Goal: Communication & Community: Answer question/provide support

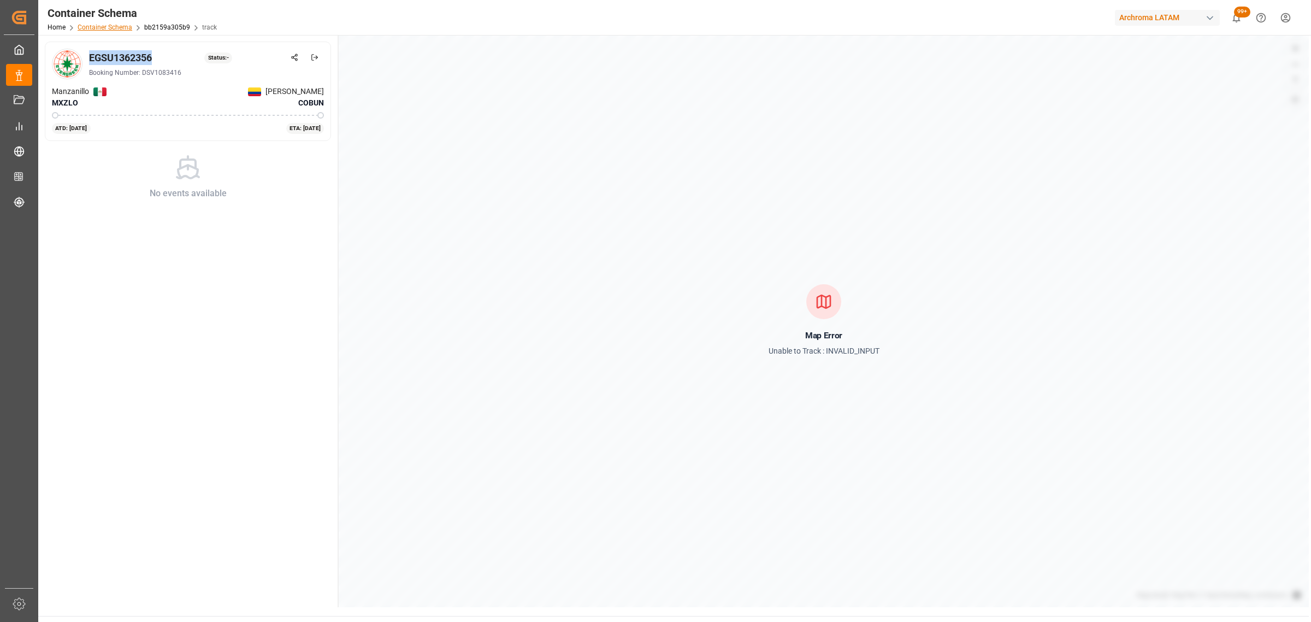
click at [120, 28] on link "Container Schema" at bounding box center [105, 27] width 55 height 8
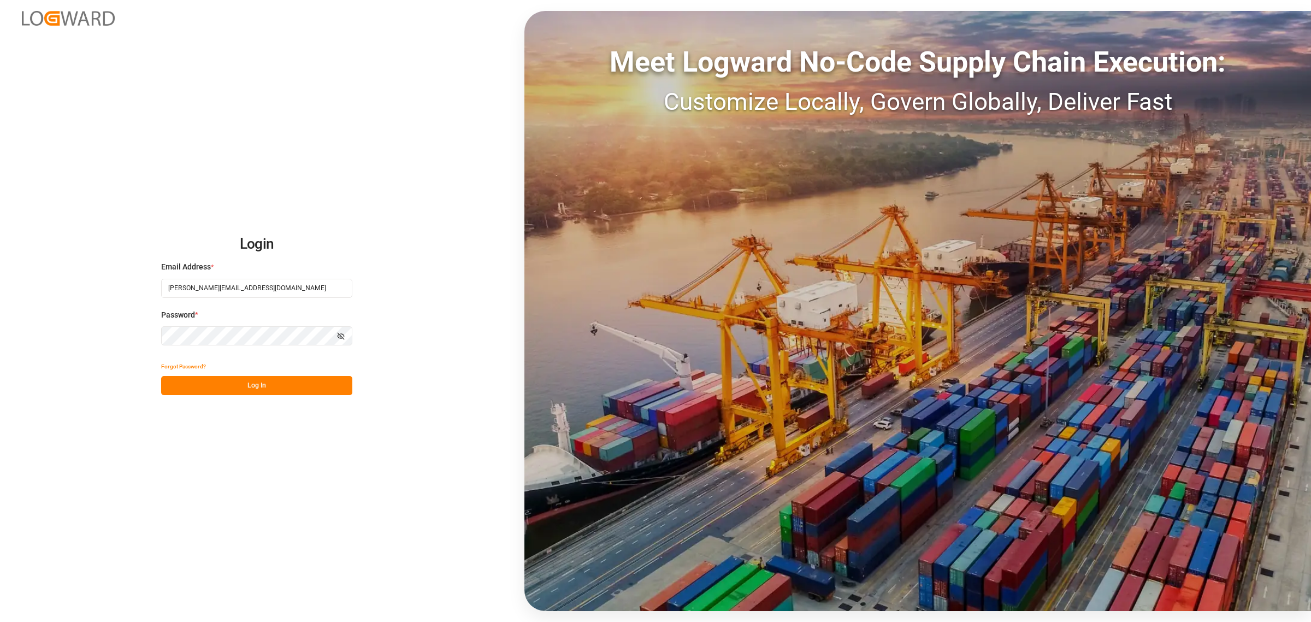
drag, startPoint x: 257, startPoint y: 388, endPoint x: 263, endPoint y: 385, distance: 7.3
click at [258, 388] on button "Log In" at bounding box center [256, 385] width 191 height 19
type input "[PERSON_NAME][EMAIL_ADDRESS][PERSON_NAME][DOMAIN_NAME]"
click at [284, 384] on button "Log In" at bounding box center [256, 385] width 191 height 19
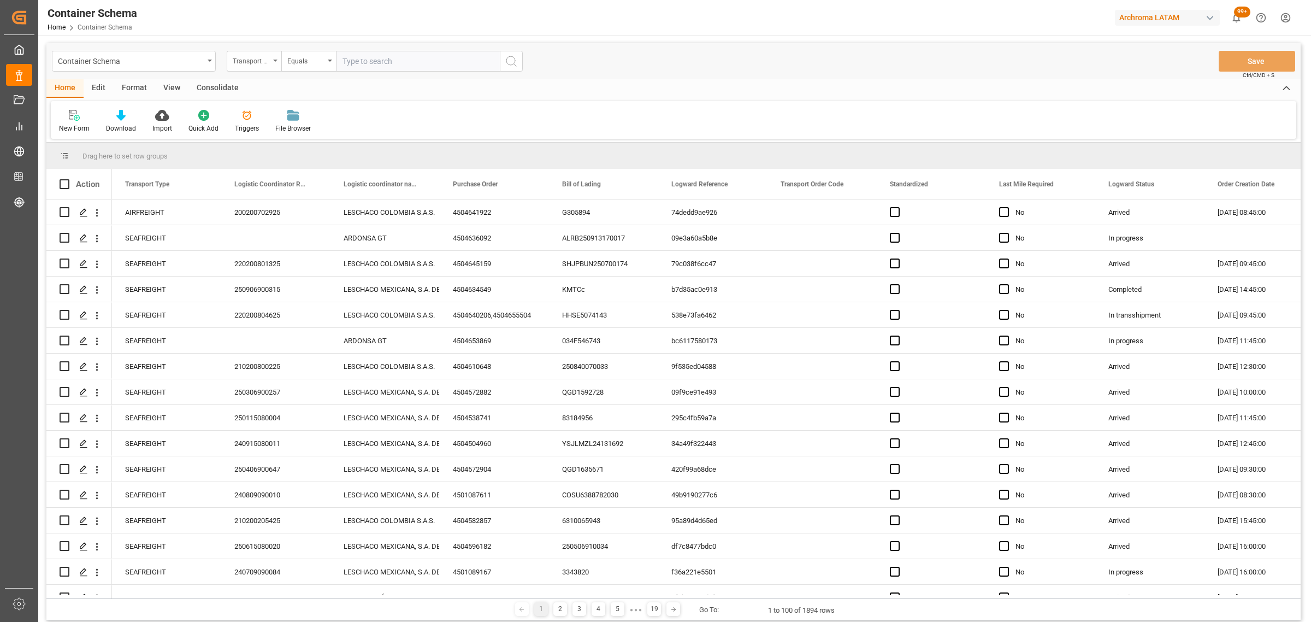
click at [275, 63] on div "Transport Type" at bounding box center [254, 61] width 55 height 21
click at [270, 179] on div "Purchase Order" at bounding box center [308, 180] width 163 height 23
click at [296, 56] on div "Equals" at bounding box center [305, 60] width 37 height 13
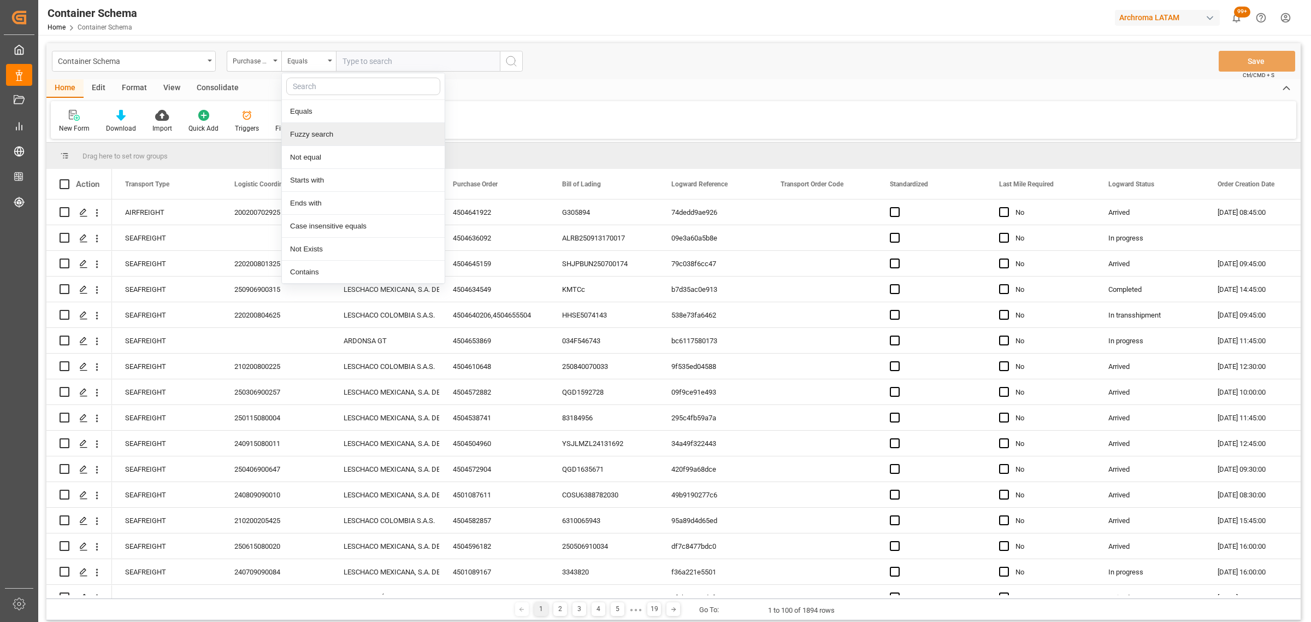
click at [343, 137] on div "Fuzzy search" at bounding box center [363, 134] width 163 height 23
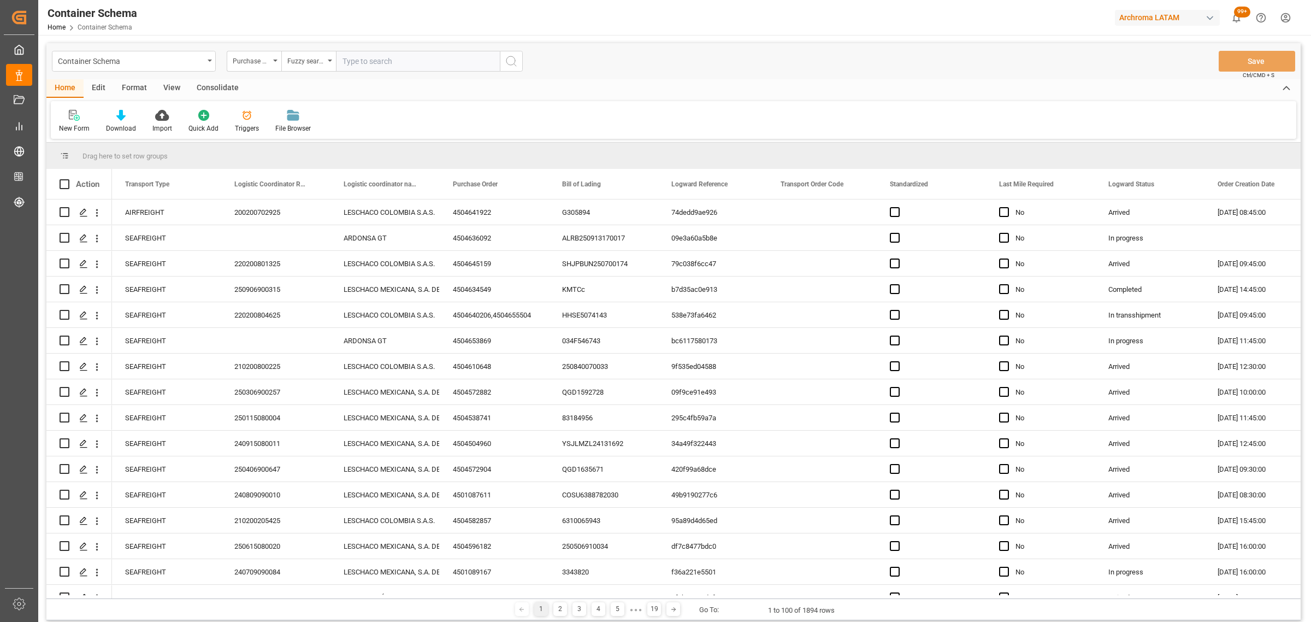
click at [363, 57] on input "text" at bounding box center [418, 61] width 164 height 21
paste input "4504641936"
type input "4504641936"
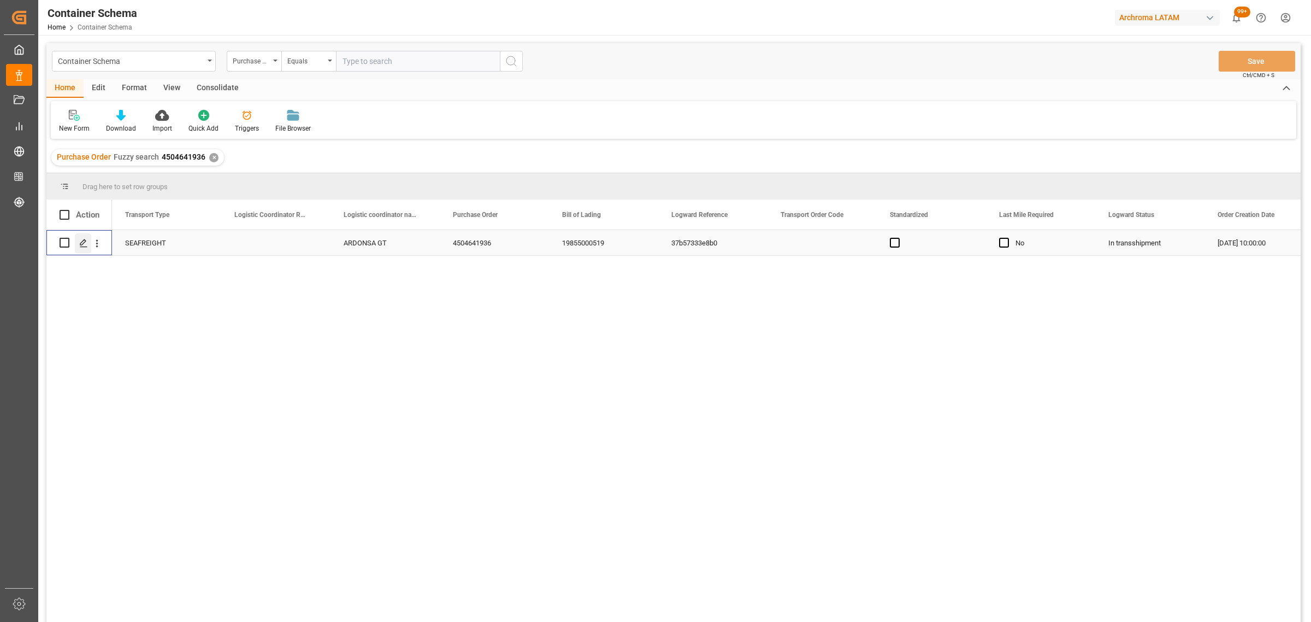
click at [85, 244] on icon "Press SPACE to select this row." at bounding box center [83, 243] width 9 height 9
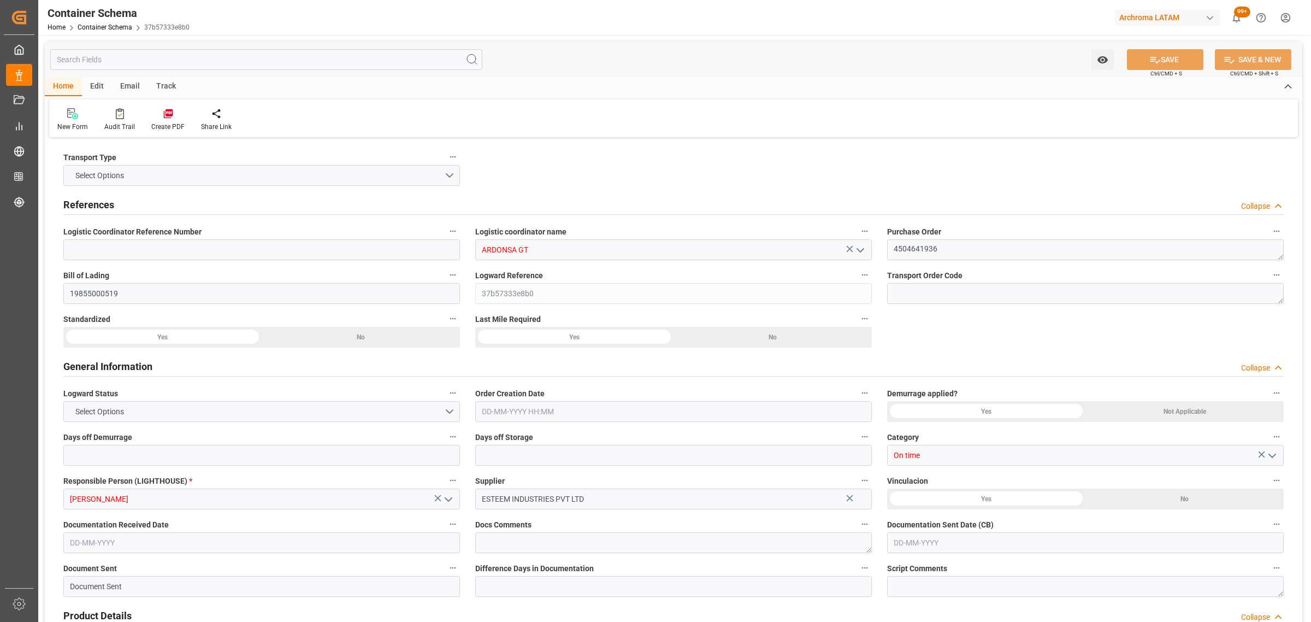
type input "ARDONSA GT"
type textarea "4504641936"
type input "19855000519"
type input "37b57333e8b0"
type input "On time"
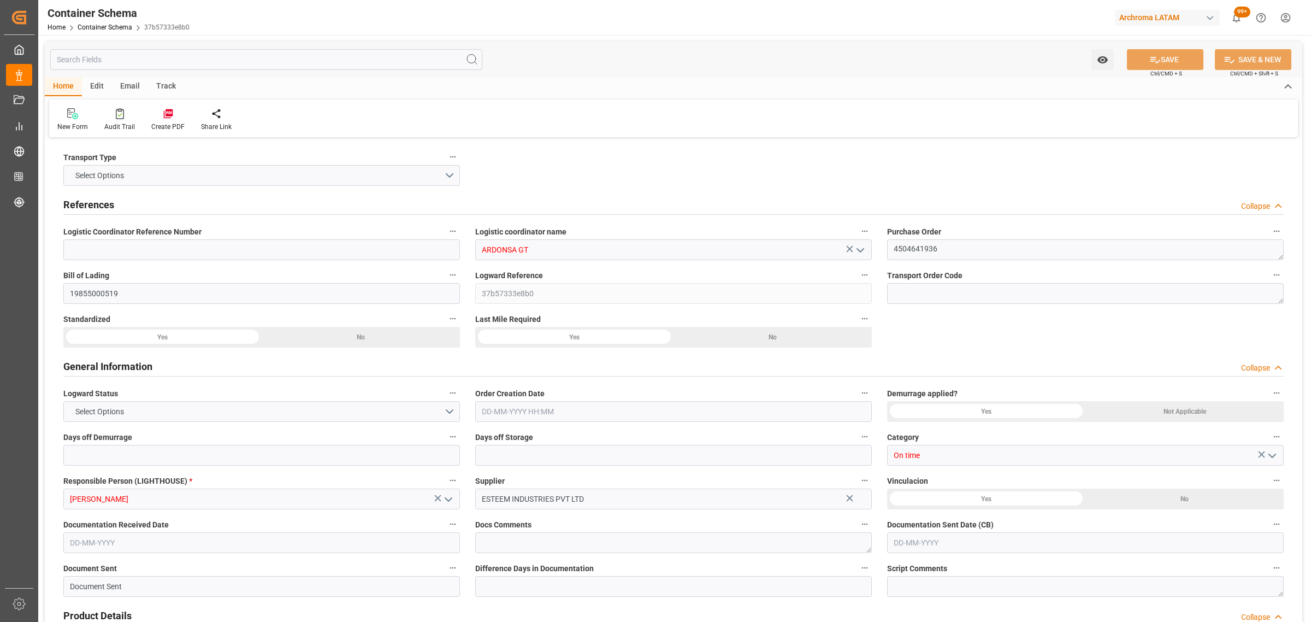
type input "[PERSON_NAME]"
type input "ESTEEM INDUSTRIES PVT LTD"
type input "Document Sent"
type input "PUERTO QUETZAL"
type input "TEXTIL"
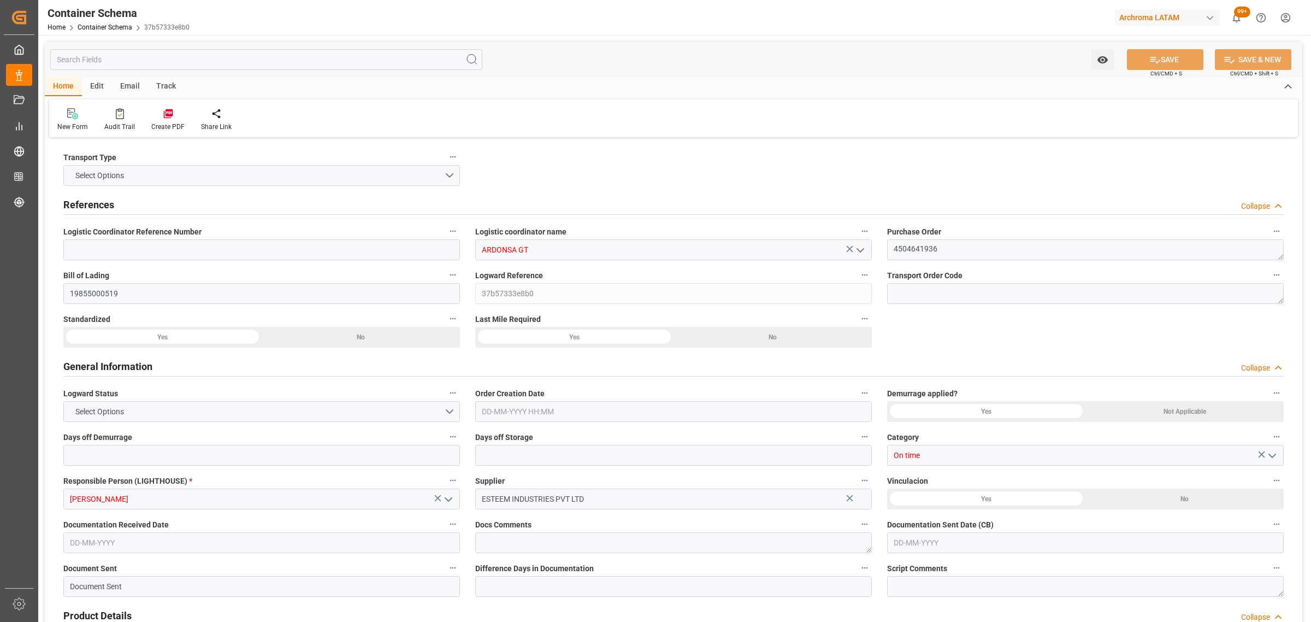
type textarea "PIEZAS"
type input "9 PIEZAS"
type input "ARCHROMA PAPER GMBH Y COMPAÑIA, SOC."
type textarea "KM 16.5, Carretera a [GEOGRAPHIC_DATA][PERSON_NAME] , Cruce [PERSON_NAME] Fraij…"
type input "HOUSE"
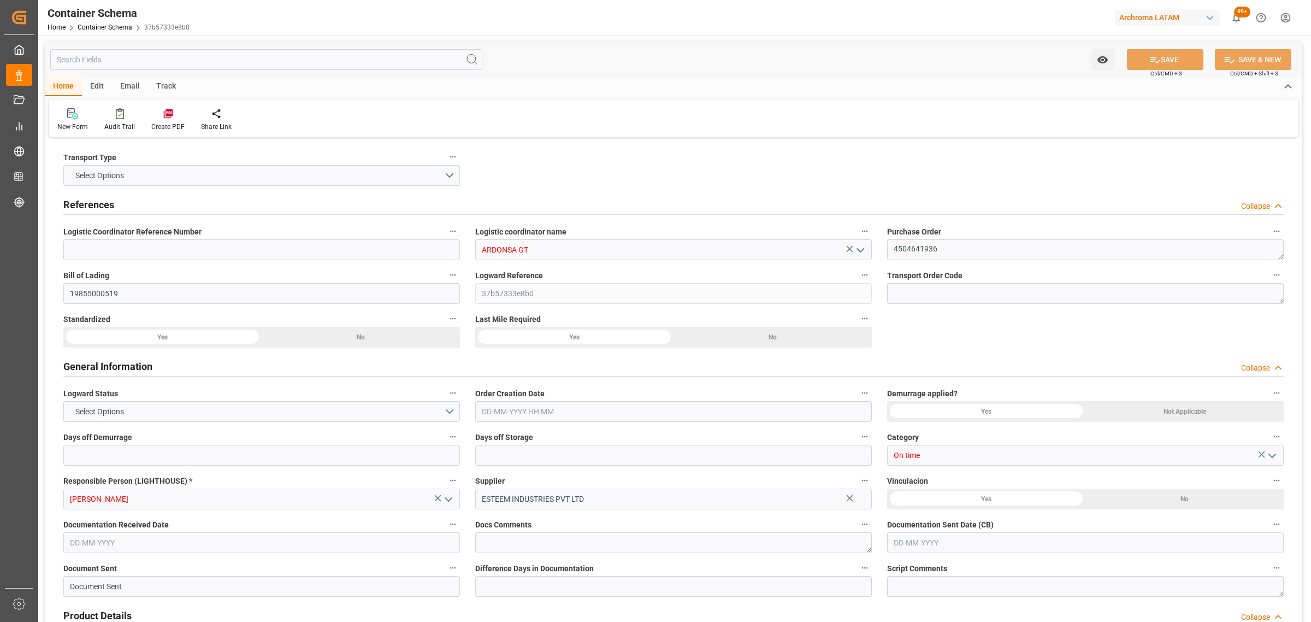
type input "CIF"
type input "Truck"
type input "Sea Ship"
type input "Truck"
type input "FCL"
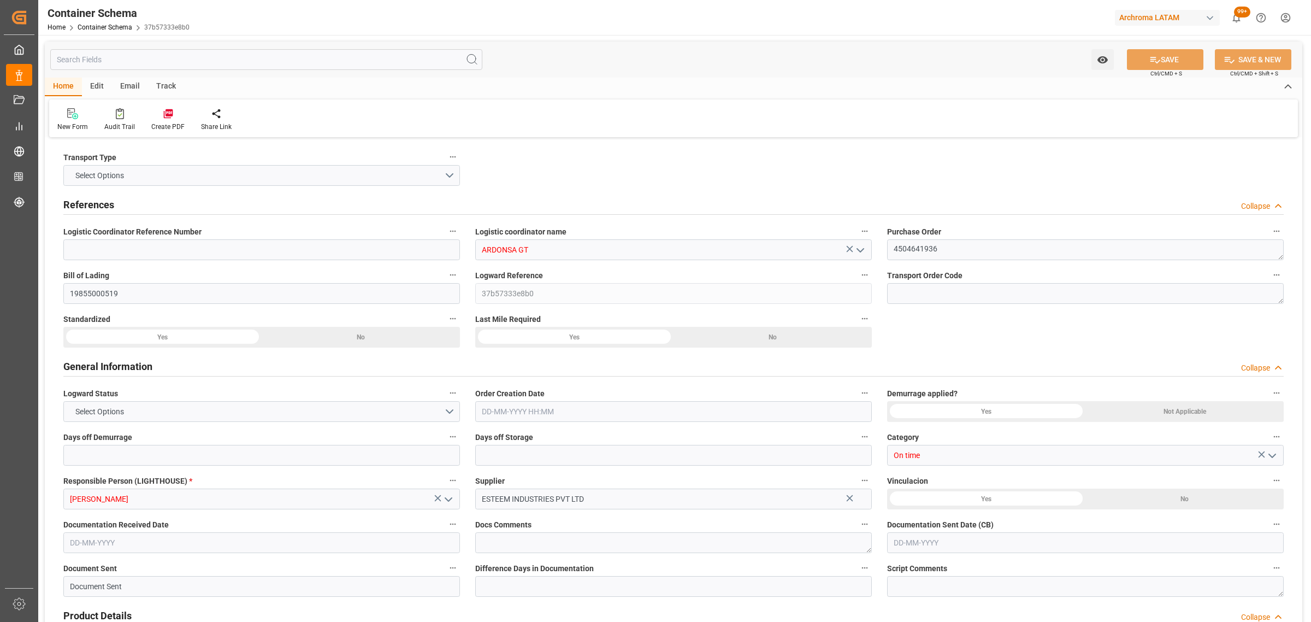
type input "CMAU2467745"
type input "CMDU"
type input "Mundra"
type input "Puerto Quetzal"
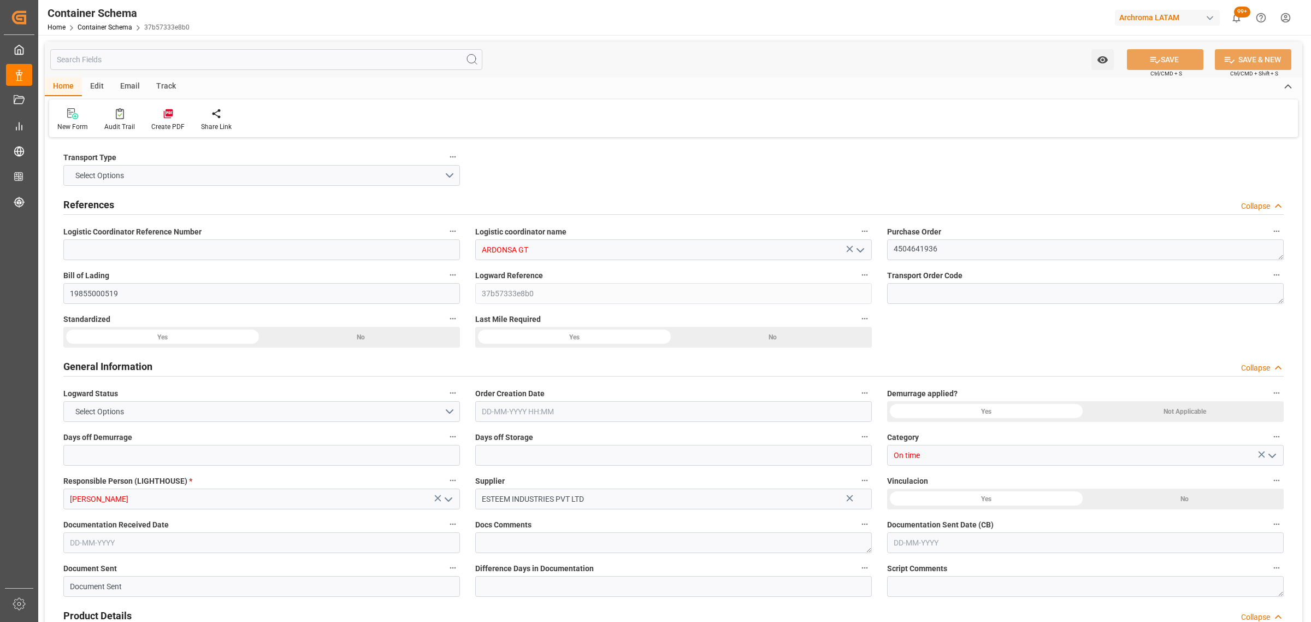
type input "ESL MUNDRA"
type input "0FFF4E1MA"
type input "0"
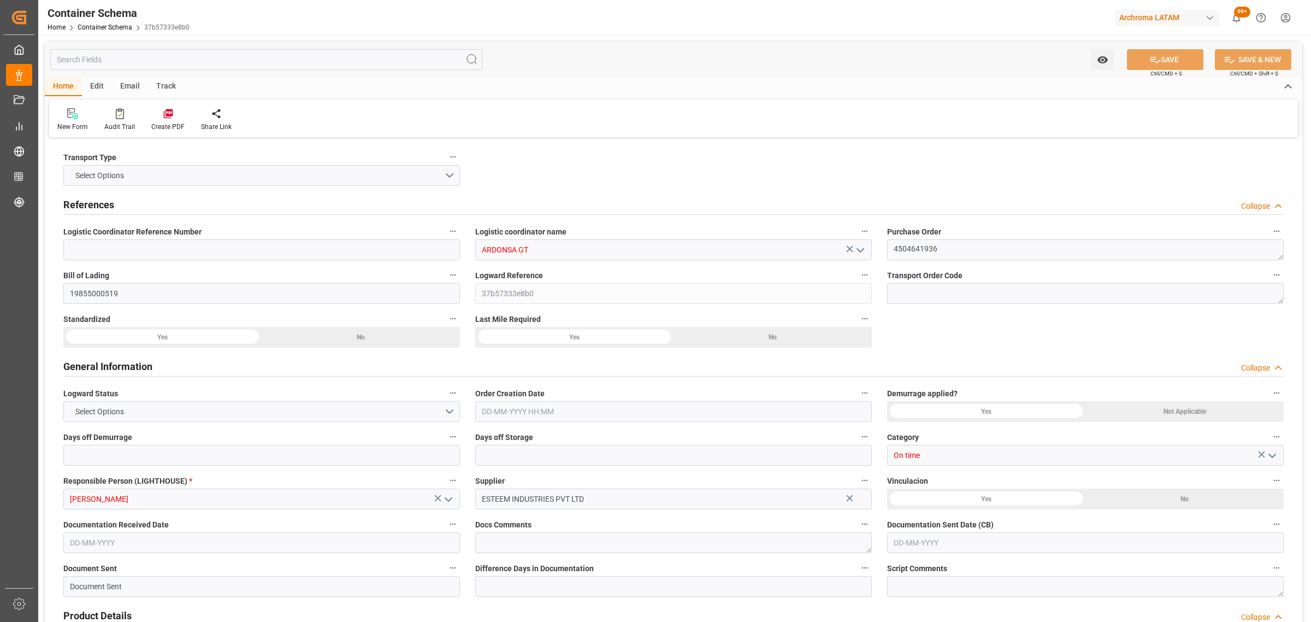
type input "1"
type input "9"
type input "6840"
type input "7344"
type input "CMACGM"
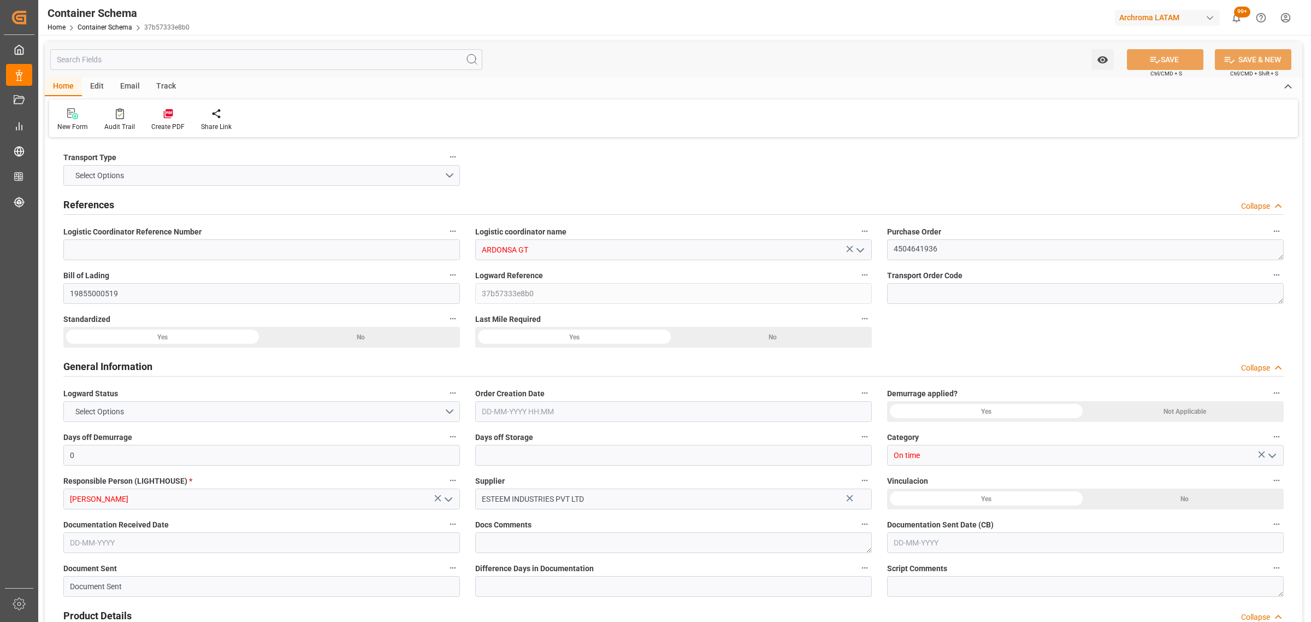
type input "CMA CGM Group"
type input "INMUN"
type input "GTPRQ"
type input "9200706"
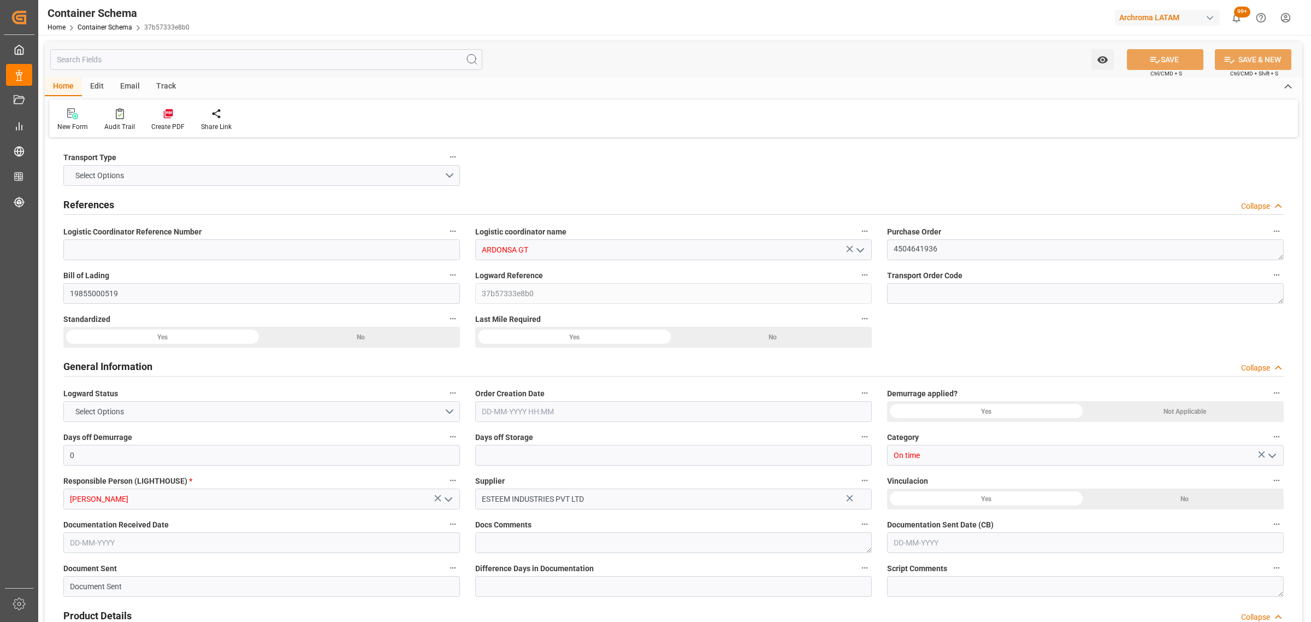
type input "9200706"
type input "[DATE] 10:00"
type input "[DATE]"
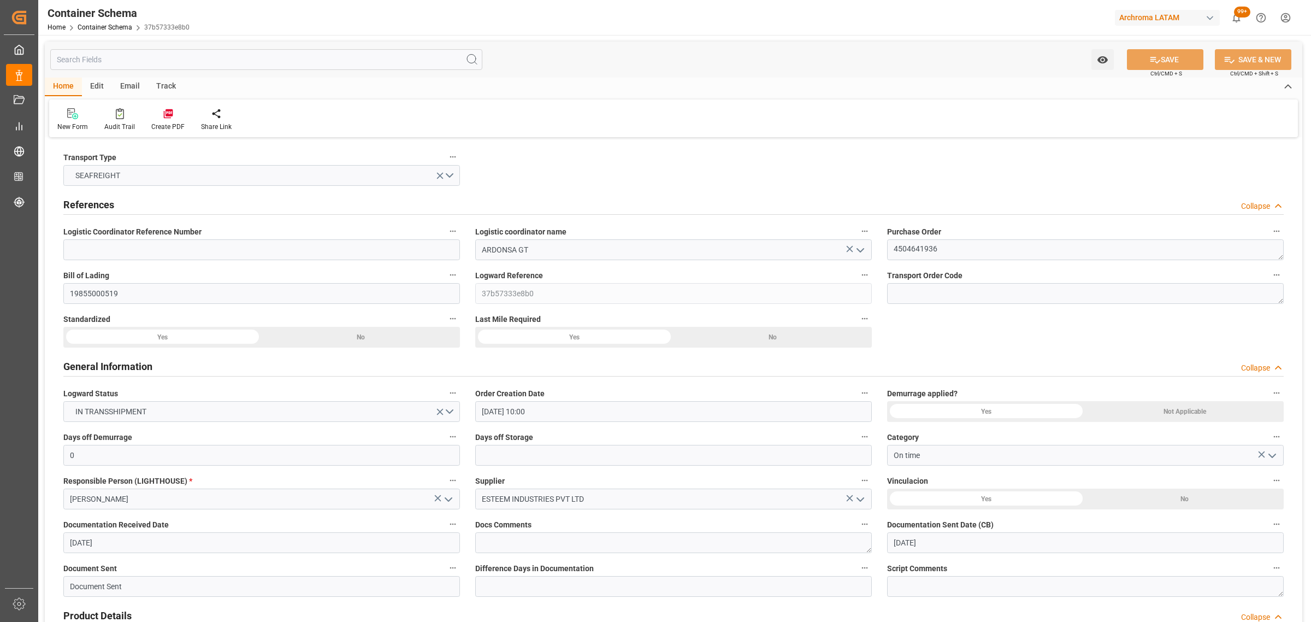
type input "[DATE] 00:00"
type input "[DATE] 12:45"
type input "[DATE] 00:00"
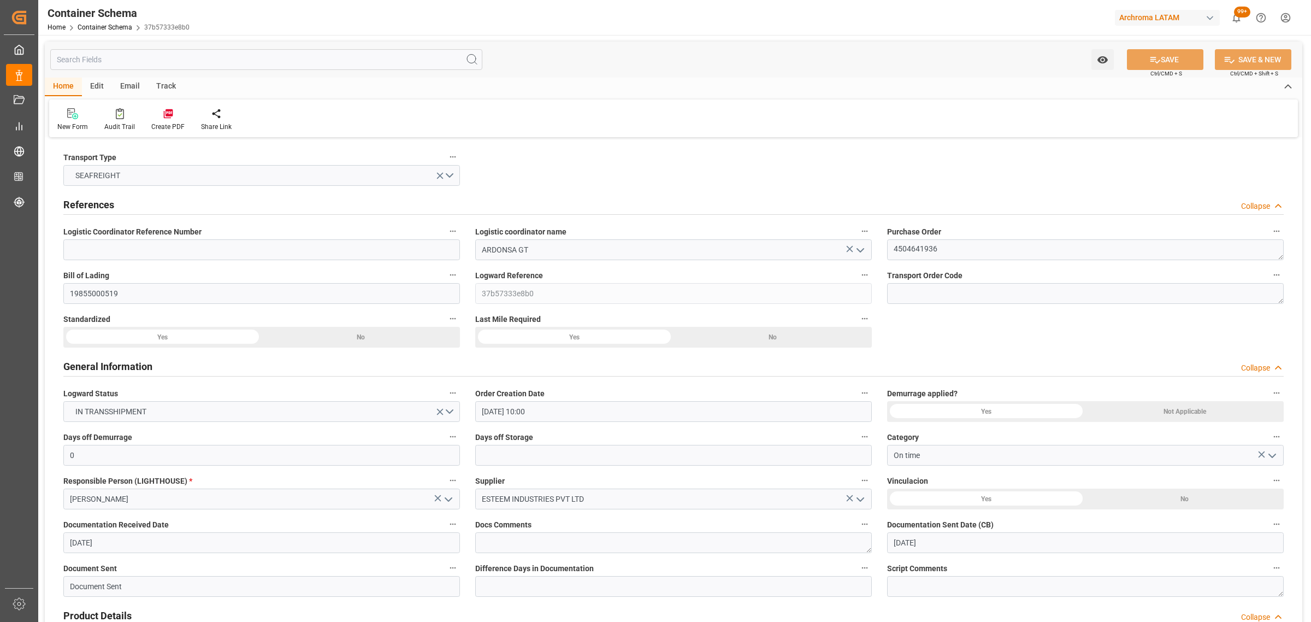
type input "[DATE] 05:00"
type input "[DATE] 00:00"
type input "[DATE] 05:00"
click at [111, 23] on link "Container Schema" at bounding box center [105, 27] width 55 height 8
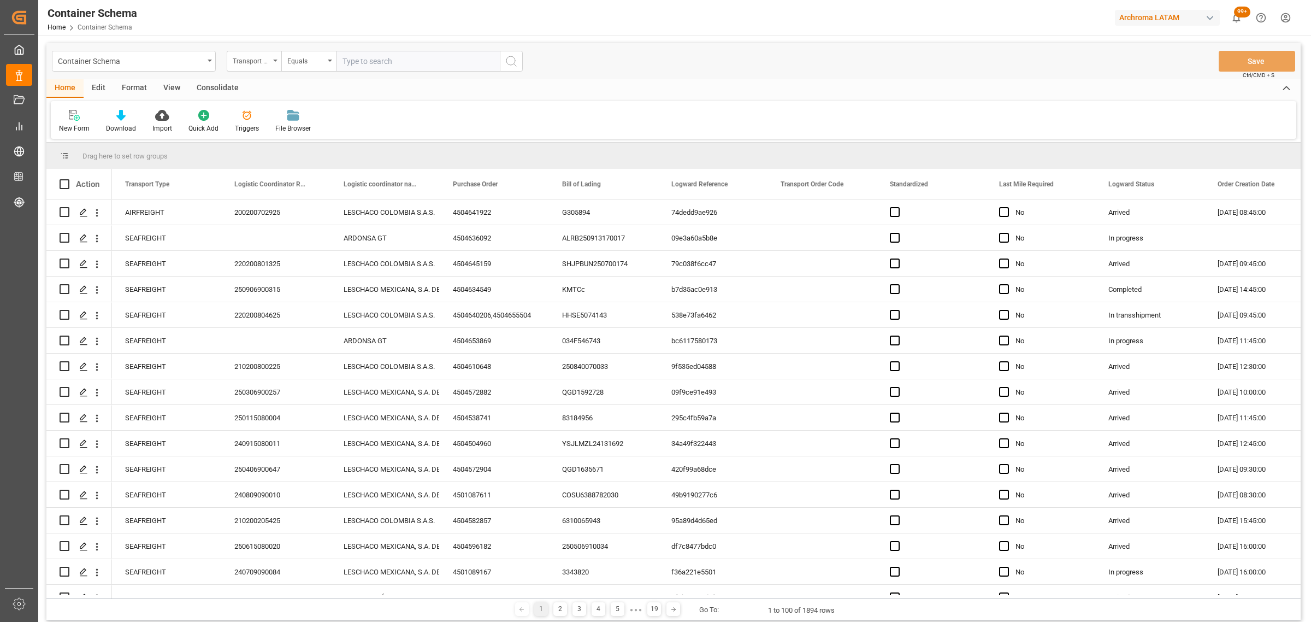
click at [250, 57] on div "Transport Type" at bounding box center [251, 60] width 37 height 13
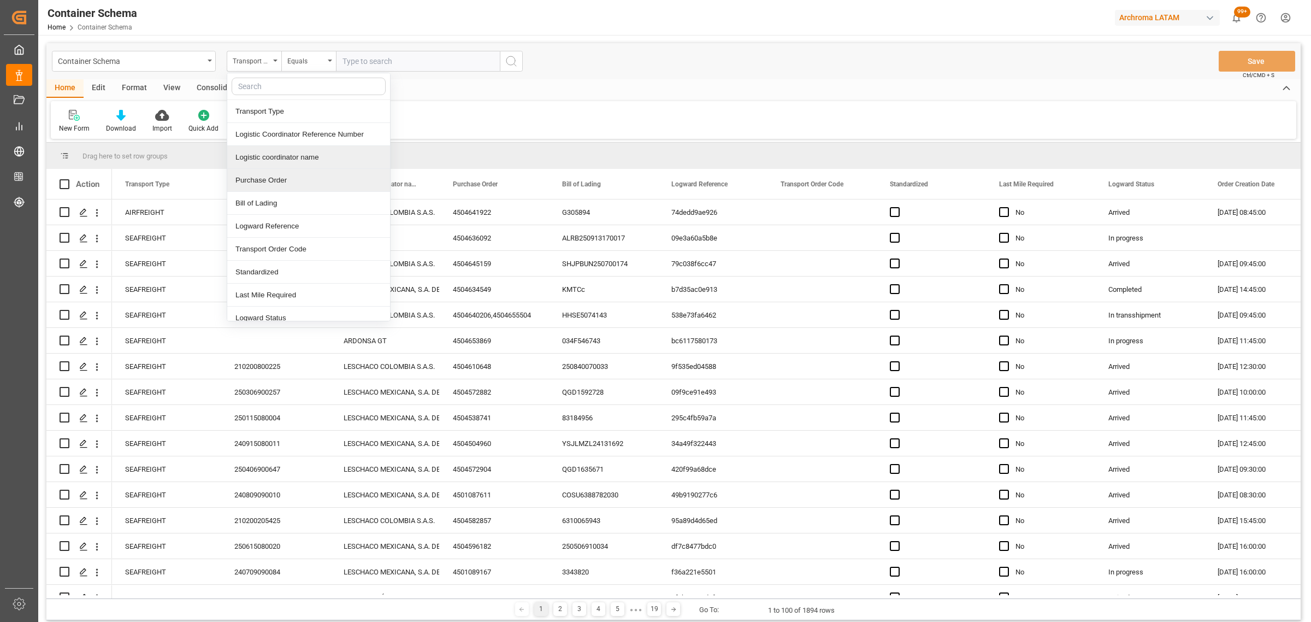
click at [297, 166] on div "Logistic coordinator name" at bounding box center [308, 157] width 163 height 23
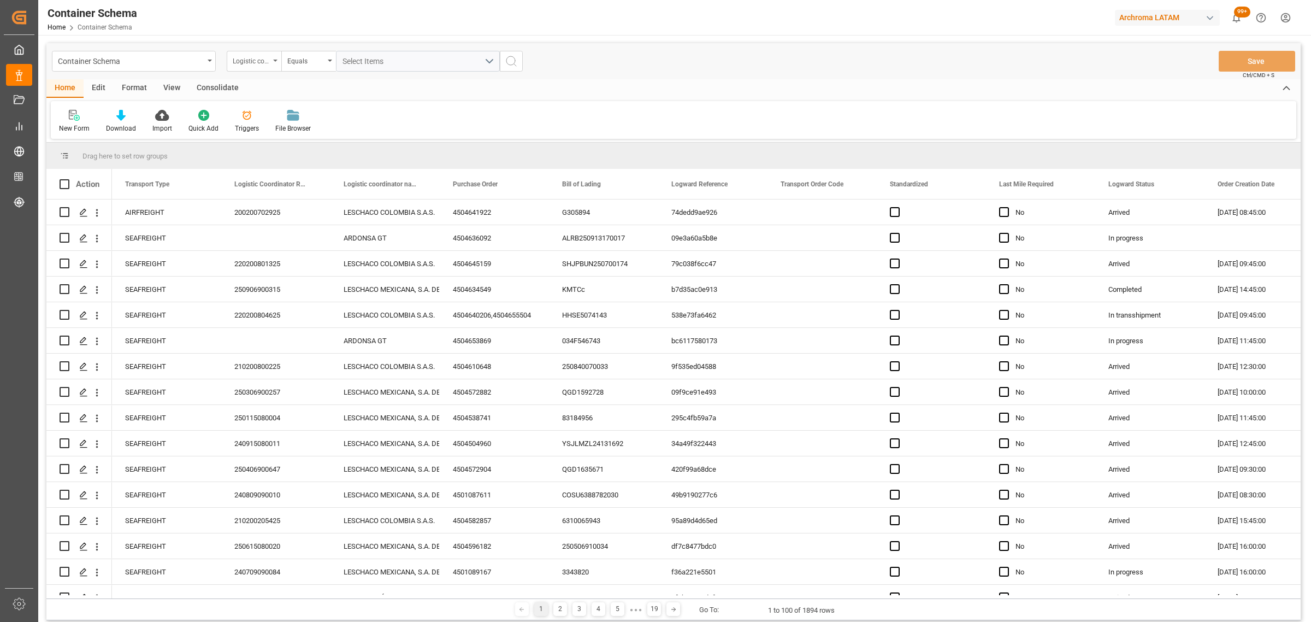
click at [263, 64] on div "Logistic coordinator name" at bounding box center [251, 60] width 37 height 13
click at [279, 176] on div "Purchase Order" at bounding box center [308, 180] width 163 height 23
click at [299, 63] on div "Equals" at bounding box center [305, 60] width 37 height 13
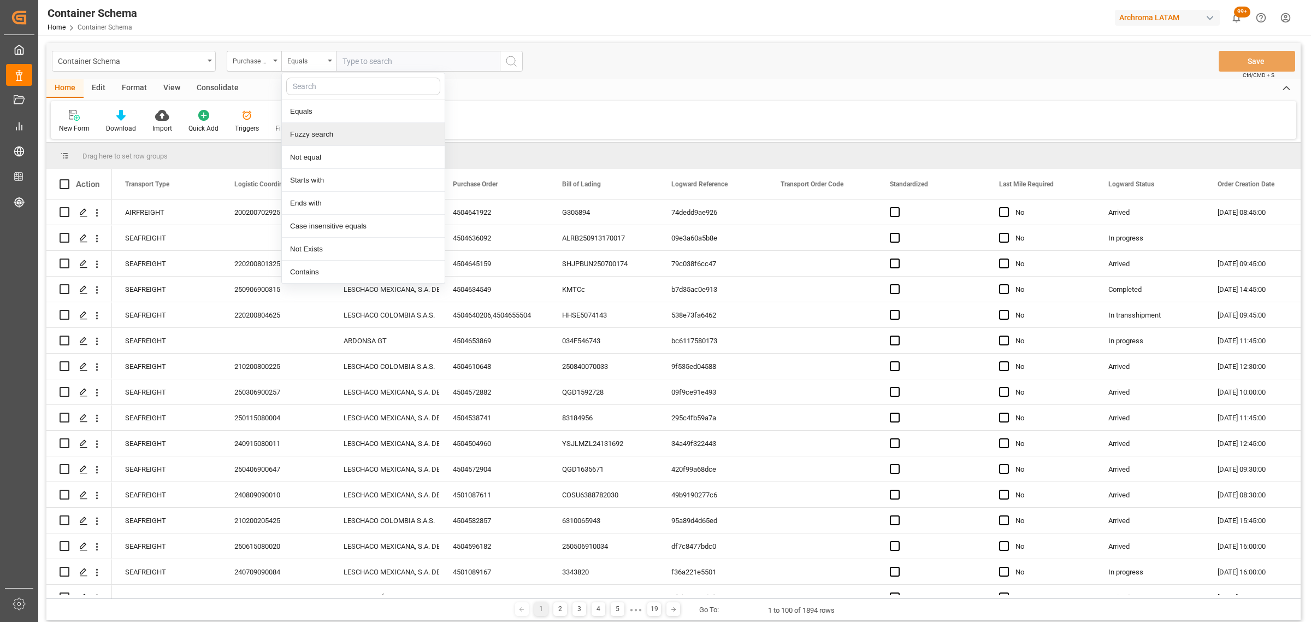
click at [337, 138] on div "Fuzzy search" at bounding box center [363, 134] width 163 height 23
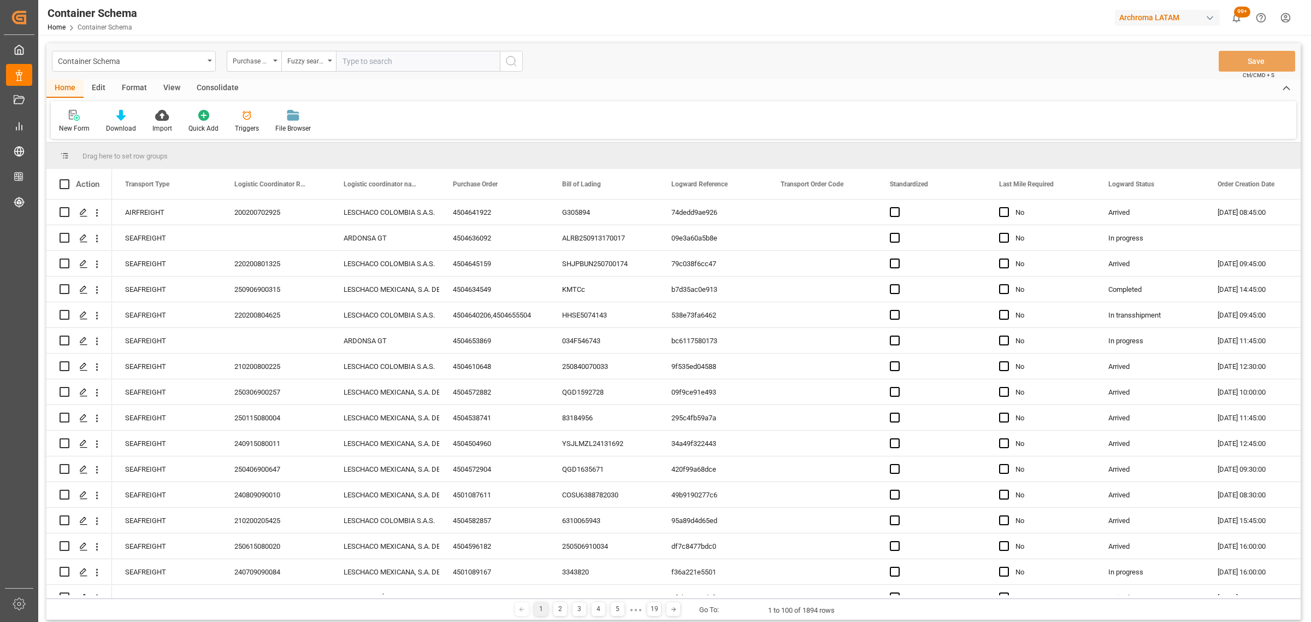
click at [400, 61] on input "text" at bounding box center [418, 61] width 164 height 21
paste input "4504655531"
type input "4504655531"
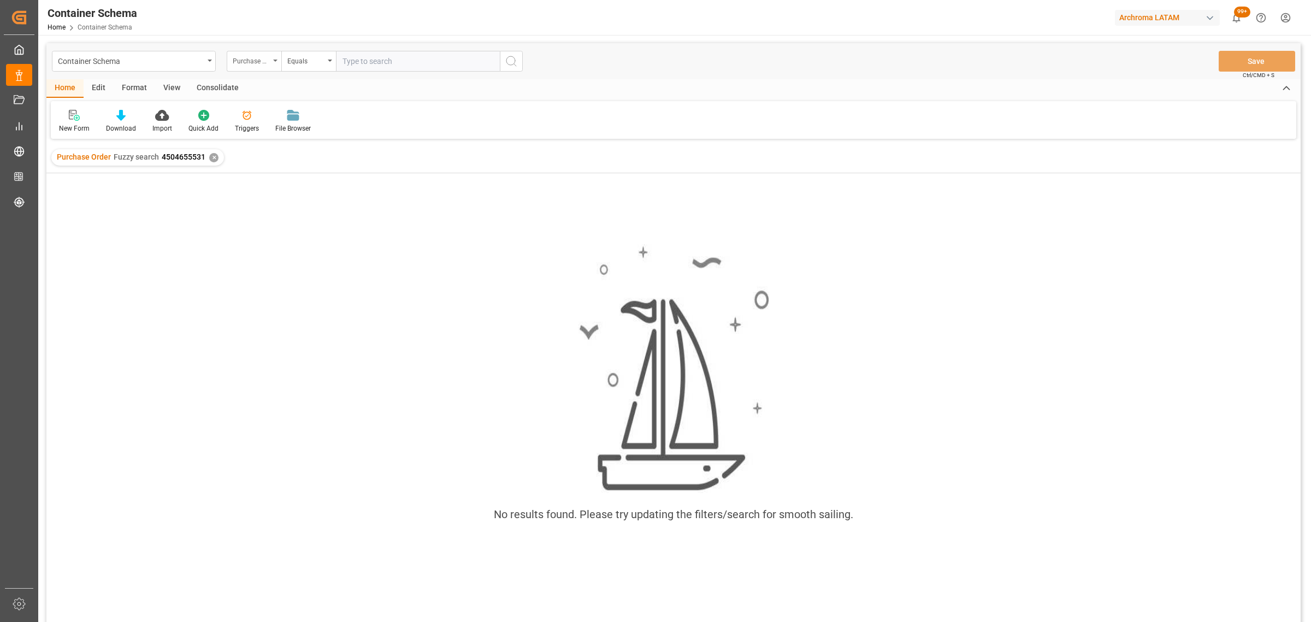
click at [257, 62] on div "Purchase Order" at bounding box center [251, 60] width 37 height 13
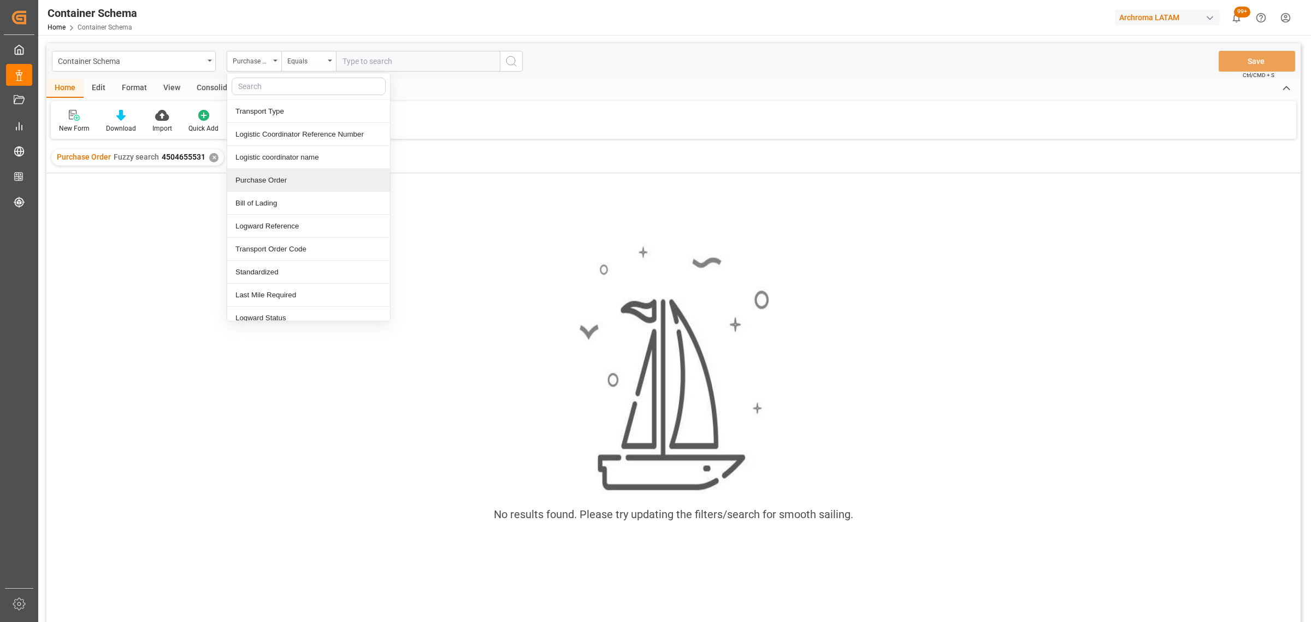
click at [287, 181] on div "Purchase Order" at bounding box center [308, 180] width 163 height 23
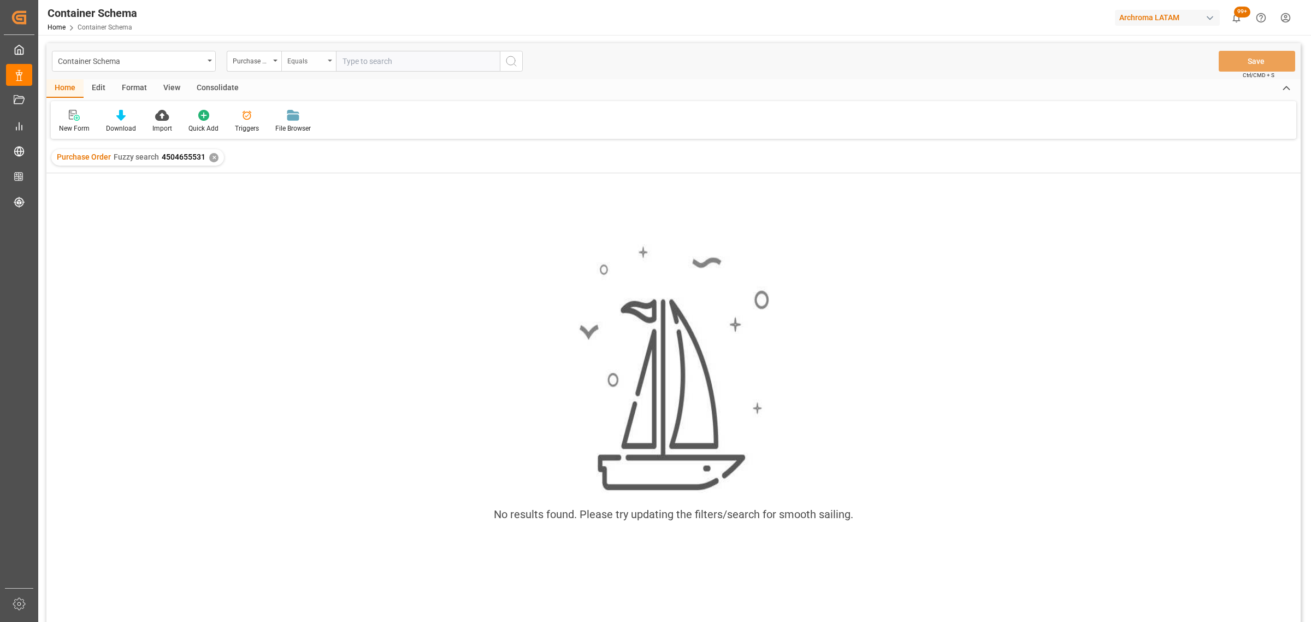
click at [295, 64] on div "Equals" at bounding box center [305, 60] width 37 height 13
click at [326, 133] on div "Fuzzy search" at bounding box center [363, 134] width 163 height 23
click at [370, 49] on div "Container Schema Purchase Order Fuzzy search Save Ctrl/CMD + S" at bounding box center [673, 61] width 1254 height 36
click at [368, 60] on input "text" at bounding box center [418, 61] width 164 height 21
paste input "4504641936"
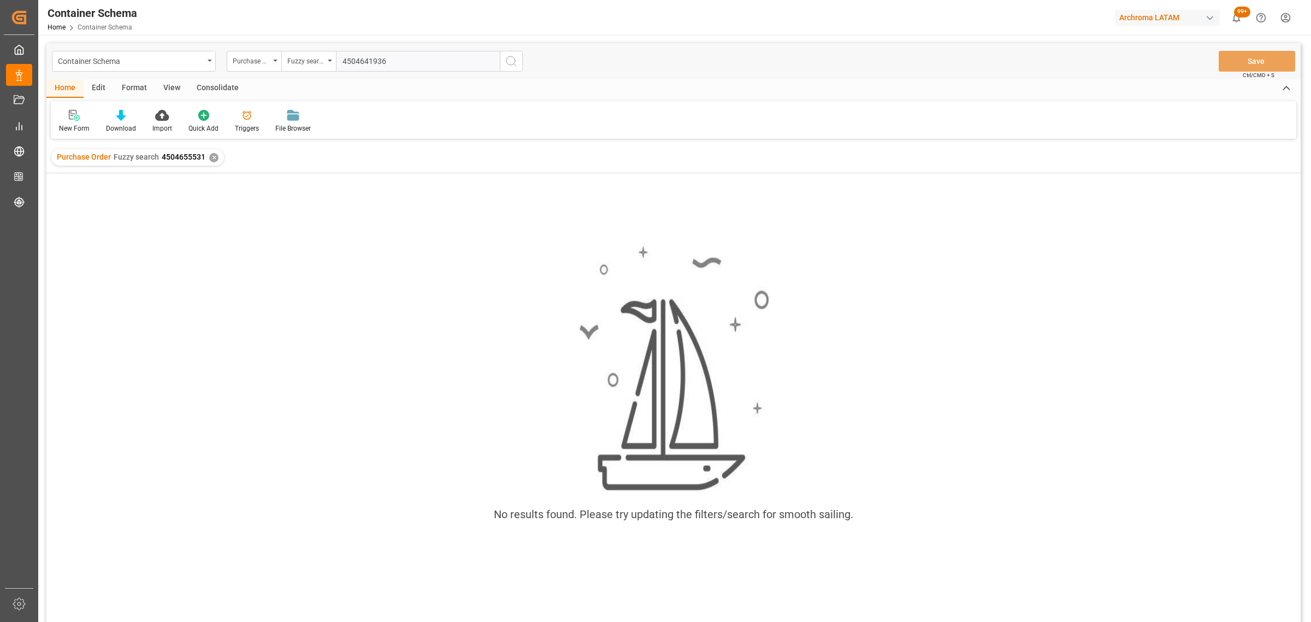
type input "4504641936"
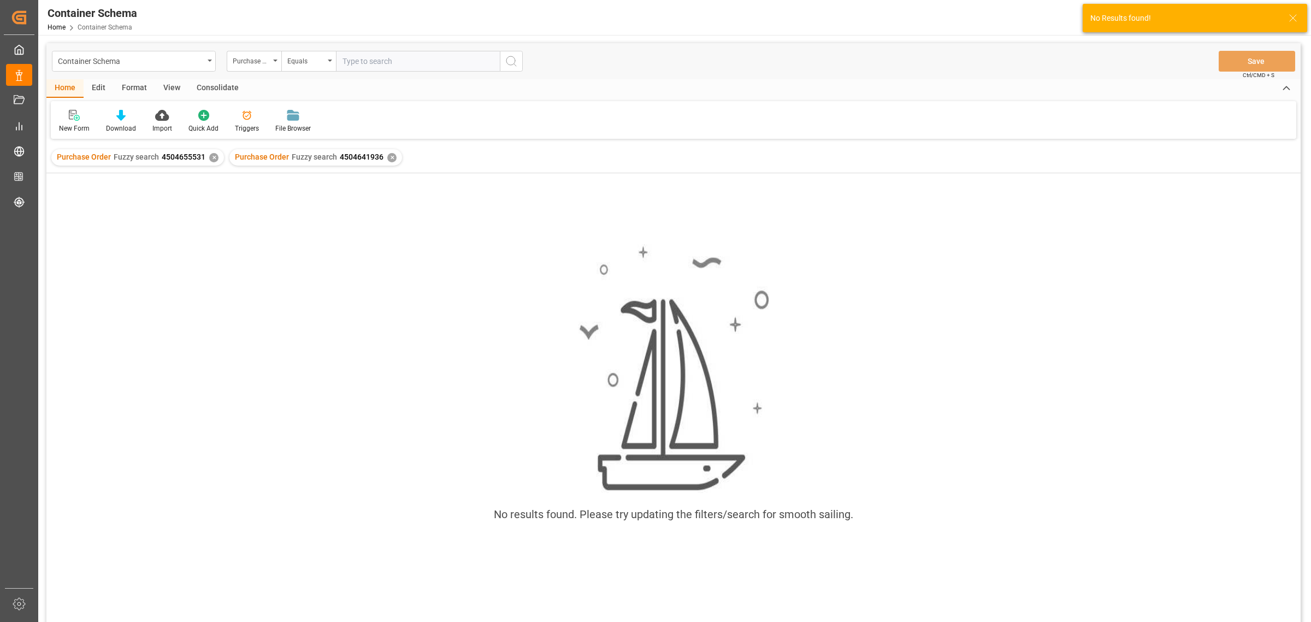
click at [211, 157] on div "✕" at bounding box center [213, 157] width 9 height 9
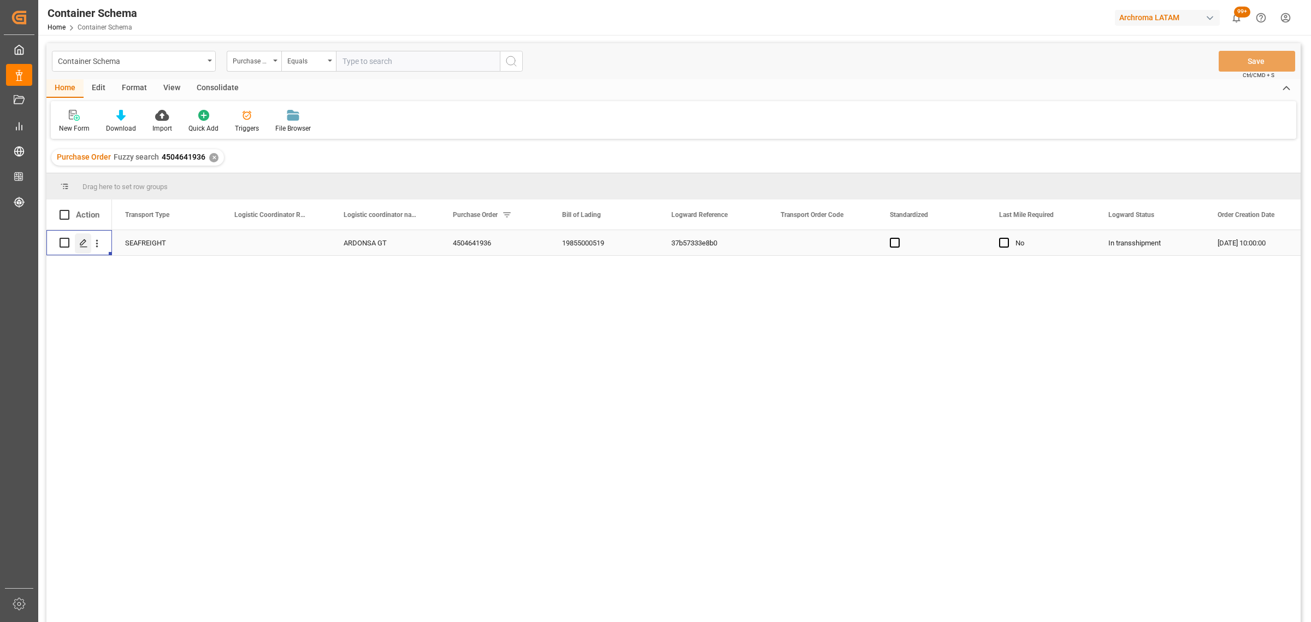
click at [79, 243] on div "Press SPACE to select this row." at bounding box center [83, 243] width 16 height 20
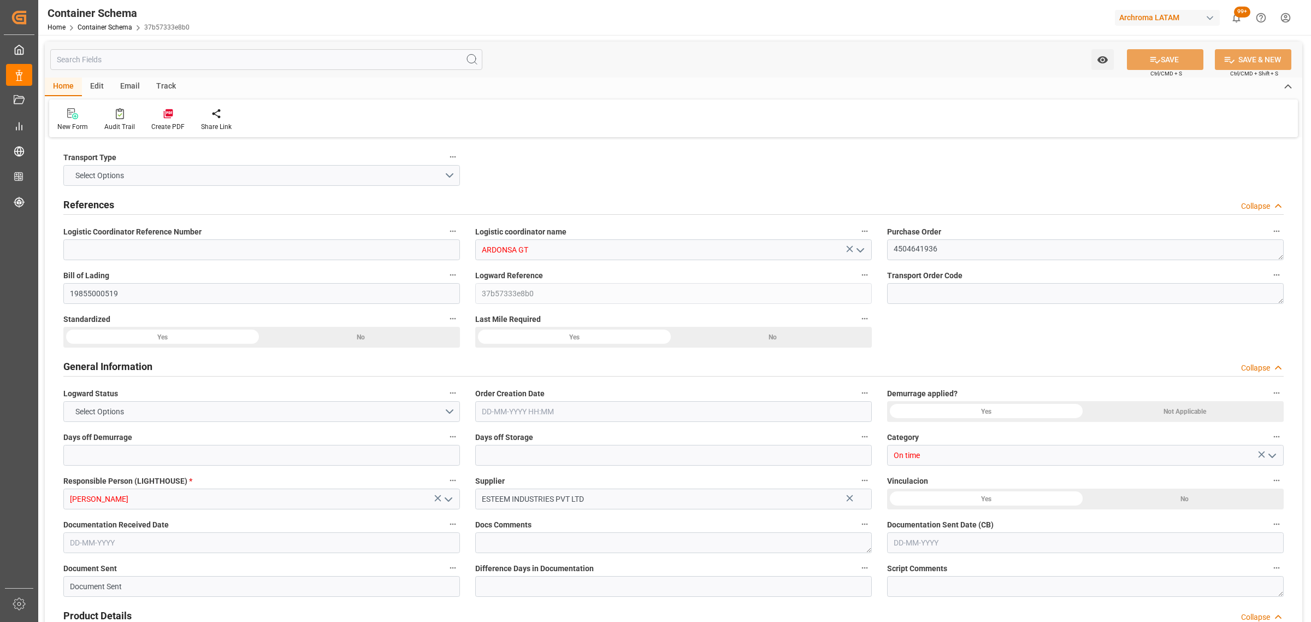
type input "0"
type input "1"
type input "9"
type input "6840"
type input "7344"
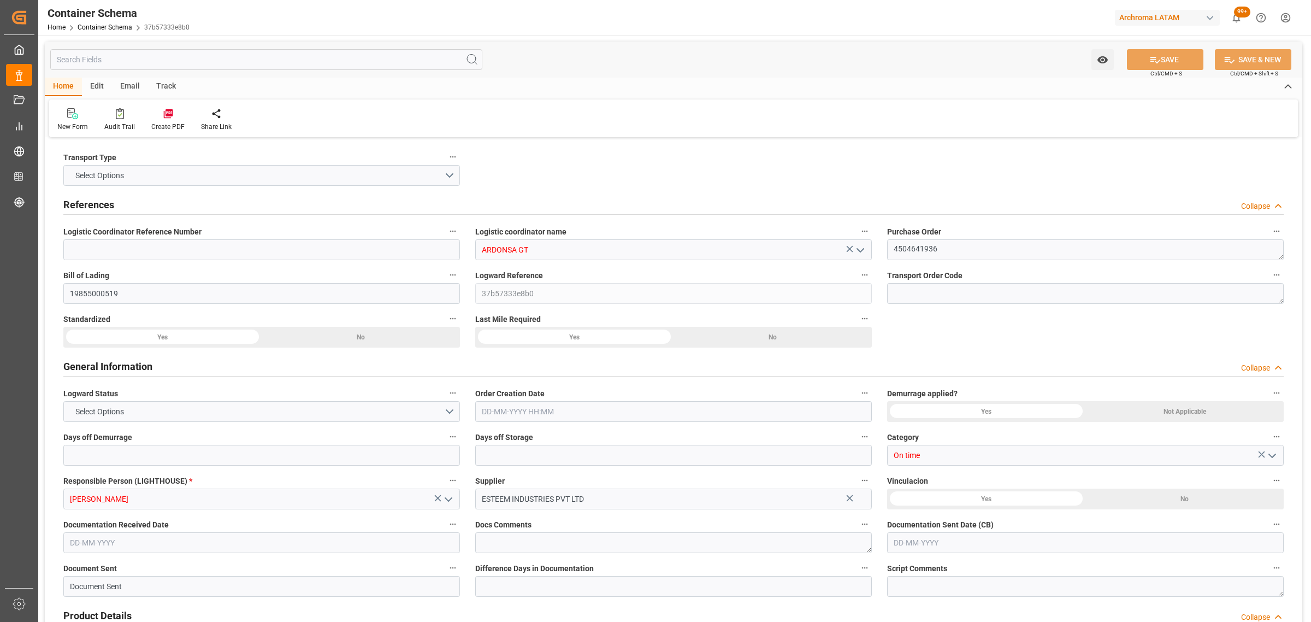
type input "CMACGM"
type input "CMA CGM Group"
type input "INMUN"
type input "GTPRQ"
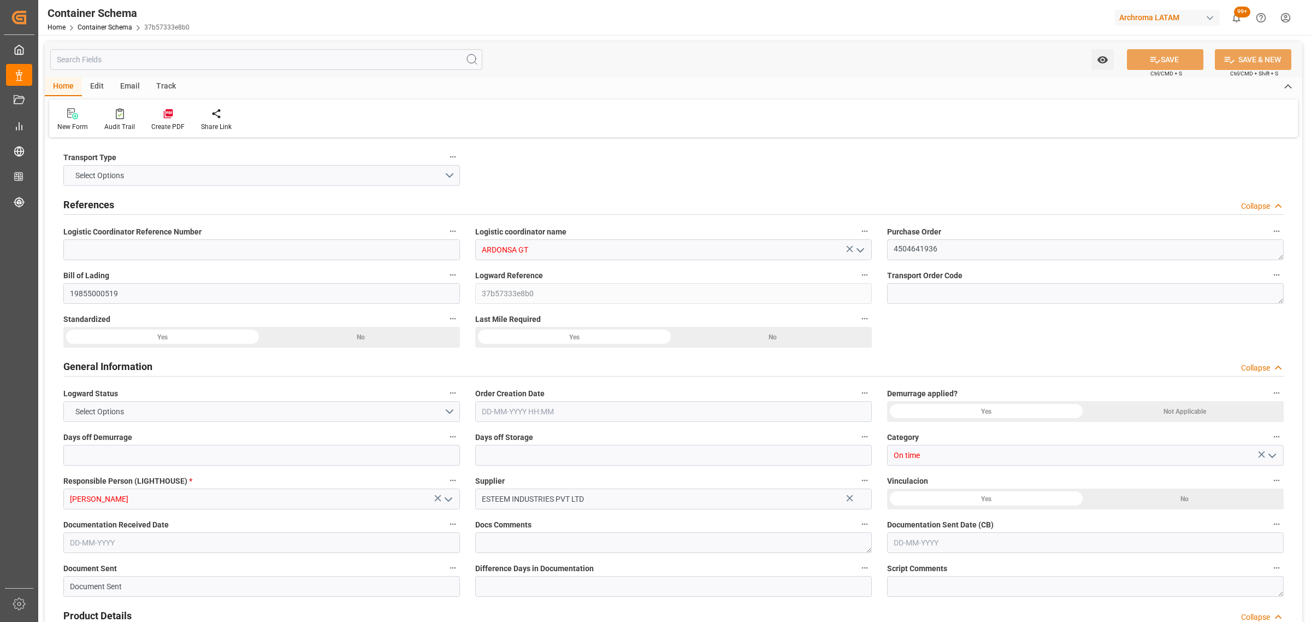
type input "9200706"
type input "[DATE] 10:00"
type input "[DATE]"
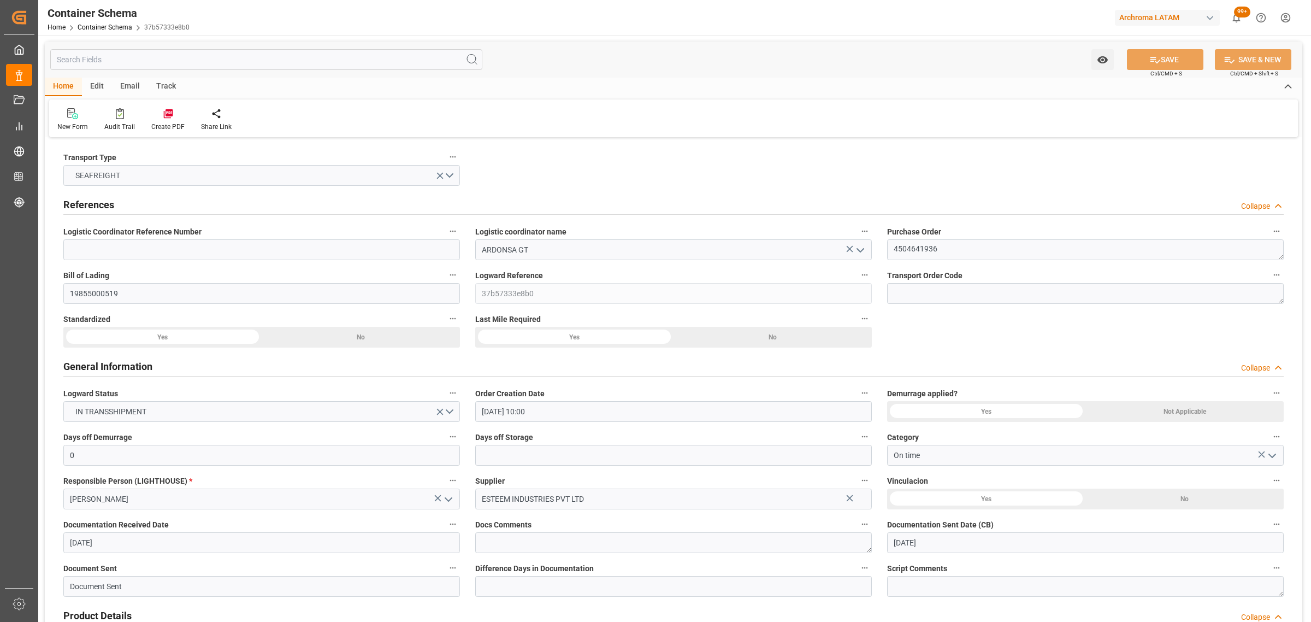
type input "[DATE]"
type input "[DATE] 00:00"
type input "[DATE] 12:45"
type input "[DATE] 00:00"
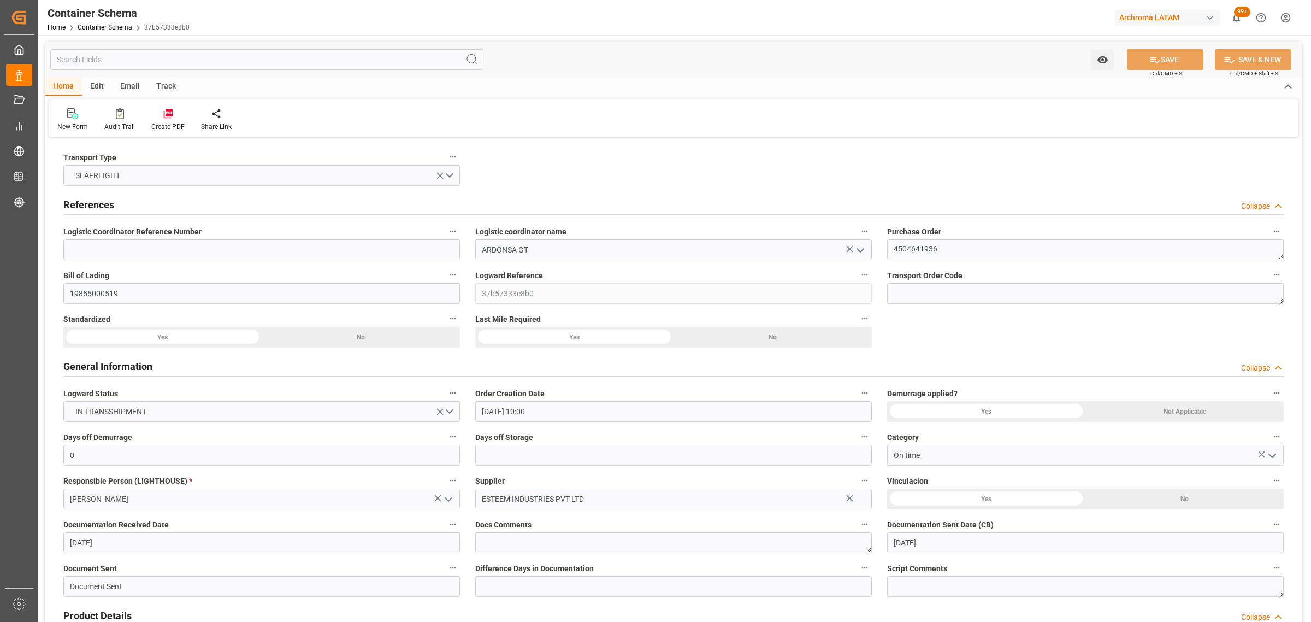
type input "[DATE] 00:00"
type input "[DATE] 05:00"
type input "[DATE] 00:00"
type input "[DATE] 05:00"
drag, startPoint x: 165, startPoint y: 83, endPoint x: 110, endPoint y: 93, distance: 56.1
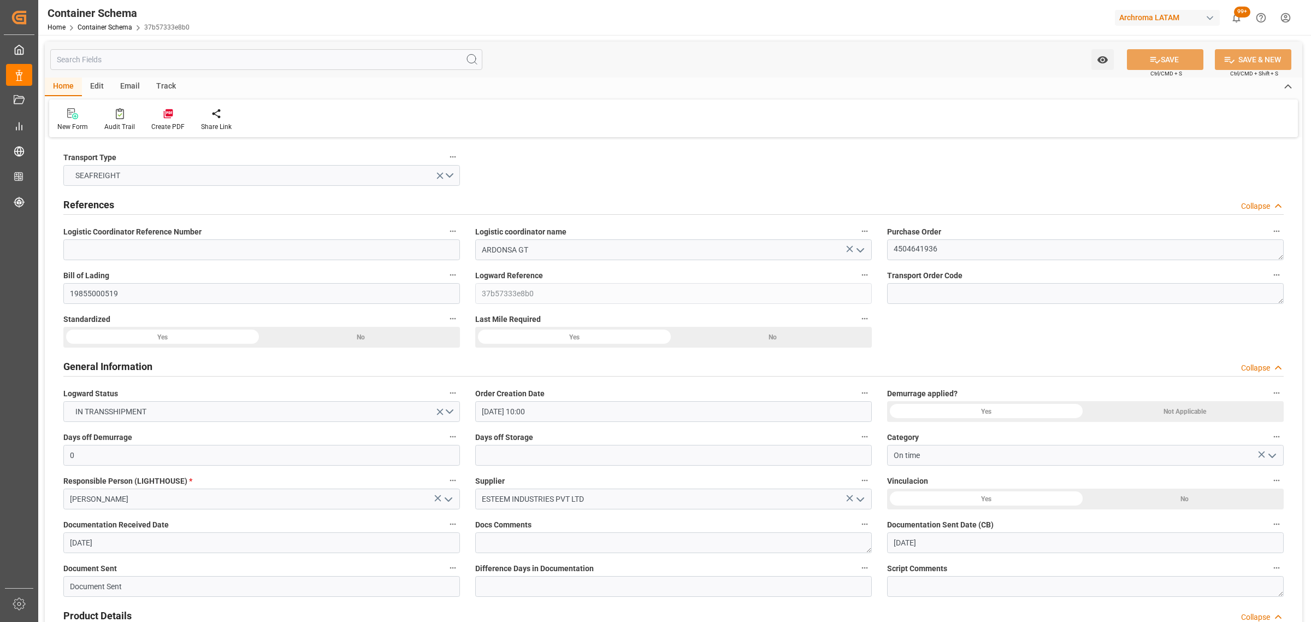
click at [165, 83] on div "Track" at bounding box center [166, 87] width 36 height 19
click at [84, 113] on div "Tracking" at bounding box center [70, 120] width 42 height 24
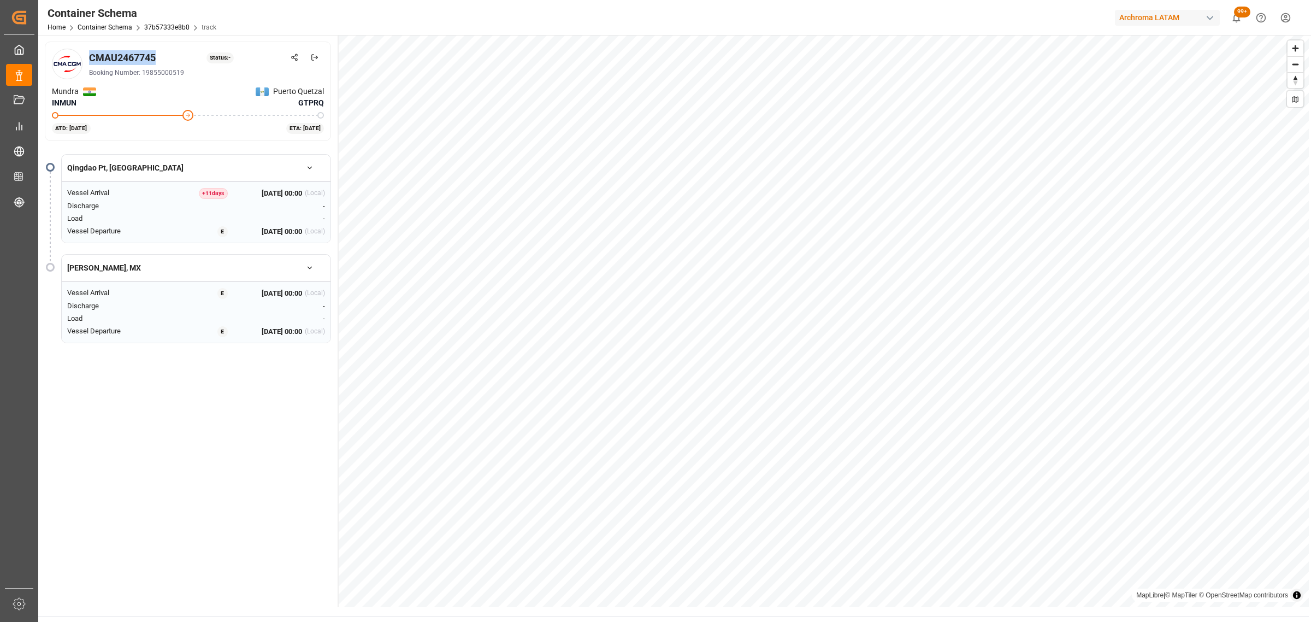
drag, startPoint x: 170, startPoint y: 58, endPoint x: 91, endPoint y: 55, distance: 79.3
click at [91, 55] on div "CMAU2467745 Status: -" at bounding box center [206, 57] width 235 height 15
copy div "CMAU2467745"
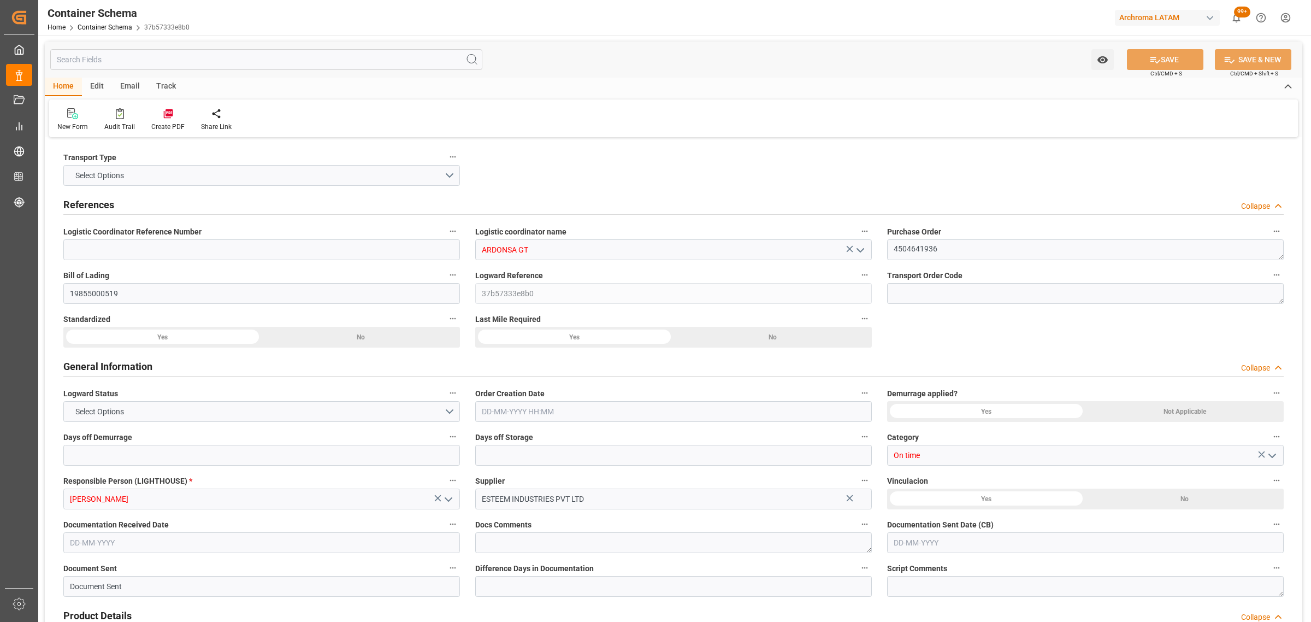
type input "0"
type input "1"
type input "9"
type input "6840"
type input "7344"
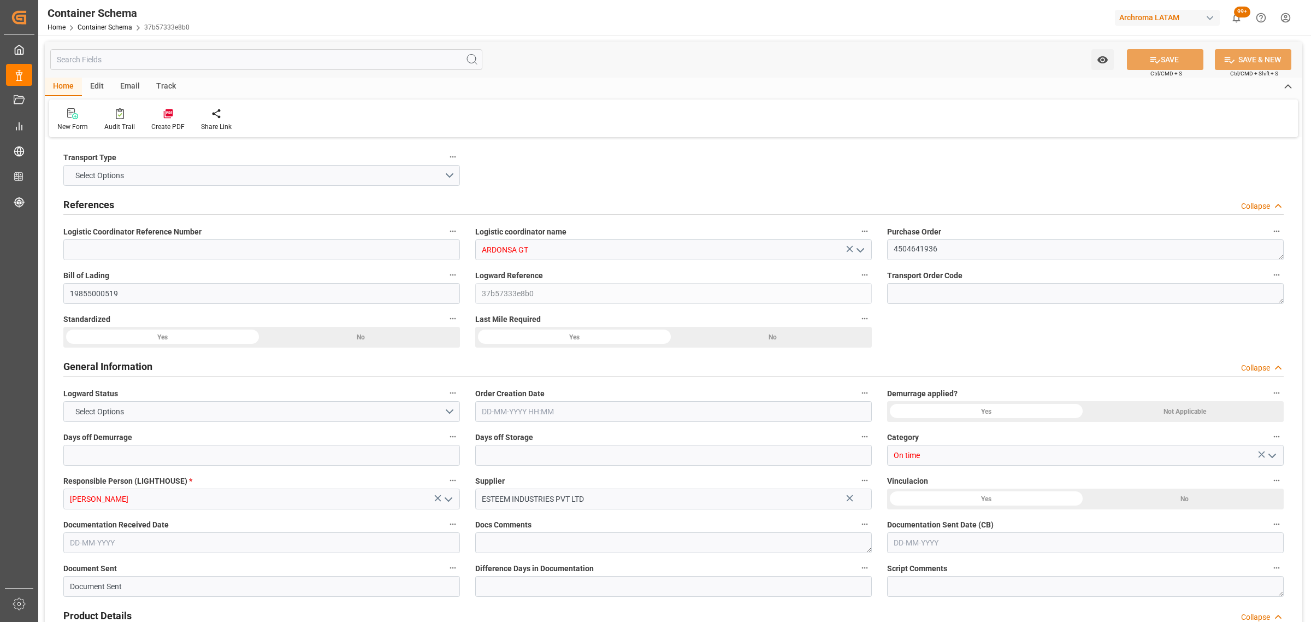
type input "CMACGM"
type input "CMA CGM Group"
type input "INMUN"
type input "GTPRQ"
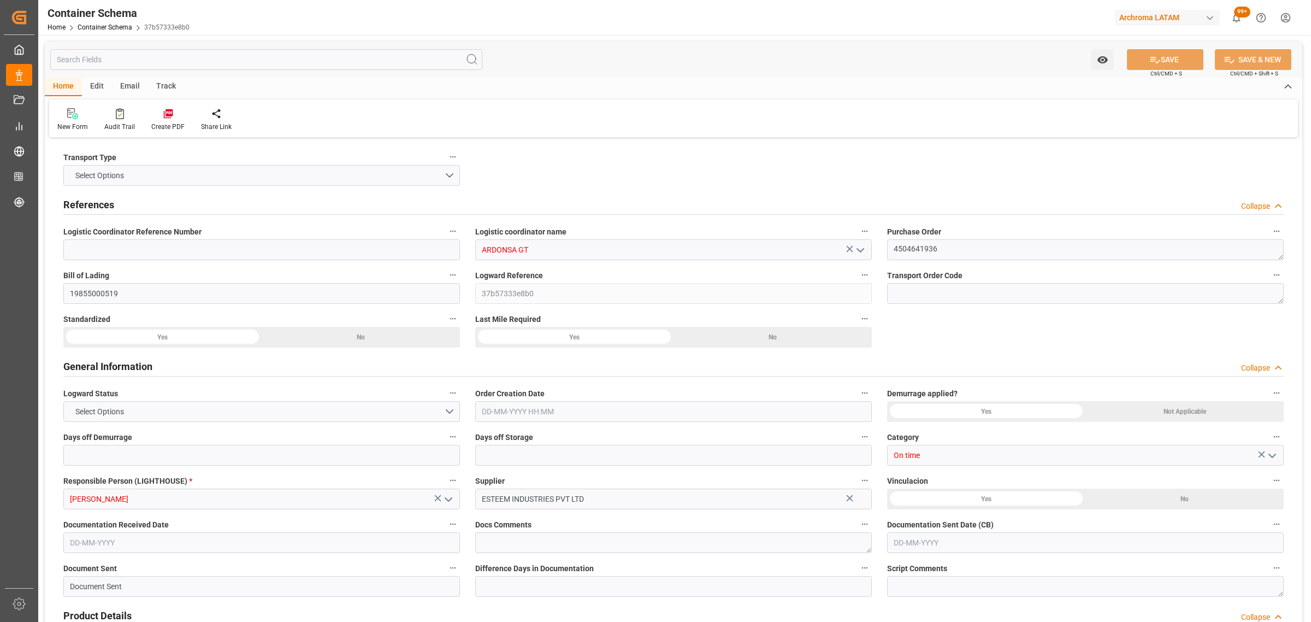
type input "9200706"
type input "[DATE] 10:00"
type input "[DATE]"
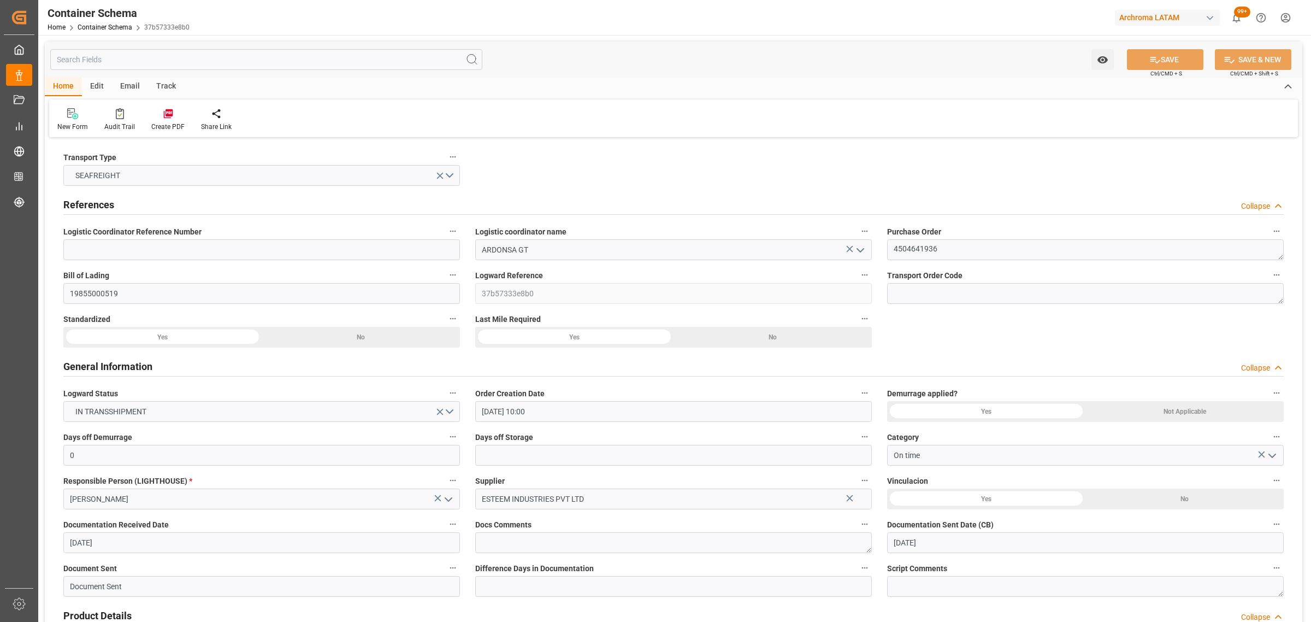
type input "[DATE]"
type input "[DATE] 00:00"
type input "[DATE] 12:45"
type input "[DATE] 00:00"
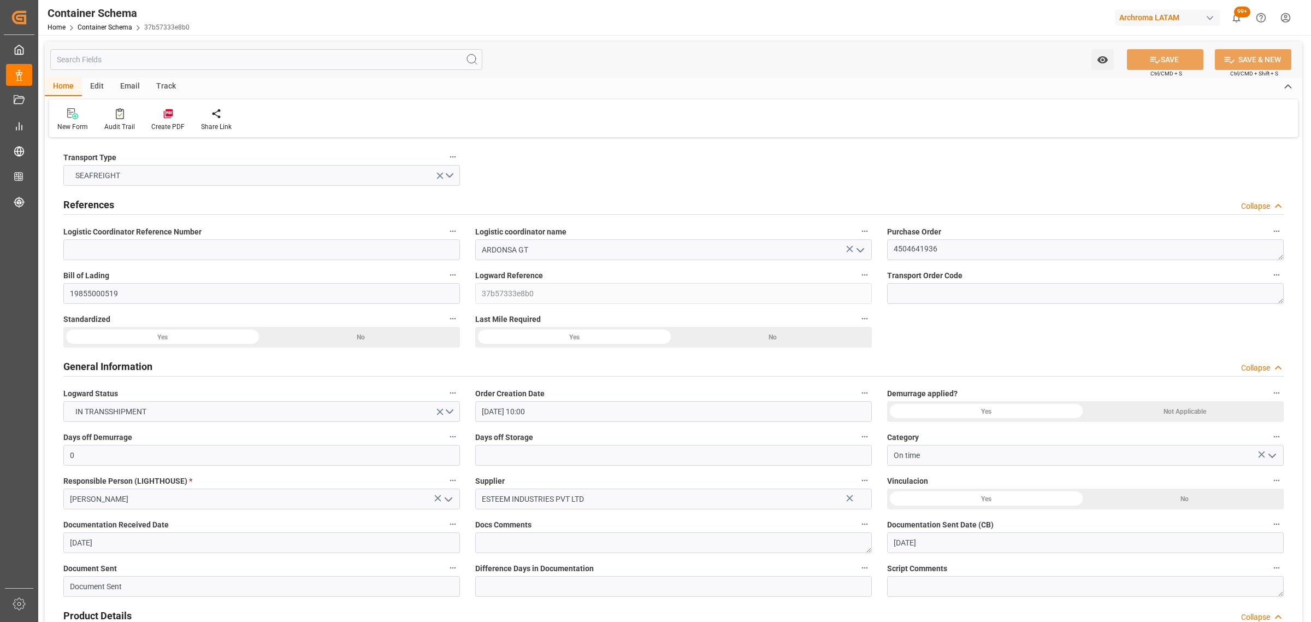
type input "[DATE] 00:00"
type input "[DATE] 05:00"
type input "[DATE] 00:00"
type input "[DATE] 05:00"
click at [138, 85] on div "Email" at bounding box center [130, 87] width 36 height 19
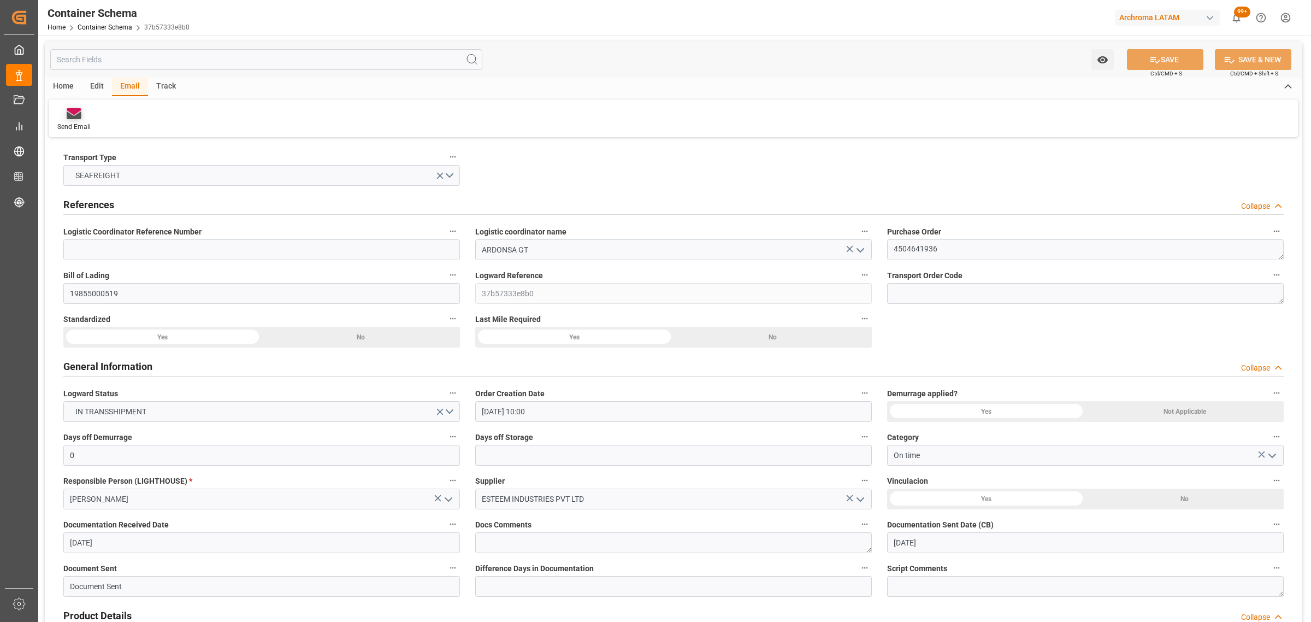
click at [78, 125] on div "Send Email" at bounding box center [73, 127] width 33 height 10
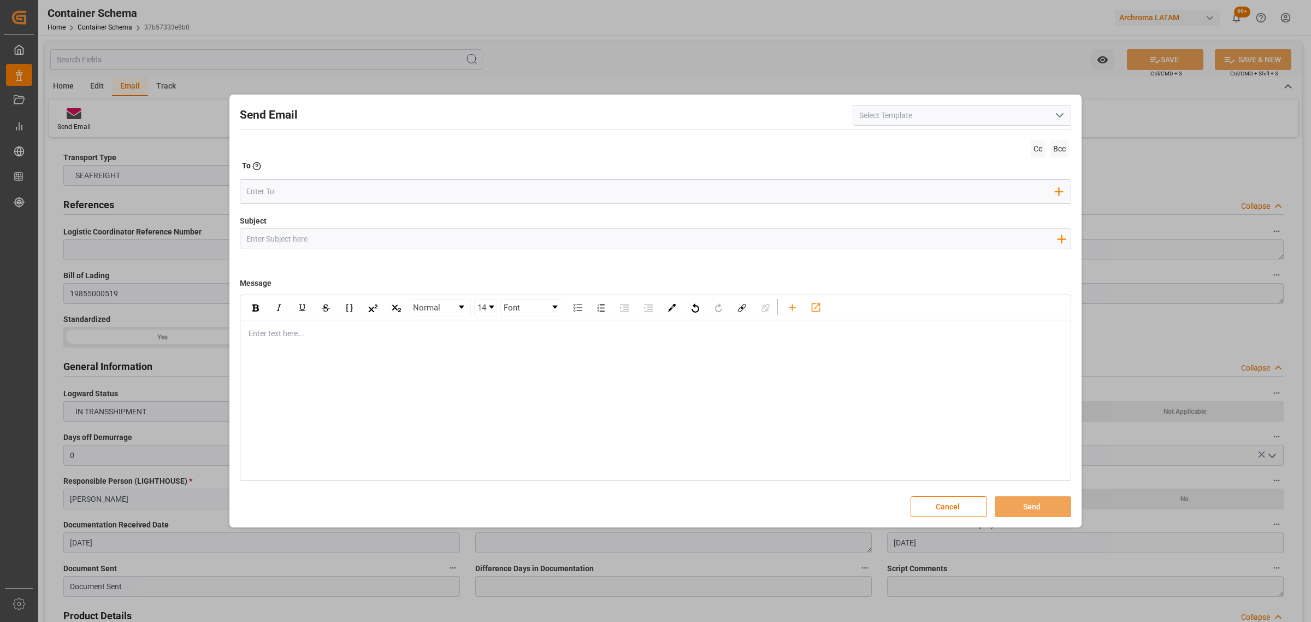
drag, startPoint x: 275, startPoint y: 244, endPoint x: 220, endPoint y: 178, distance: 85.3
click at [274, 244] on input "Subject" at bounding box center [651, 238] width 822 height 19
click at [402, 242] on input "Subject" at bounding box center [651, 238] width 822 height 19
paste input "GT || TRACKING | PO 4504641936 | Contenedor CMAU2467745 | TEXTIL | Bodega 2901 …"
drag, startPoint x: 300, startPoint y: 238, endPoint x: 265, endPoint y: 239, distance: 35.5
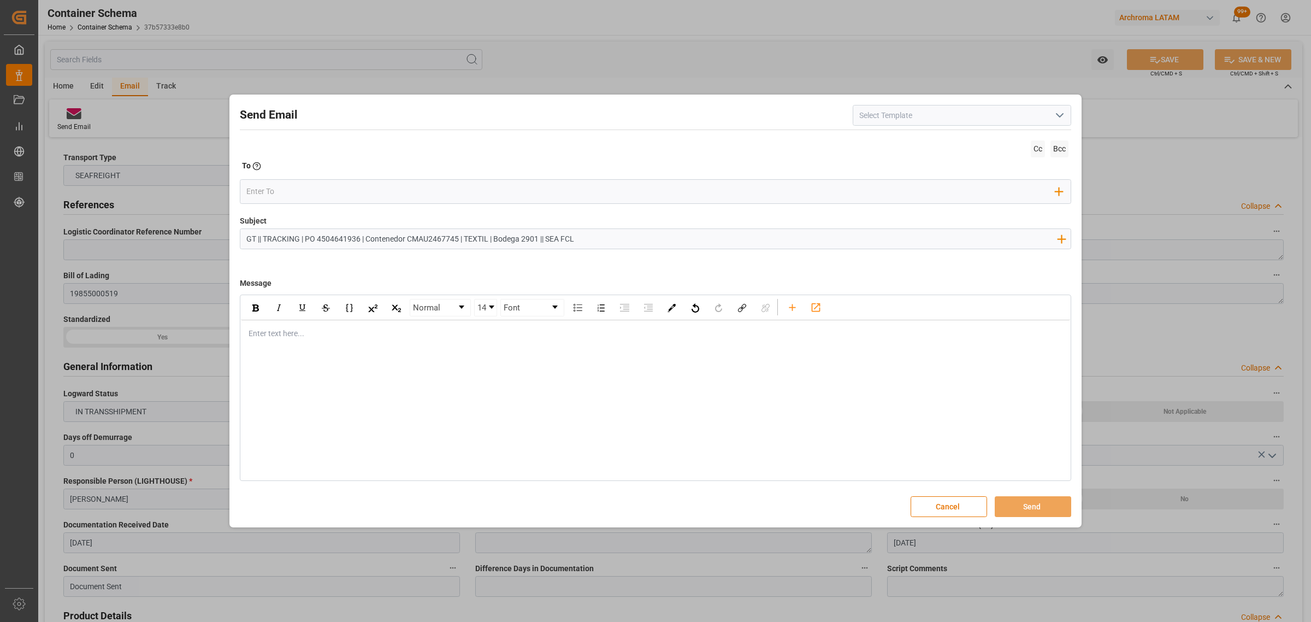
click at [265, 239] on input "GT || TRACKING | PO 4504641936 | Contenedor CMAU2467745 | TEXTIL | Bodega 2901 …" at bounding box center [651, 238] width 822 height 19
type input "GT || VARIACION ETA | PO 4504641936 | Contenedor CMAU2467745 | TEXTIL | Bodega …"
click at [283, 334] on div "rdw-editor" at bounding box center [655, 333] width 813 height 11
click at [339, 340] on div "Enter text here..." at bounding box center [655, 333] width 829 height 27
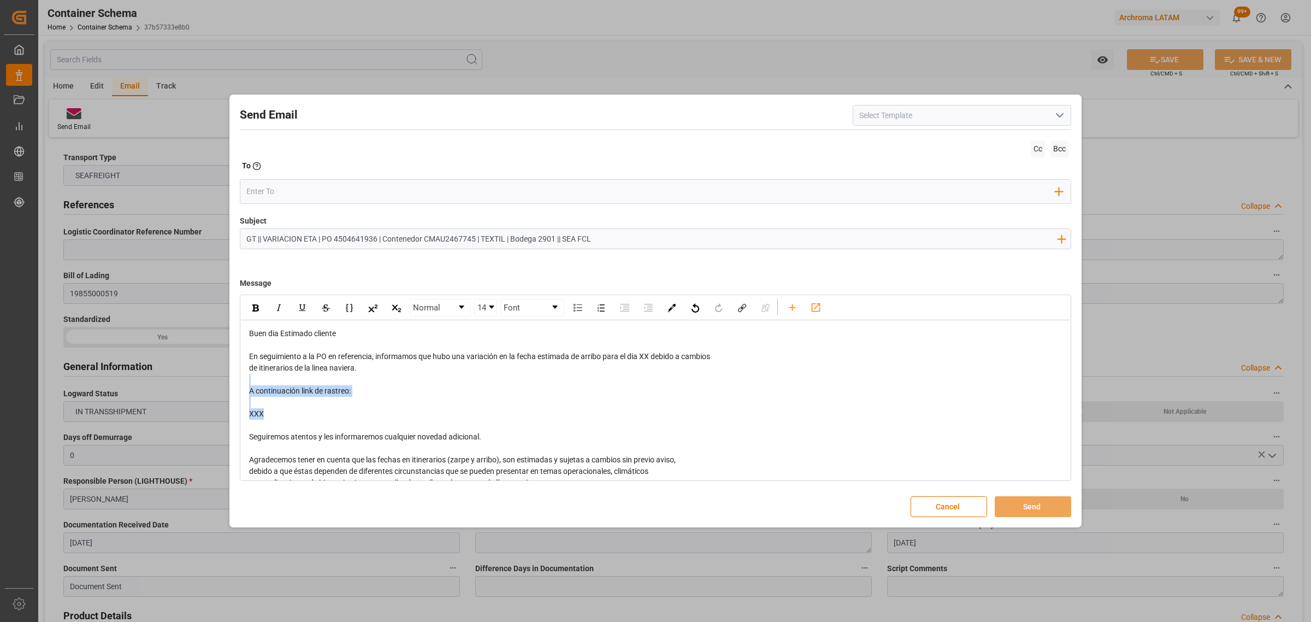
drag, startPoint x: 279, startPoint y: 418, endPoint x: 240, endPoint y: 386, distance: 50.0
click at [241, 386] on div "Buen dia Estimado cliente En seguimiento a la PO en referencia, informamos que …" at bounding box center [655, 442] width 829 height 245
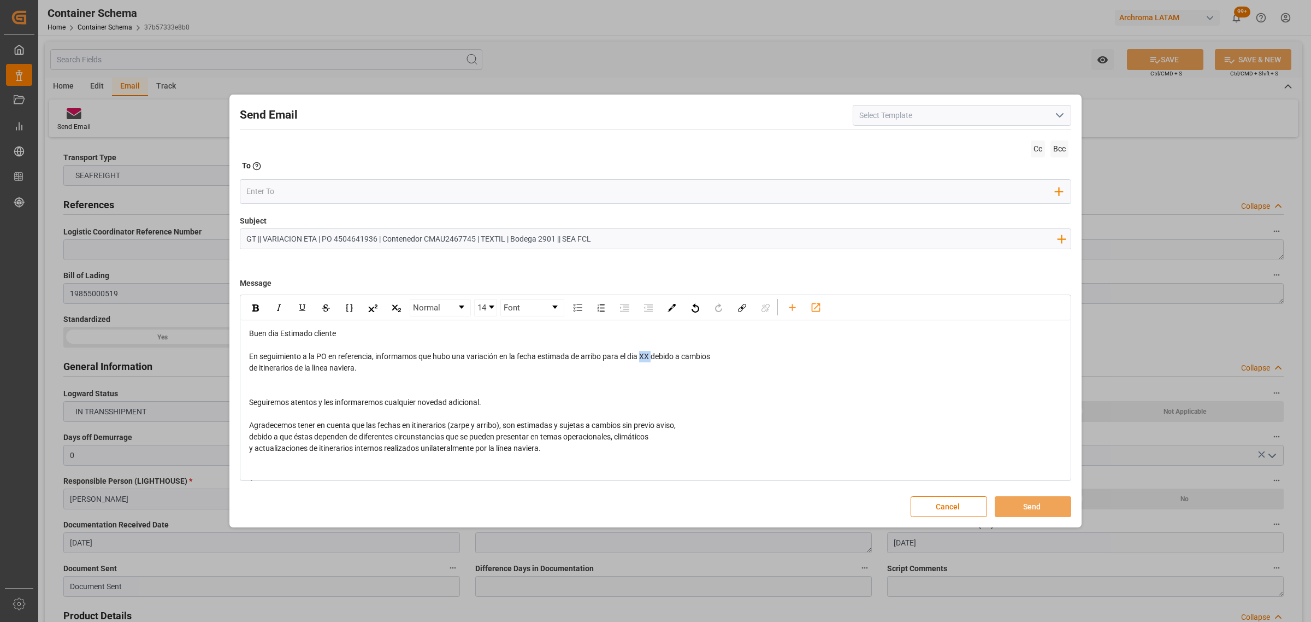
drag, startPoint x: 653, startPoint y: 358, endPoint x: 645, endPoint y: 358, distance: 8.2
click at [645, 358] on span "En seguimiento a la PO en referencia, informamos que hubo una variación en la f…" at bounding box center [479, 356] width 461 height 9
drag, startPoint x: 386, startPoint y: 367, endPoint x: 695, endPoint y: 357, distance: 309.4
click at [695, 357] on div "Buen dia Estimado cliente En seguimiento a la PO en referencia, informamos que …" at bounding box center [655, 425] width 813 height 195
click at [883, 359] on span "En seguimiento a la PO en referencia, informamos que hubo una variación en la f…" at bounding box center [654, 362] width 810 height 20
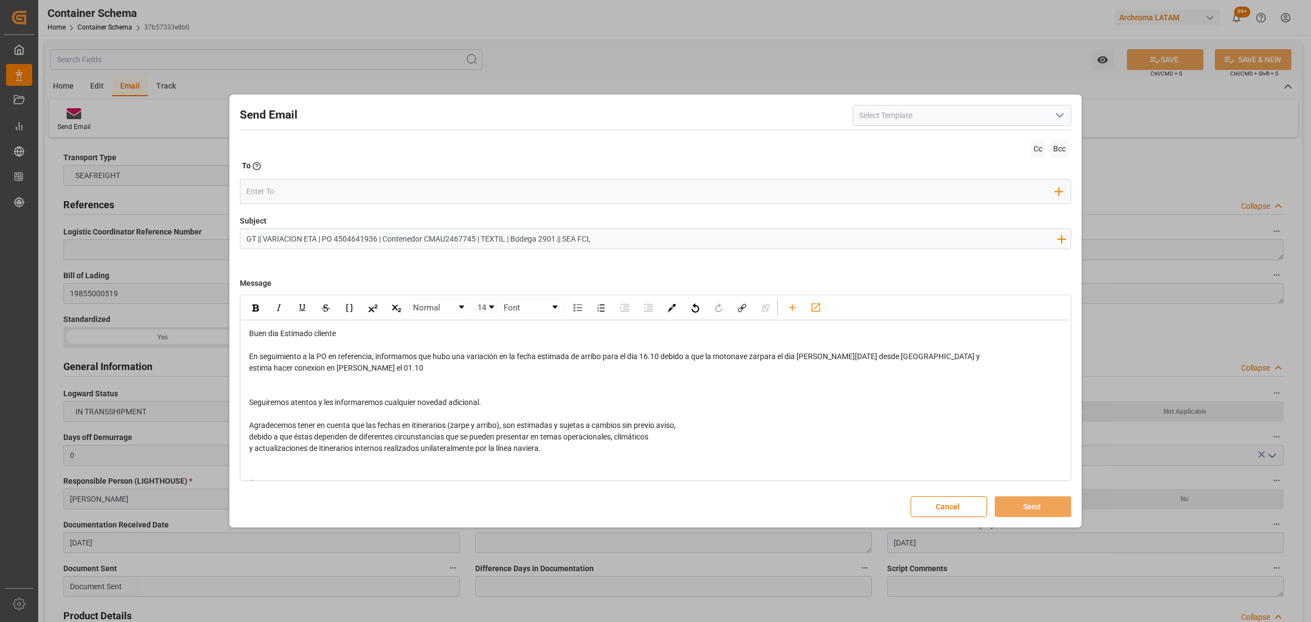
click at [430, 365] on div "estima hacer conexion en [PERSON_NAME] el 01.10" at bounding box center [655, 367] width 813 height 11
click at [456, 370] on div "estima hacer conexion en [PERSON_NAME] el 01.10" at bounding box center [655, 367] width 813 height 11
drag, startPoint x: 666, startPoint y: 358, endPoint x: 644, endPoint y: 358, distance: 22.9
click at [644, 358] on span "En seguimiento a la PO en referencia, informamos que hubo una variación en la f…" at bounding box center [614, 356] width 731 height 9
click at [657, 365] on div "estima hacer conexion en [PERSON_NAME] el 01.10 y cuenta con zarpe de esta term…" at bounding box center [655, 367] width 813 height 11
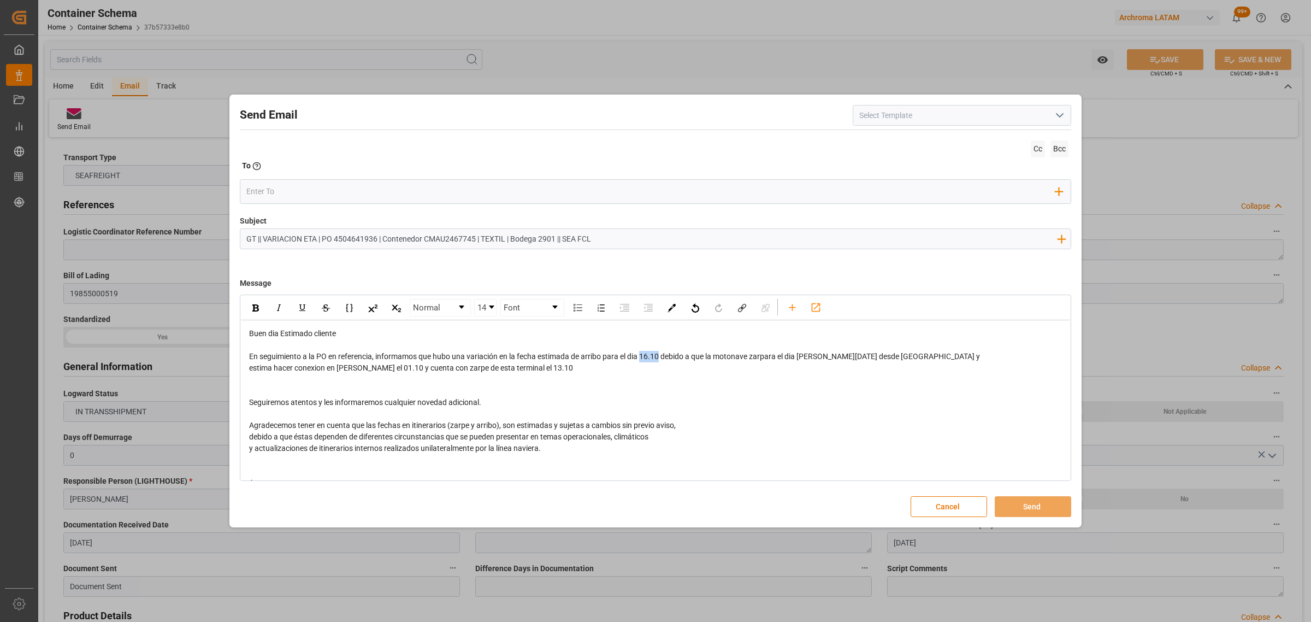
drag, startPoint x: 662, startPoint y: 358, endPoint x: 644, endPoint y: 358, distance: 18.0
click at [644, 358] on span "En seguimiento a la PO en referencia, informamos que hubo una variación en la f…" at bounding box center [614, 356] width 731 height 9
click at [252, 306] on img "rdw-inline-control" at bounding box center [255, 307] width 7 height 7
click at [280, 194] on input "email" at bounding box center [651, 191] width 810 height 16
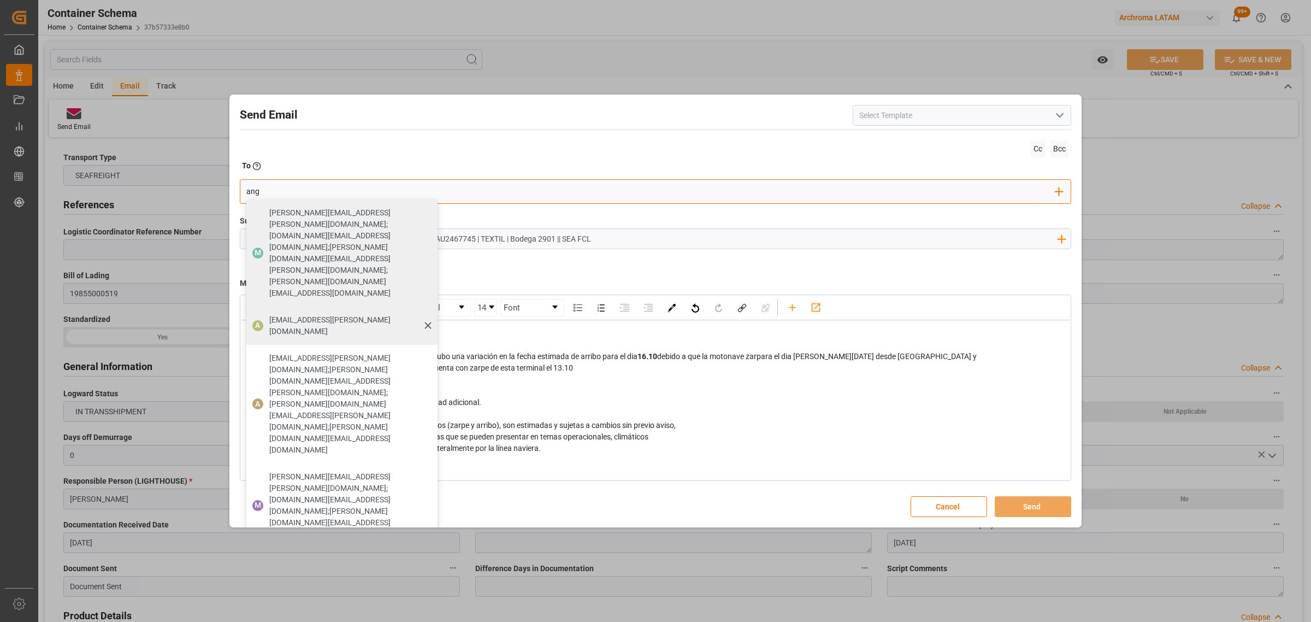
type input "ang"
click at [290, 314] on span "[EMAIL_ADDRESS][PERSON_NAME][DOMAIN_NAME]" at bounding box center [349, 325] width 161 height 23
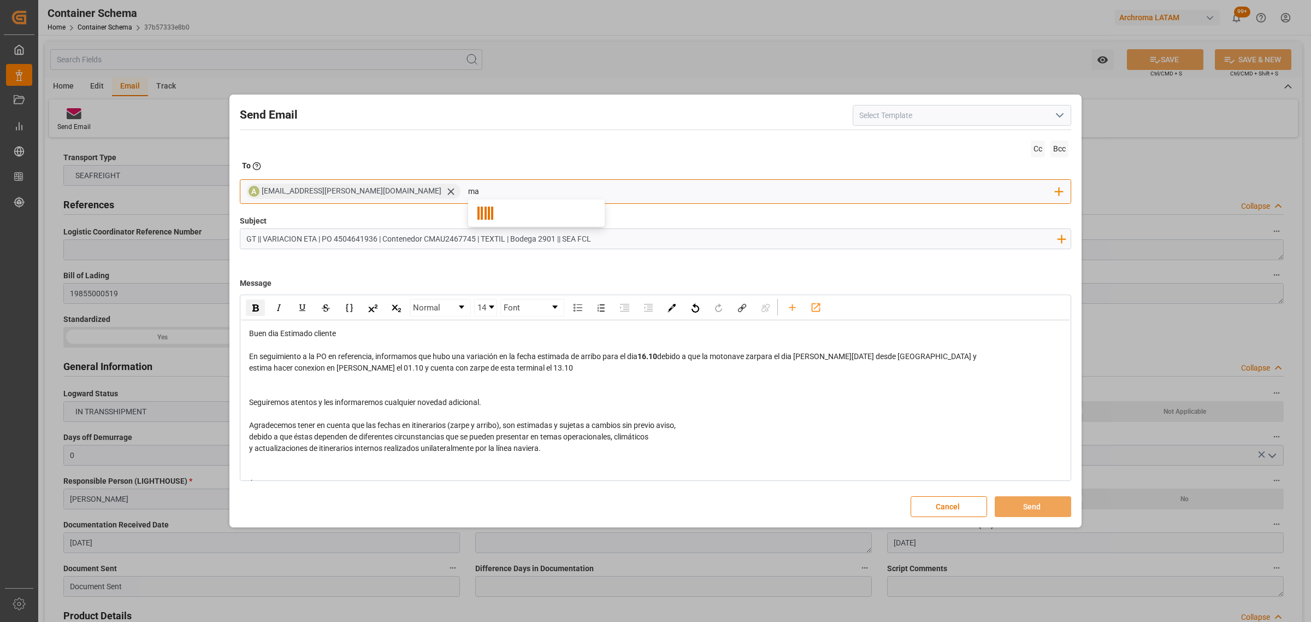
type input "m"
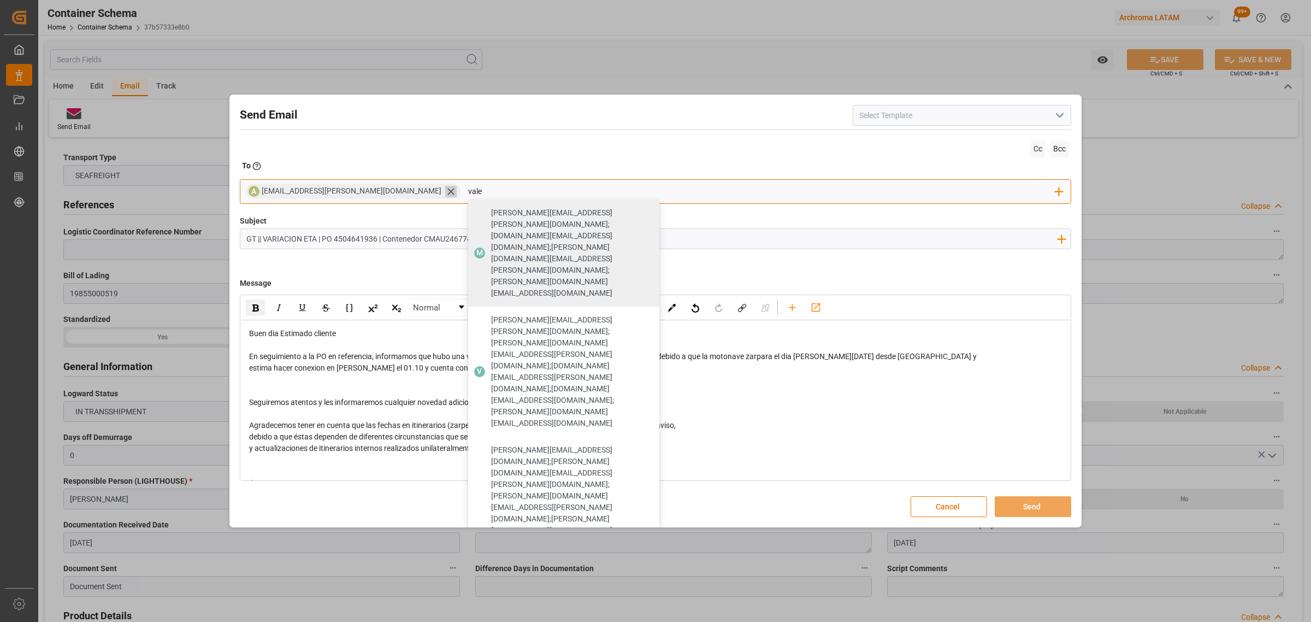
type input "vale"
click at [445, 190] on icon at bounding box center [450, 191] width 11 height 11
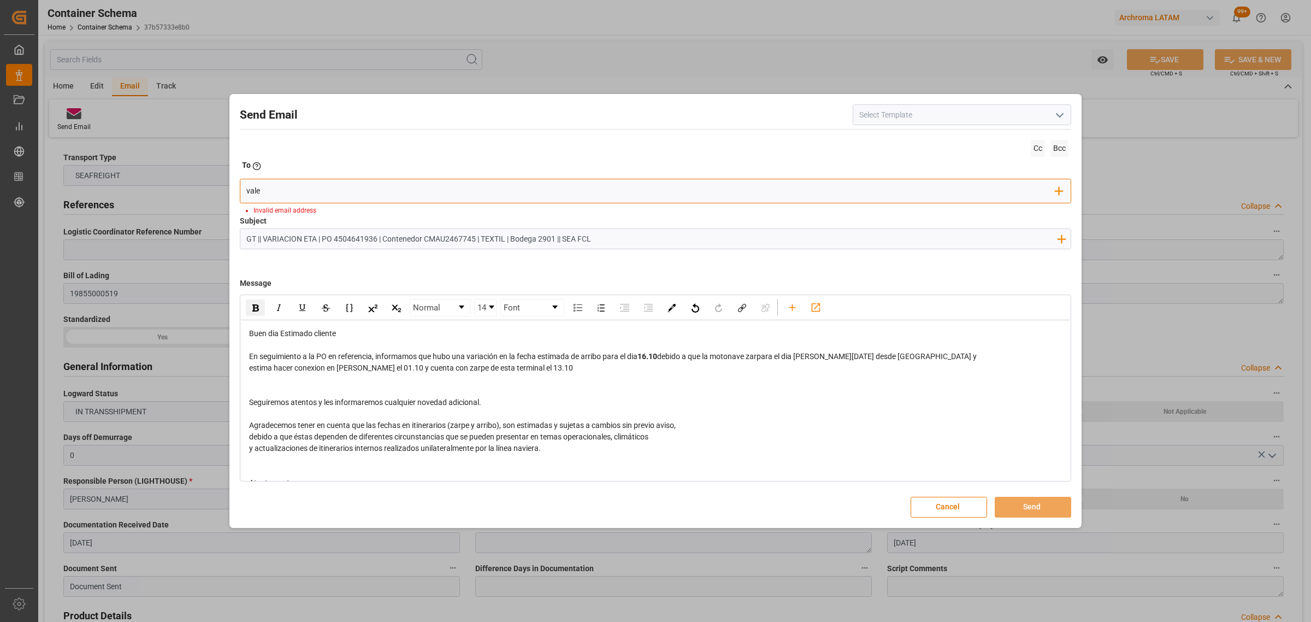
click at [380, 192] on input "vale" at bounding box center [651, 191] width 810 height 16
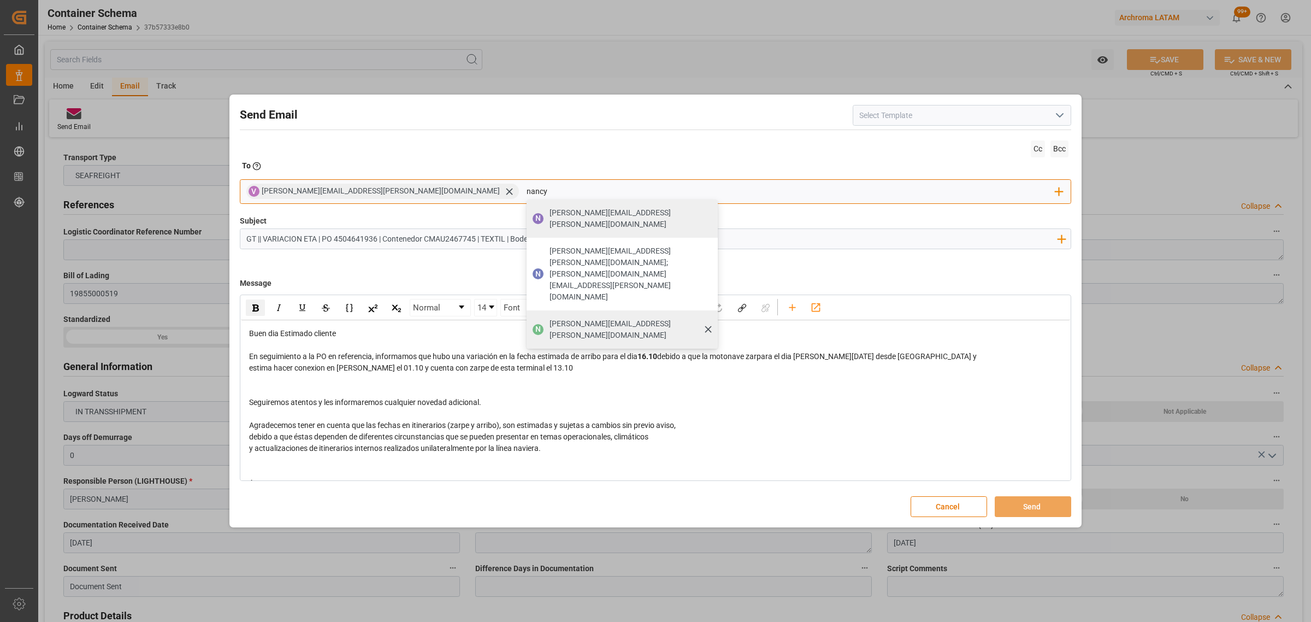
type input "nancy"
click at [550, 318] on span "[PERSON_NAME][EMAIL_ADDRESS][PERSON_NAME][DOMAIN_NAME]" at bounding box center [630, 329] width 161 height 23
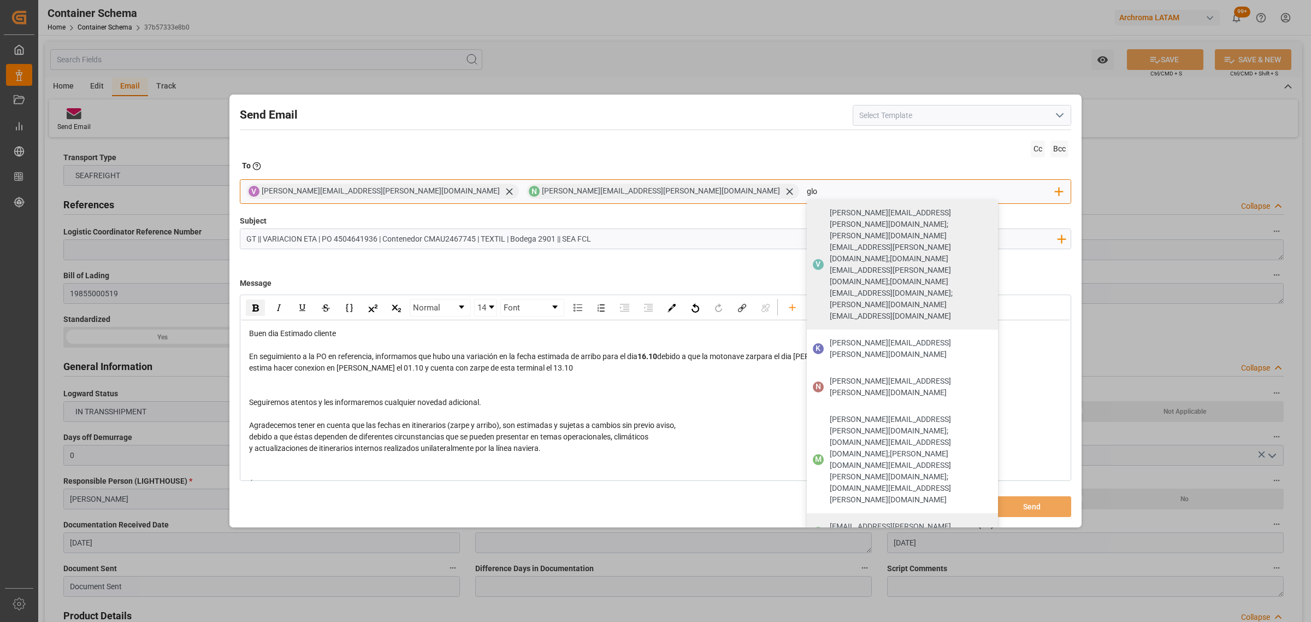
type input "glo"
click at [826, 517] on div "[EMAIL_ADDRESS][PERSON_NAME][DOMAIN_NAME]" at bounding box center [910, 532] width 168 height 31
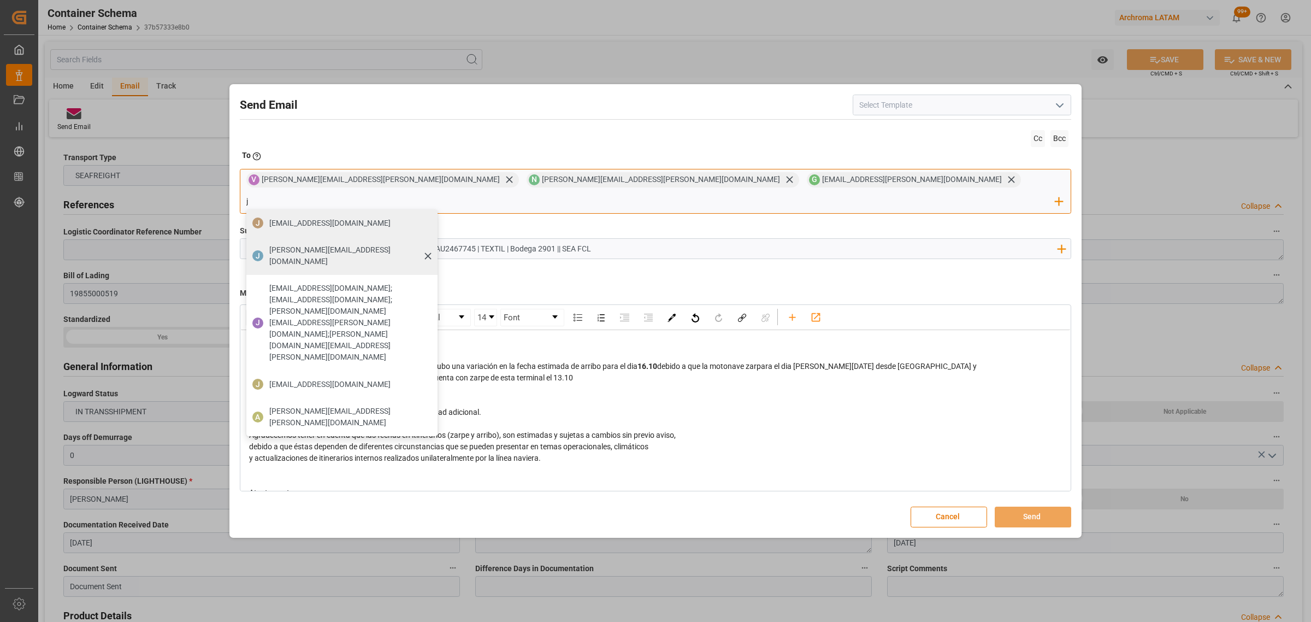
type input "j"
click at [430, 244] on span "[PERSON_NAME][EMAIL_ADDRESS][DOMAIN_NAME]" at bounding box center [349, 255] width 161 height 23
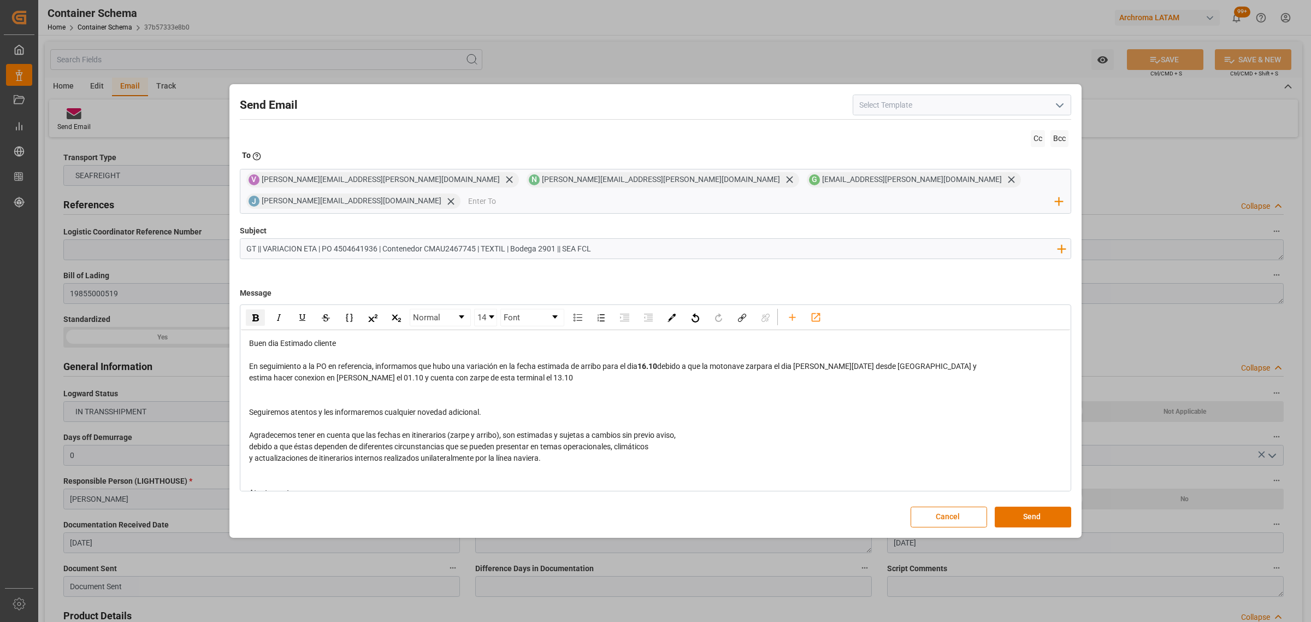
click at [576, 372] on div "estima hacer conexion en [PERSON_NAME] el 01.10 y cuenta con zarpe de esta term…" at bounding box center [655, 377] width 813 height 11
click at [1042, 506] on button "Send" at bounding box center [1033, 516] width 76 height 21
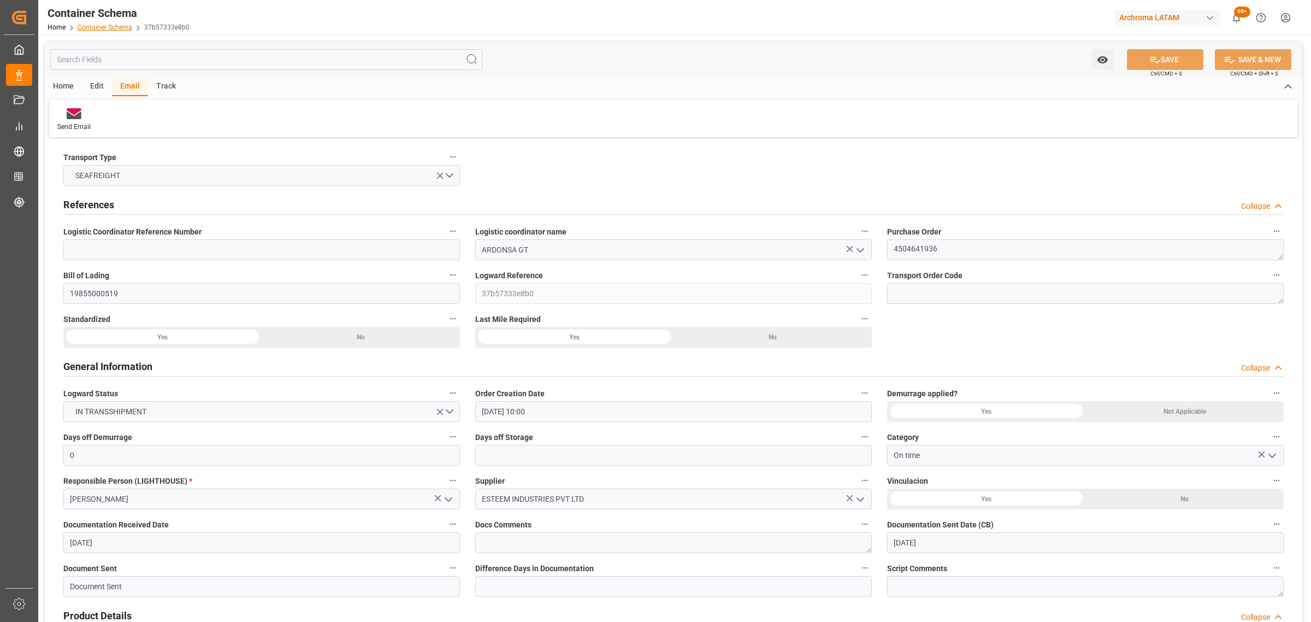
click at [107, 28] on link "Container Schema" at bounding box center [105, 27] width 55 height 8
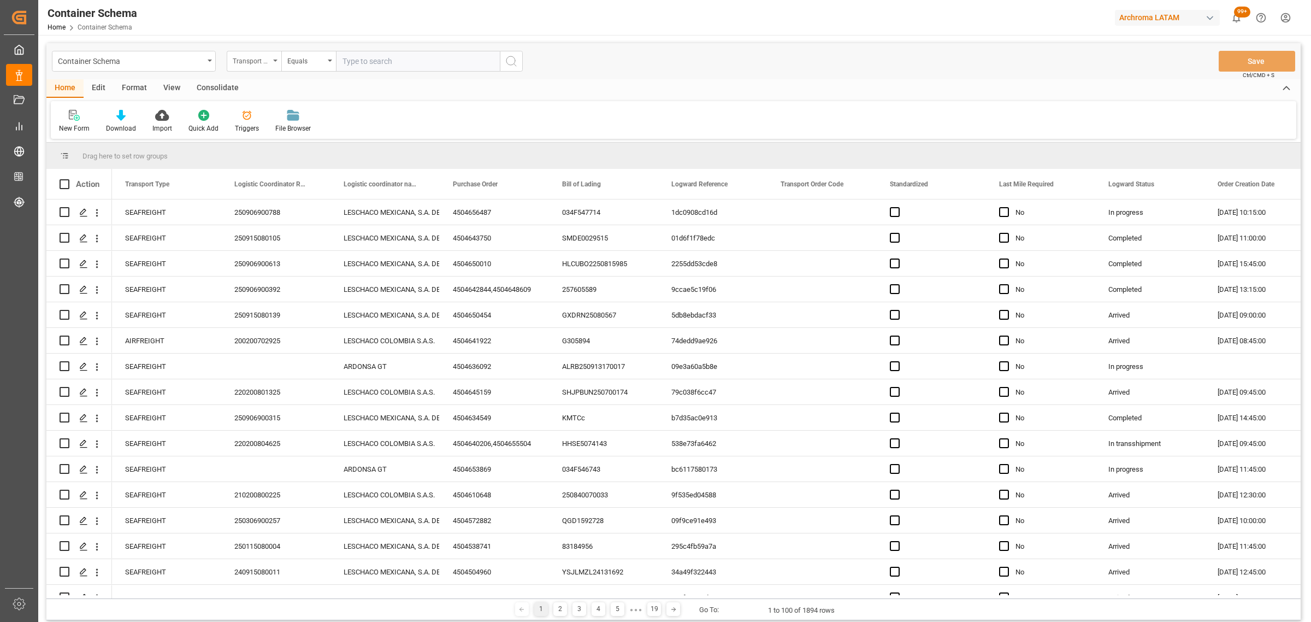
click at [235, 63] on div "Transport Type" at bounding box center [251, 60] width 37 height 13
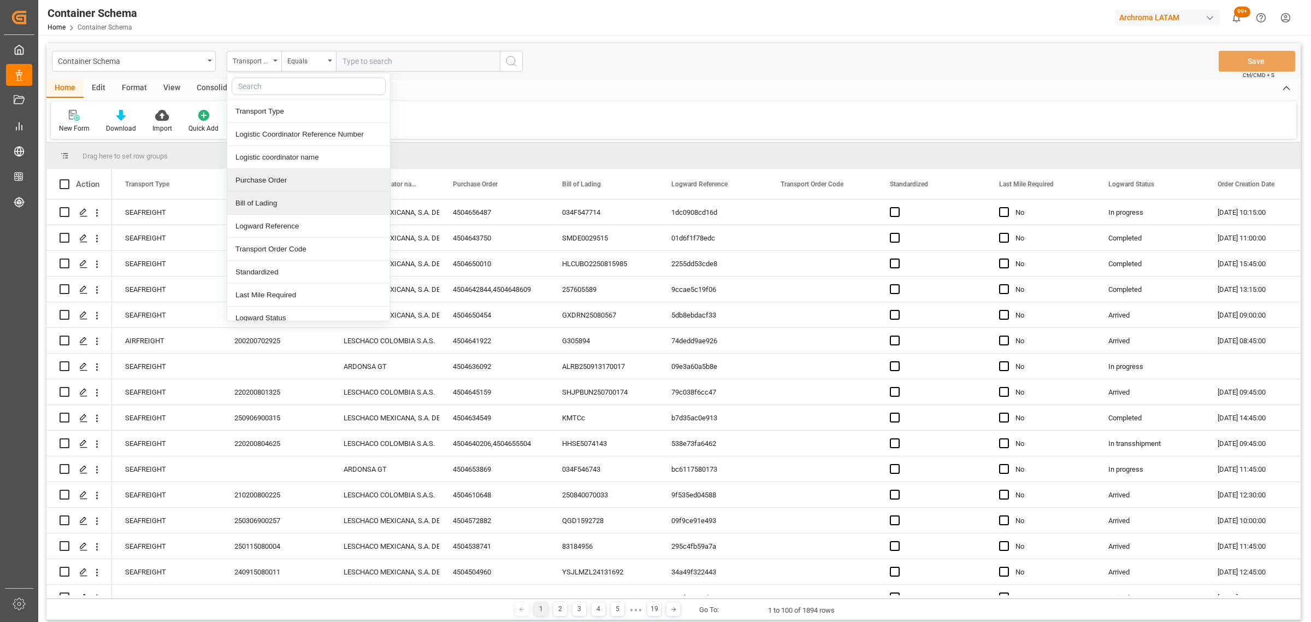
click at [274, 185] on div "Purchase Order" at bounding box center [308, 180] width 163 height 23
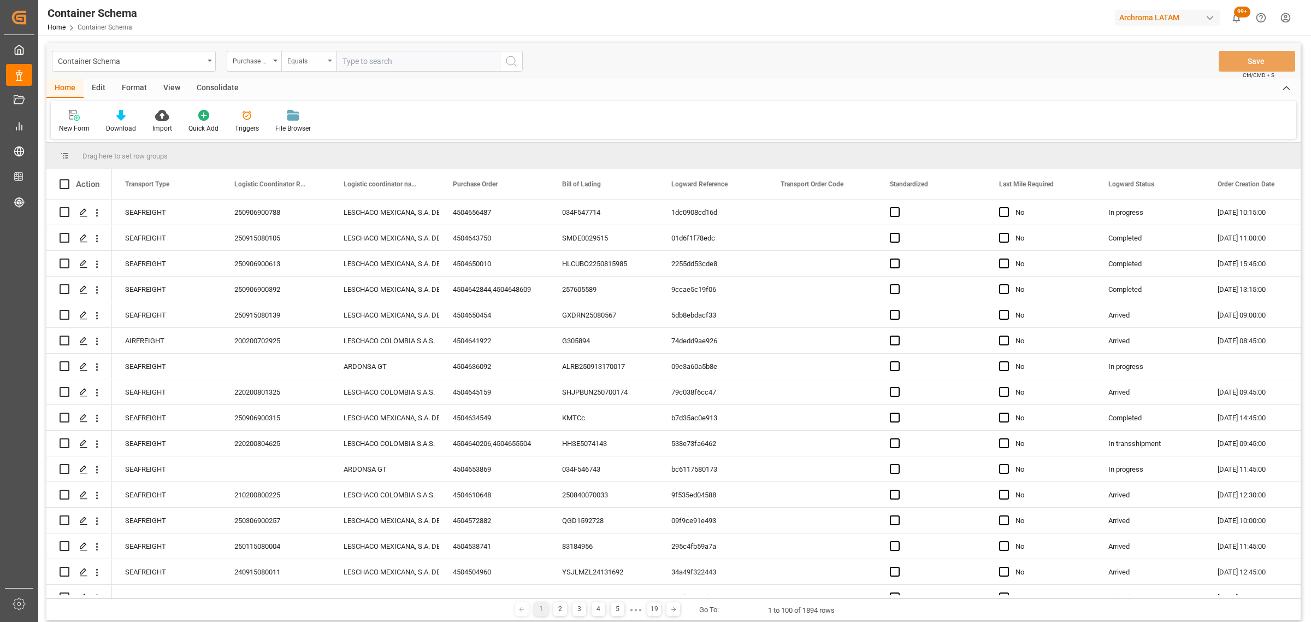
click at [306, 58] on div "Equals" at bounding box center [305, 60] width 37 height 13
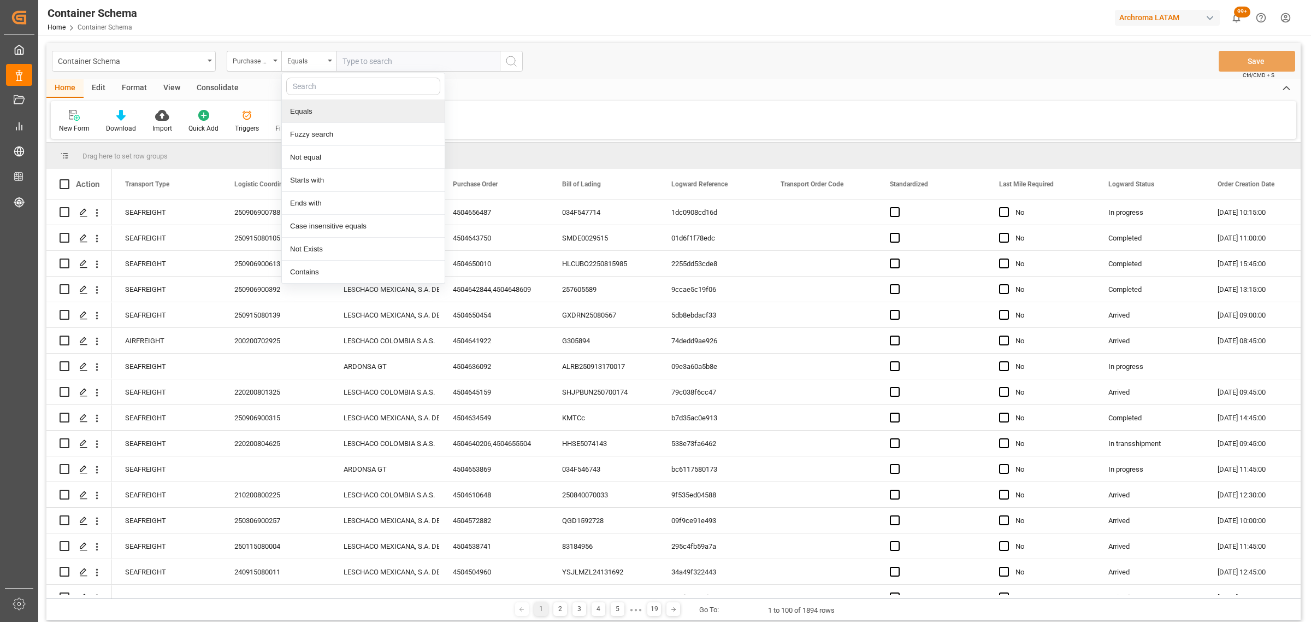
click at [325, 135] on div "Fuzzy search" at bounding box center [363, 134] width 163 height 23
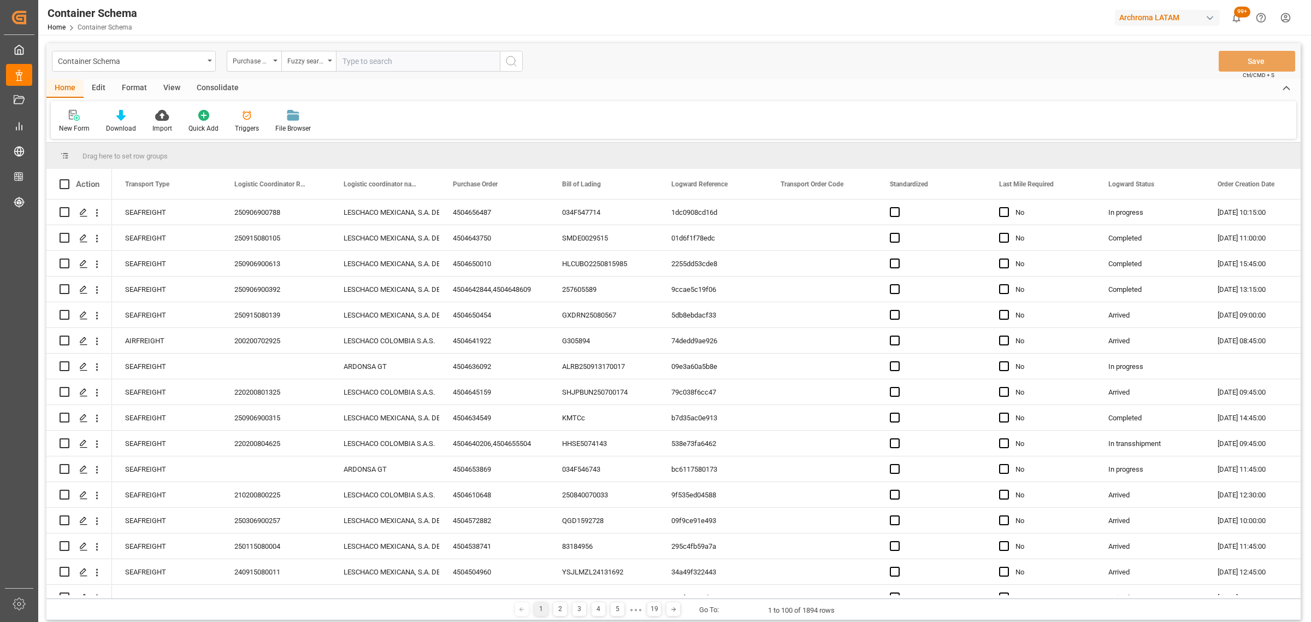
click at [384, 52] on input "text" at bounding box center [418, 61] width 164 height 21
paste input "4504641919"
type input "4504641919"
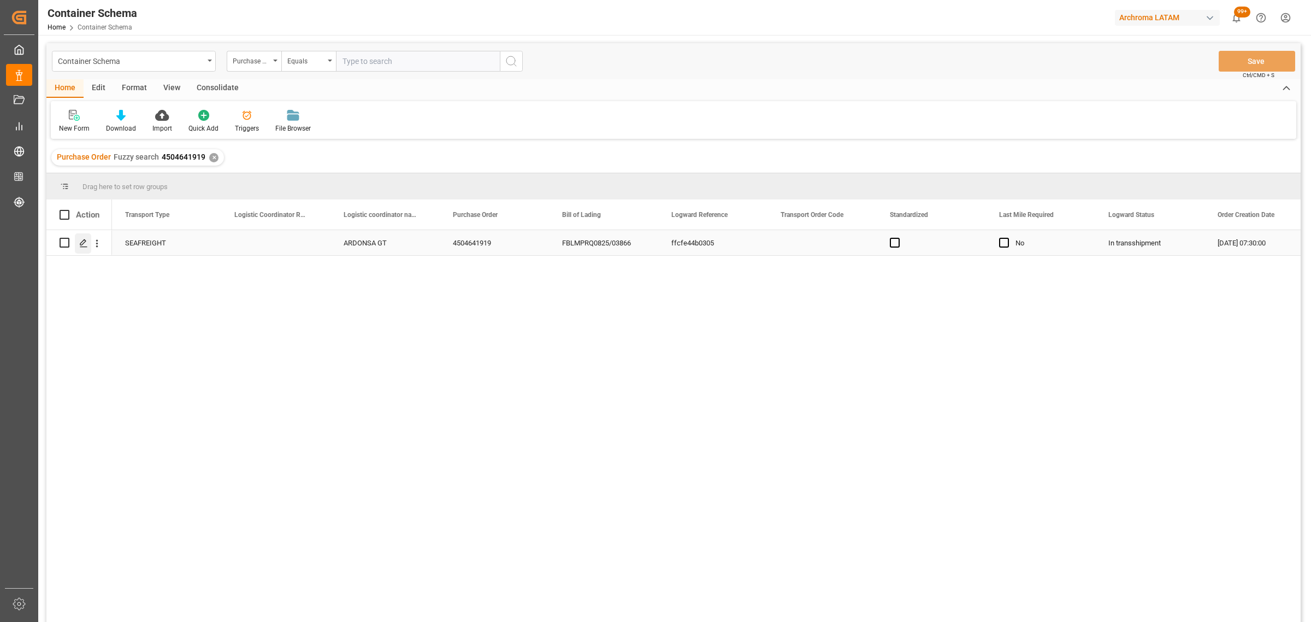
click at [85, 249] on div "Press SPACE to select this row." at bounding box center [83, 243] width 16 height 20
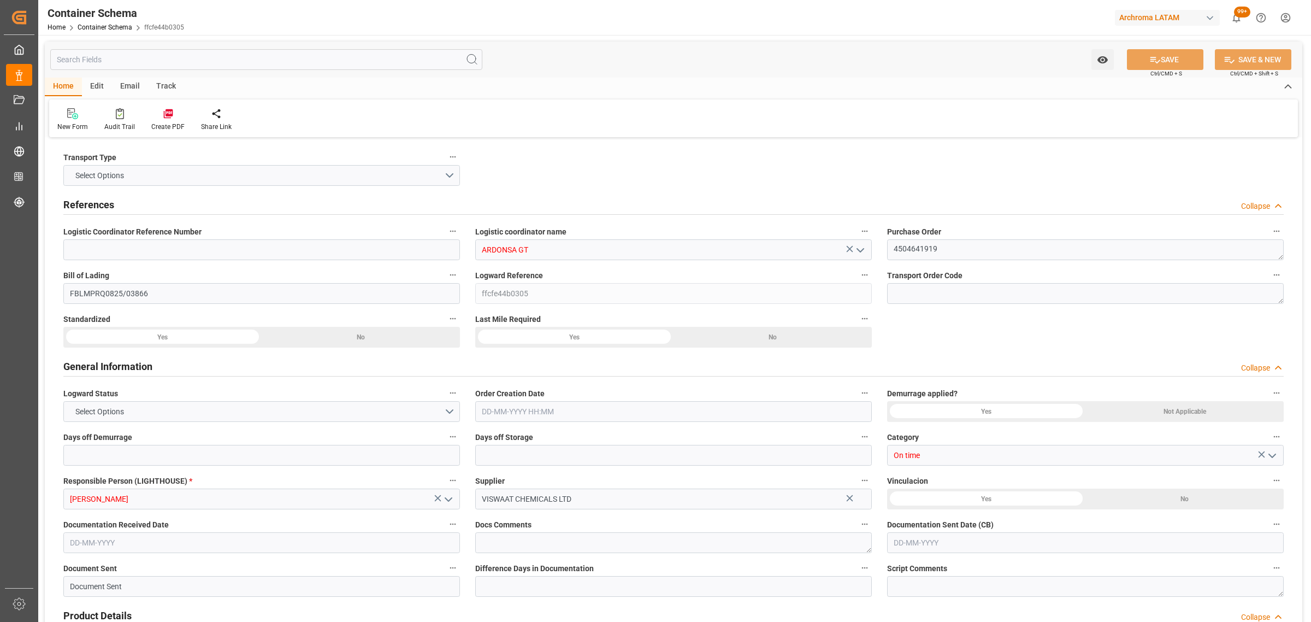
type input "0"
type input "1"
type input "5"
type input "4600"
type input "4864"
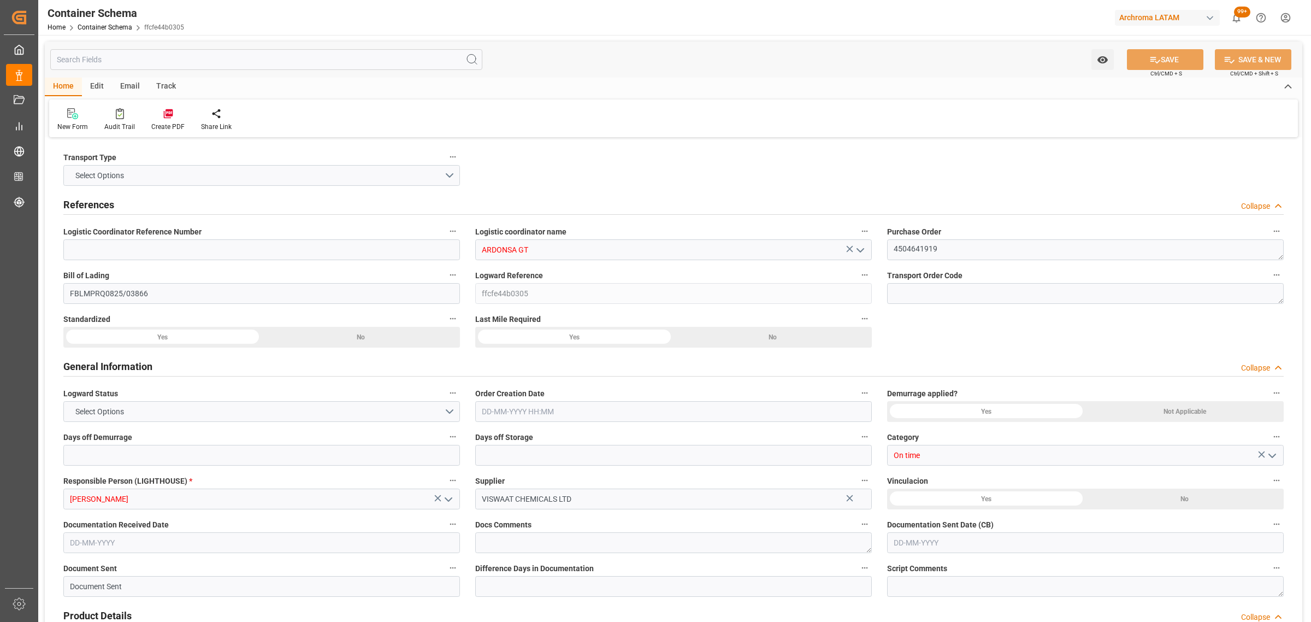
type input "Hapag [PERSON_NAME]"
type input "Hapag Lloyd Aktiengesellschaft"
type input "INNSA"
type input "GTPRQ"
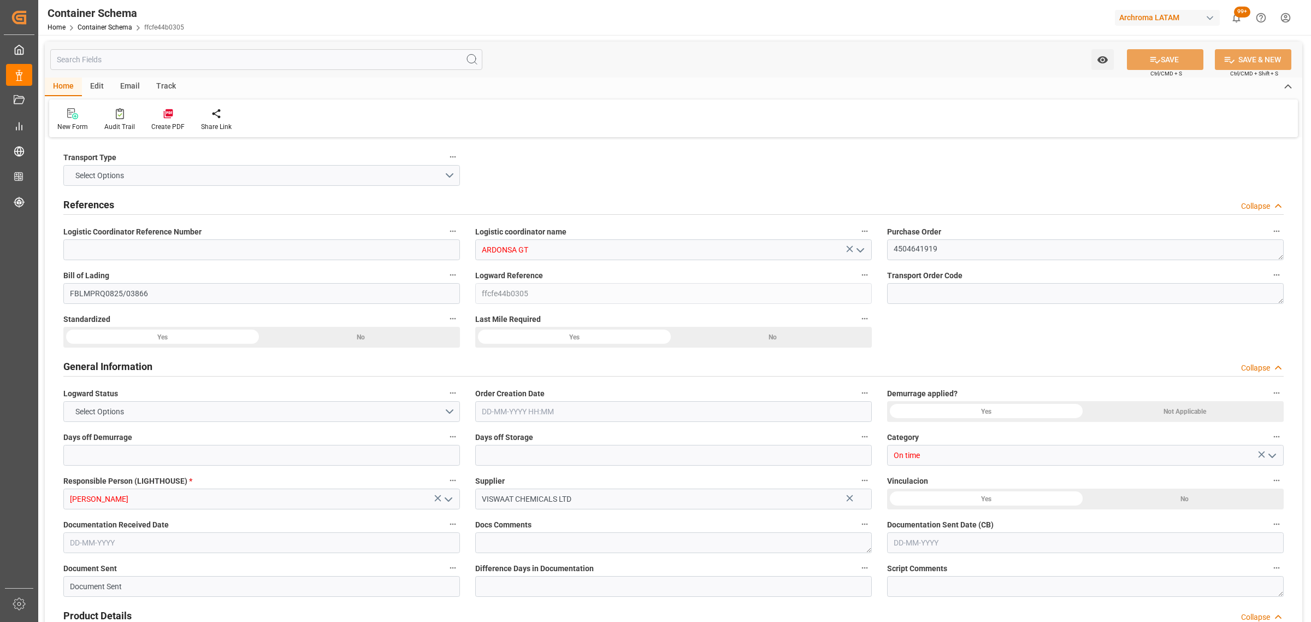
type input "9294850"
type input "[DATE] 07:30"
type input "[DATE]"
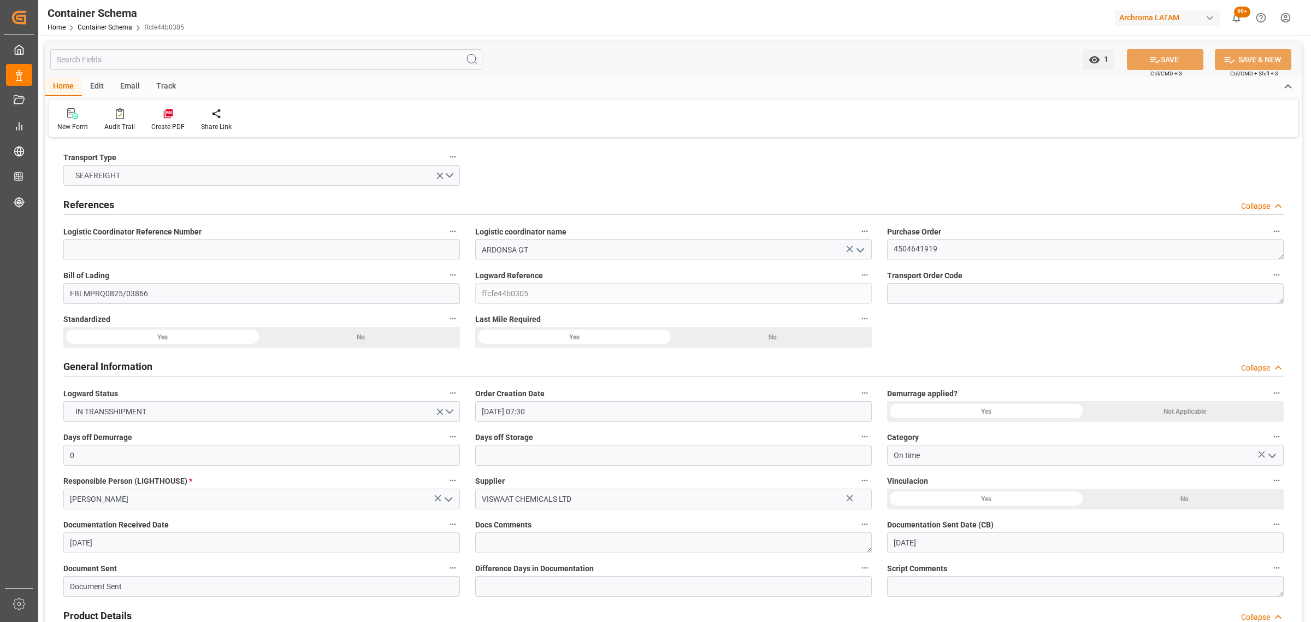
type input "[DATE]"
type input "[DATE] 00:00"
type input "[DATE] 01:00"
type input "[DATE] 00:00"
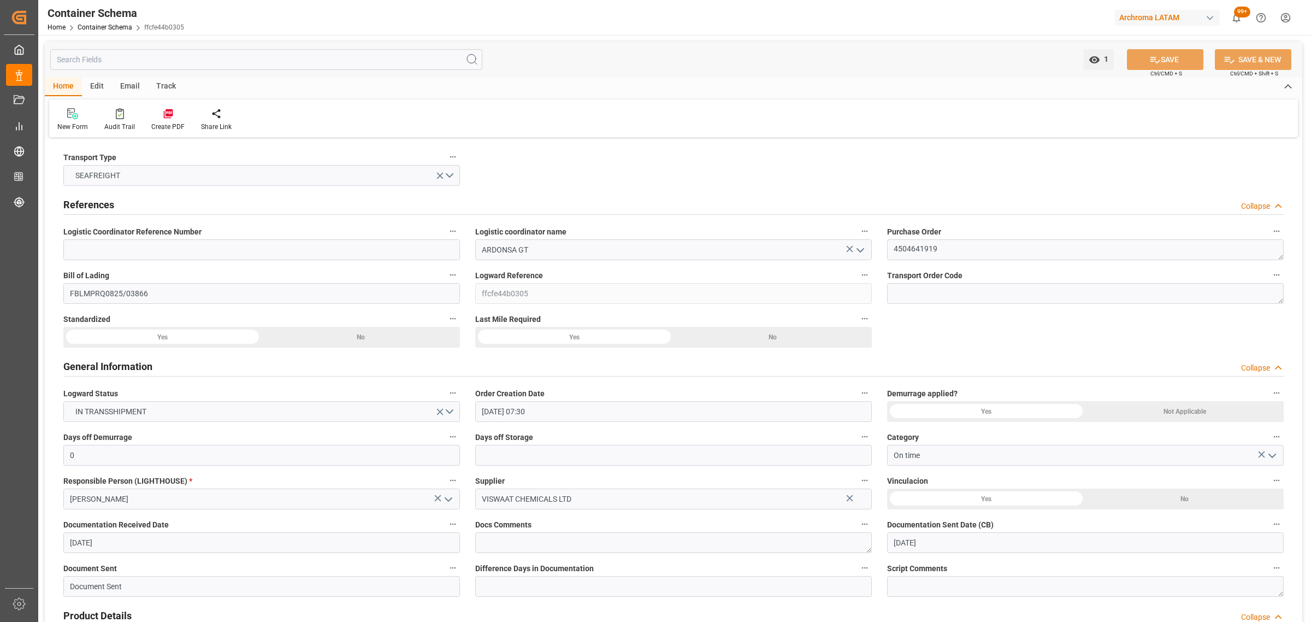
type input "[DATE] 00:00"
type input "[DATE] 04:00"
type input "[DATE] 00:00"
type input "[DATE] 04:00"
click at [171, 87] on div "Track" at bounding box center [166, 87] width 36 height 19
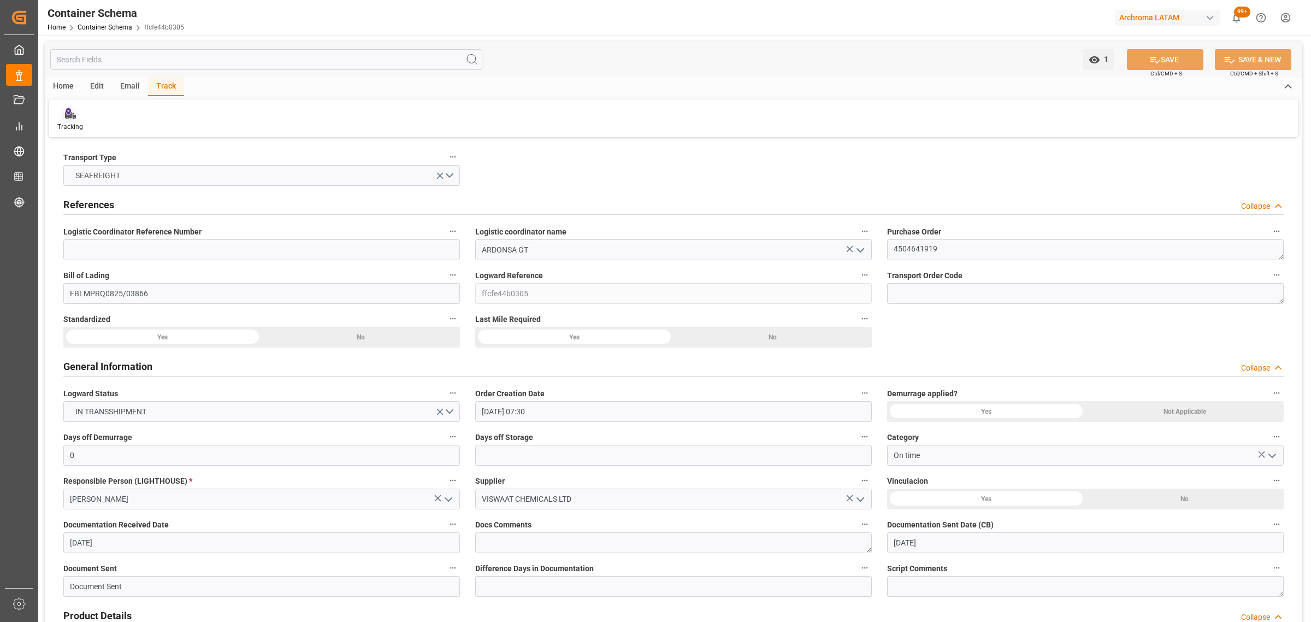
click at [72, 119] on div "Tracking" at bounding box center [70, 120] width 42 height 24
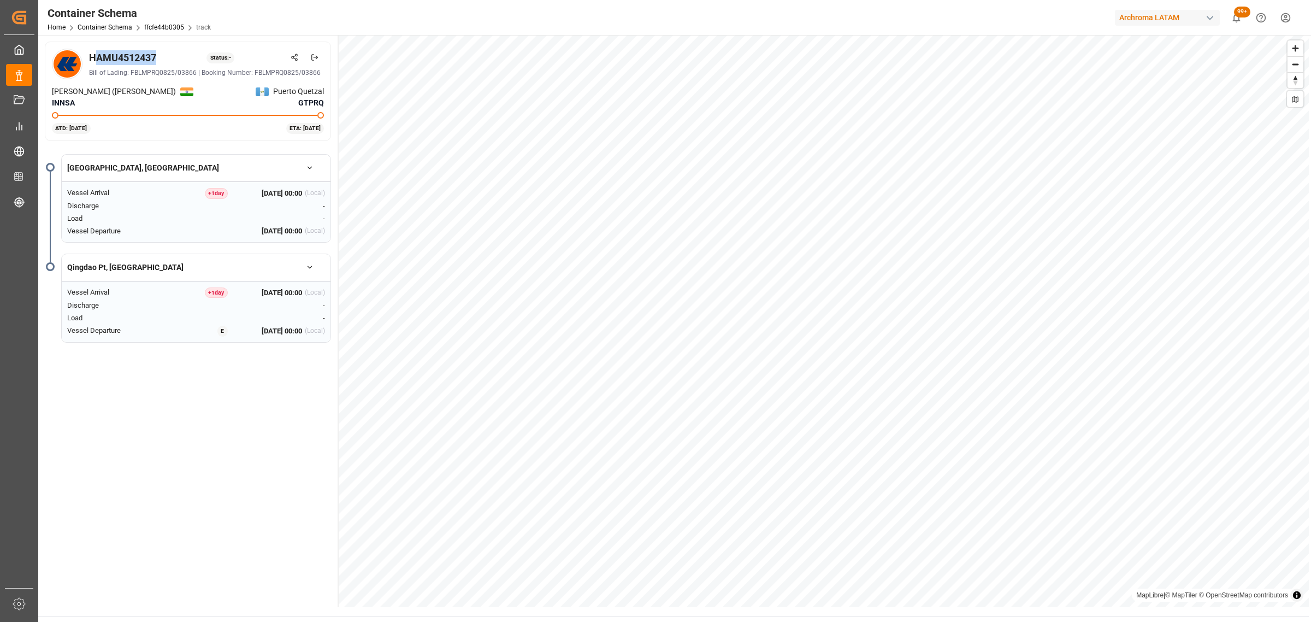
drag, startPoint x: 161, startPoint y: 59, endPoint x: 94, endPoint y: 58, distance: 67.2
click at [94, 58] on div "HAMU4512437 Status: -" at bounding box center [206, 57] width 235 height 15
drag, startPoint x: 89, startPoint y: 55, endPoint x: 156, endPoint y: 57, distance: 67.3
click at [156, 57] on div "HAMU4512437" at bounding box center [122, 57] width 67 height 15
copy div "HAMU4512437"
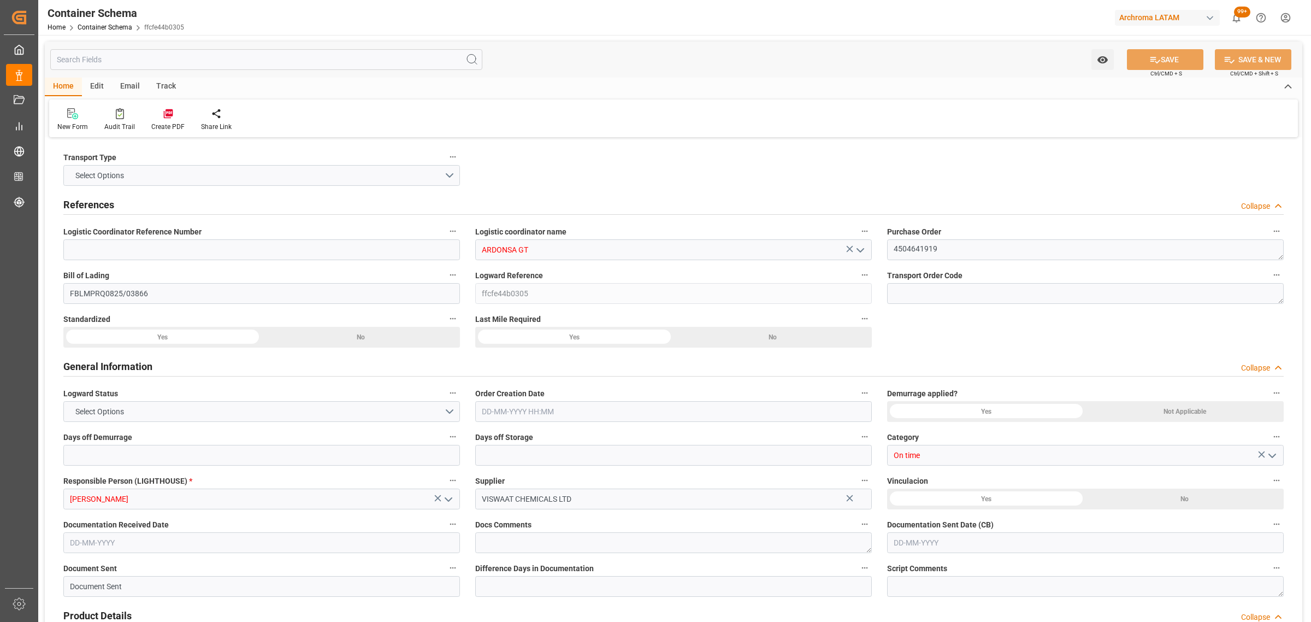
type input "ARDONSA GT"
type textarea "4504641919"
type input "FBLMPRQ0825/03866"
type input "ffcfe44b0305"
type input "On time"
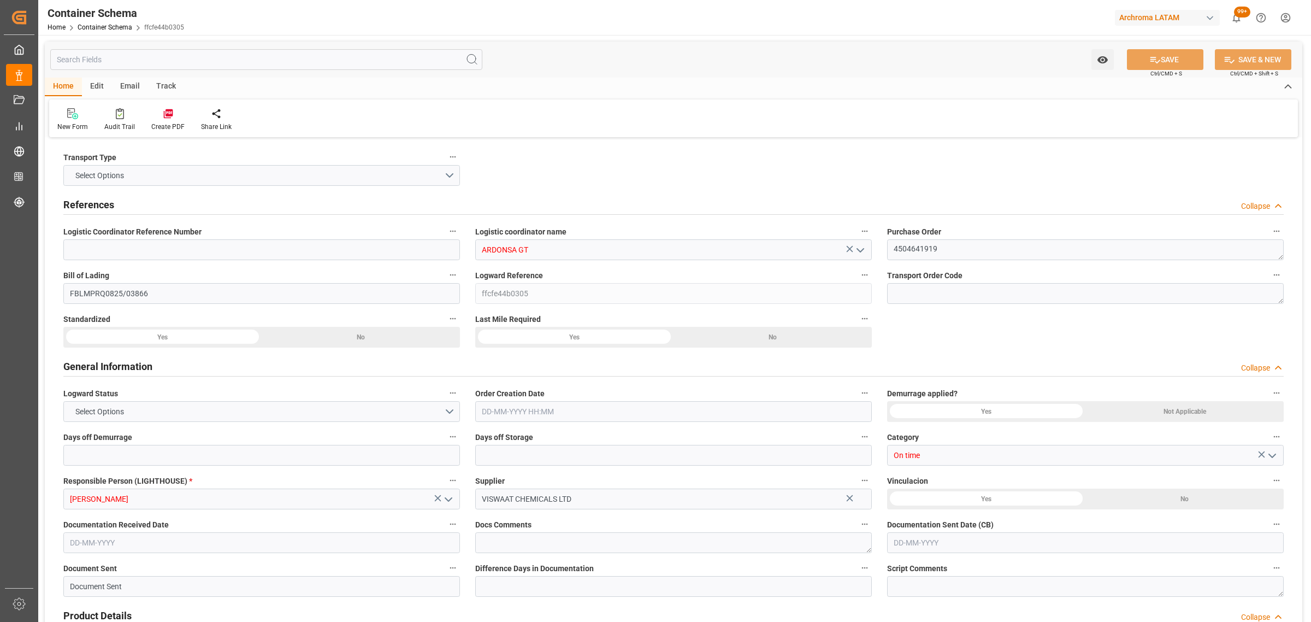
type input "[PERSON_NAME]"
type input "VISWAAT CHEMICALS LTD"
type input "Document Sent"
type input "PUERTO QUETZAL"
type input "TEXTIL"
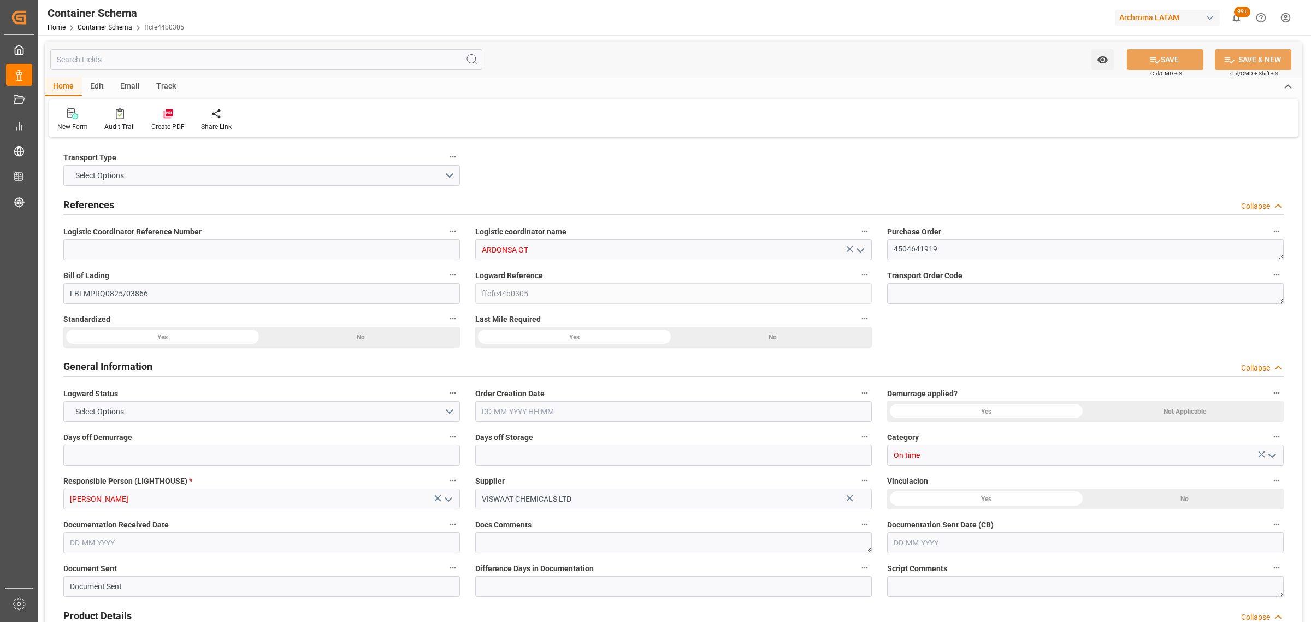
type textarea "PALLET"
type input "5 PALLET"
type input "ARCHROMA PAPER GMBH Y COMPAÑIA, SOC."
type textarea "KM 16.5, Carretera a [GEOGRAPHIC_DATA][PERSON_NAME] , Cruce [PERSON_NAME] Fraij…"
type input "HOUSE"
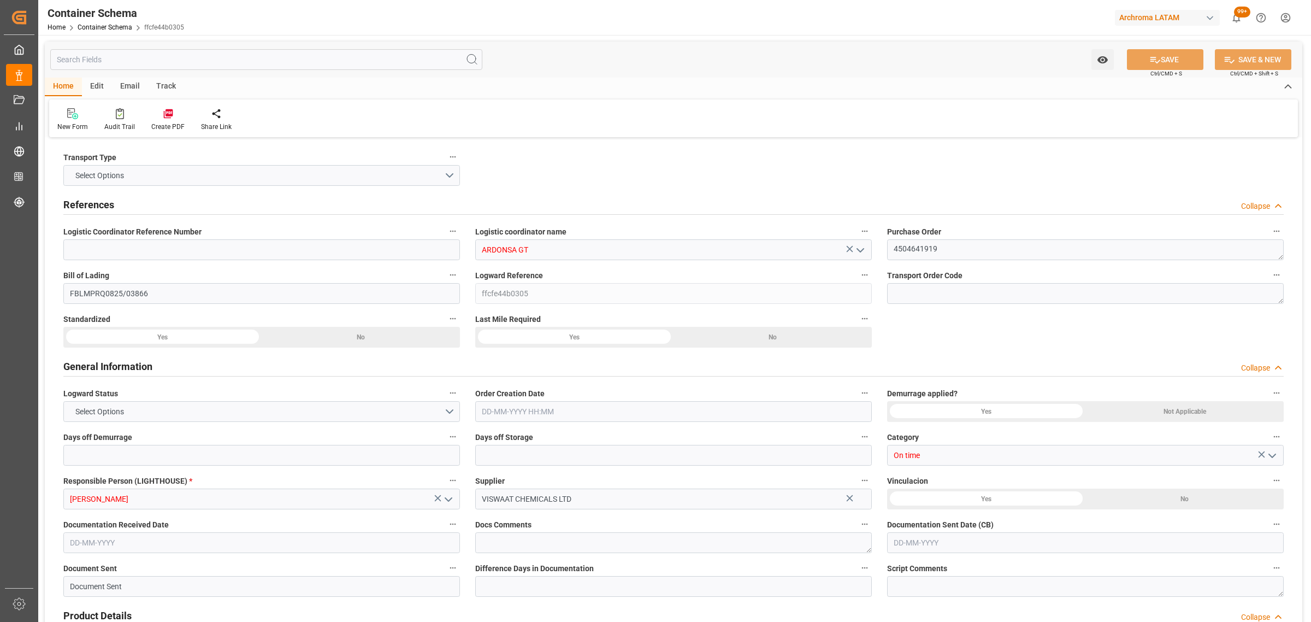
type input "CIF"
type input "Truck"
type input "Sea Ship"
type input "Truck"
type input "LCL"
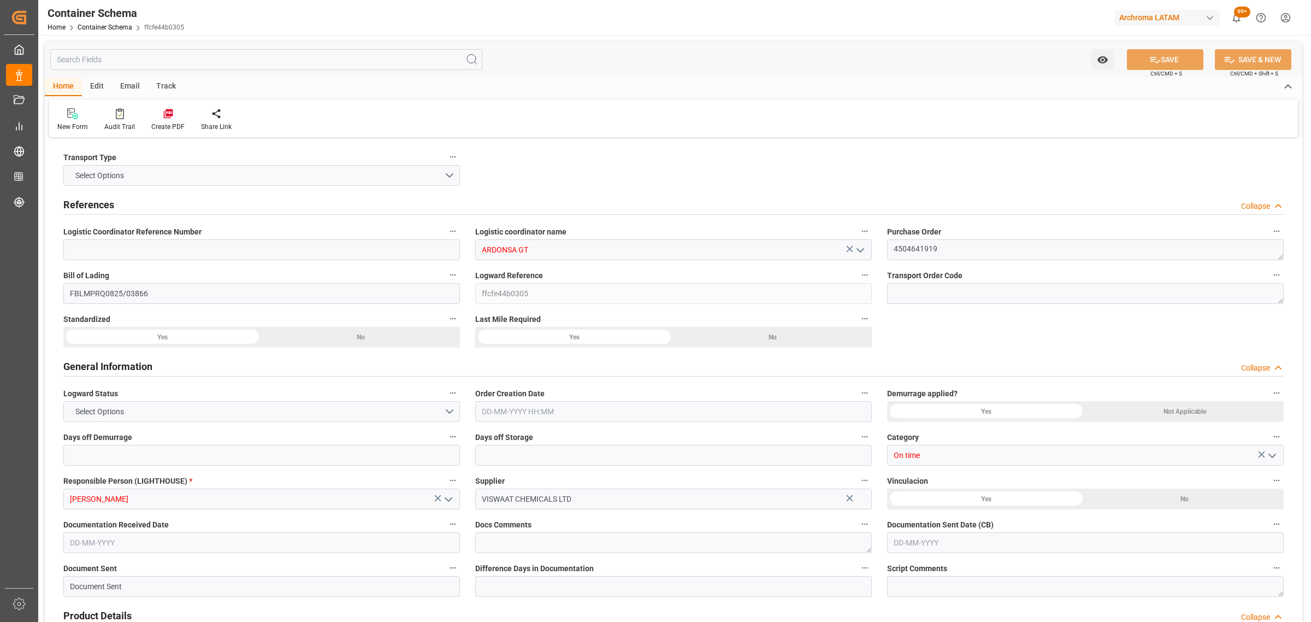
type input "HAMU4512437"
type input "HLCU"
type input "[PERSON_NAME] ([PERSON_NAME])"
type input "Puerto Quetzal"
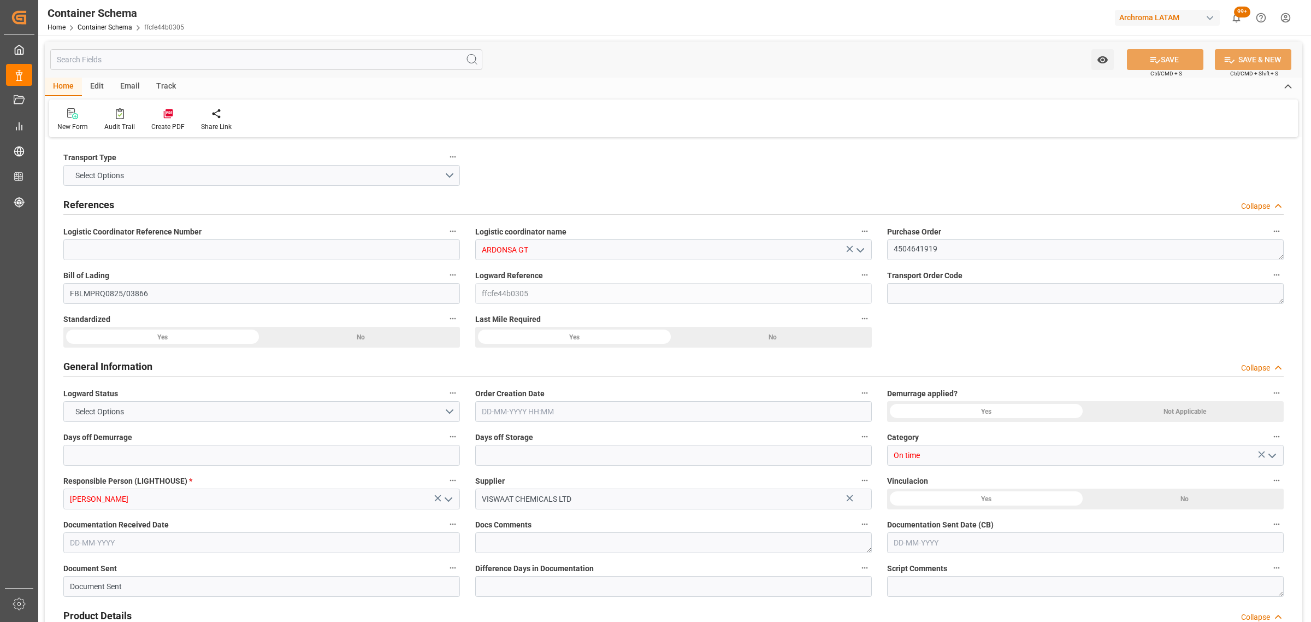
type input "WAN HAI 502"
type input "E136"
type input "0"
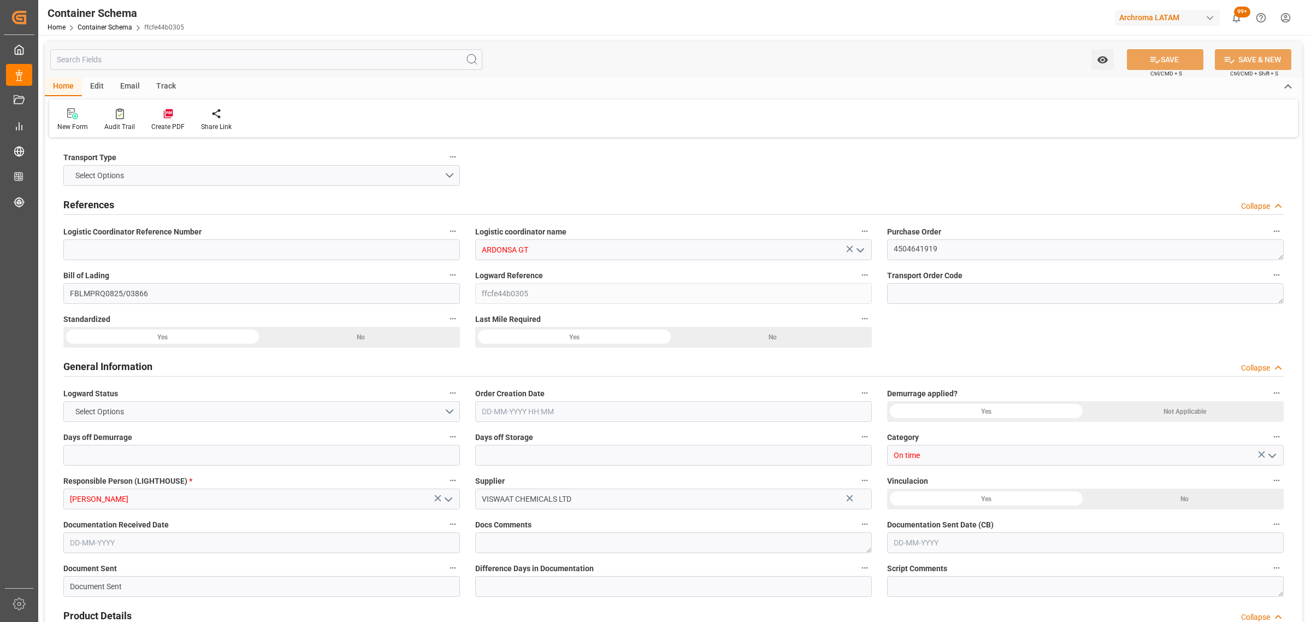
type input "1"
type input "5"
type input "4600"
type input "4864"
type input "Hapag [PERSON_NAME]"
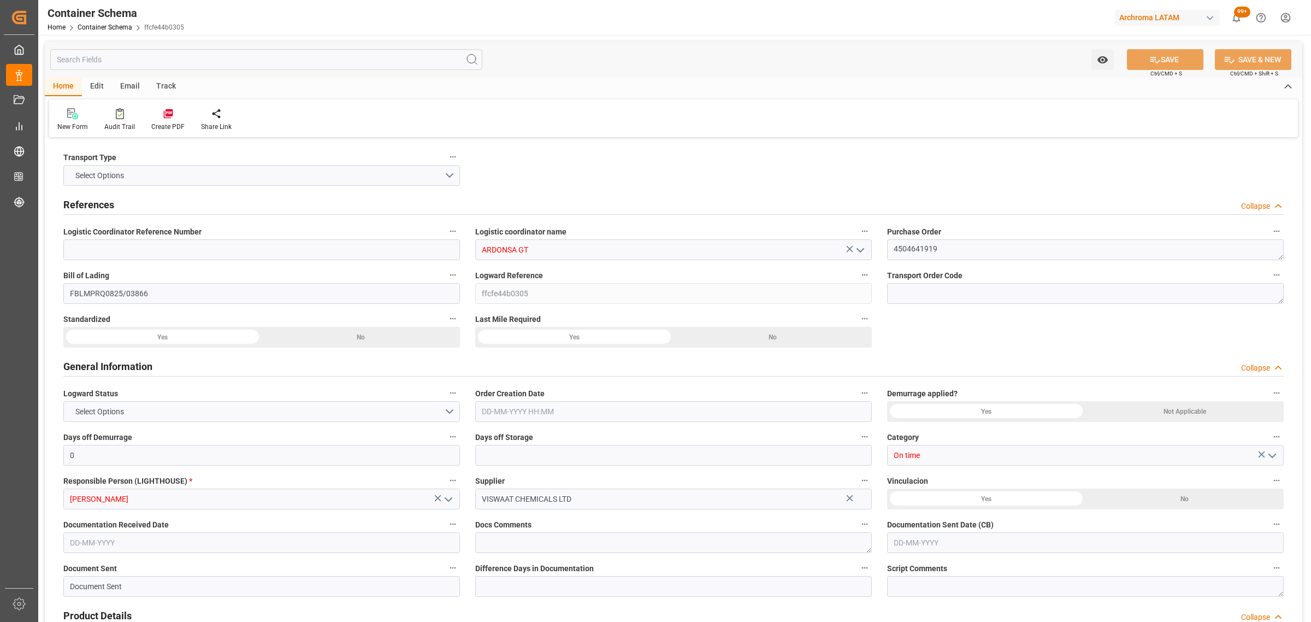
type input "Hapag Lloyd Aktiengesellschaft"
type input "INNSA"
type input "GTPRQ"
type input "9294850"
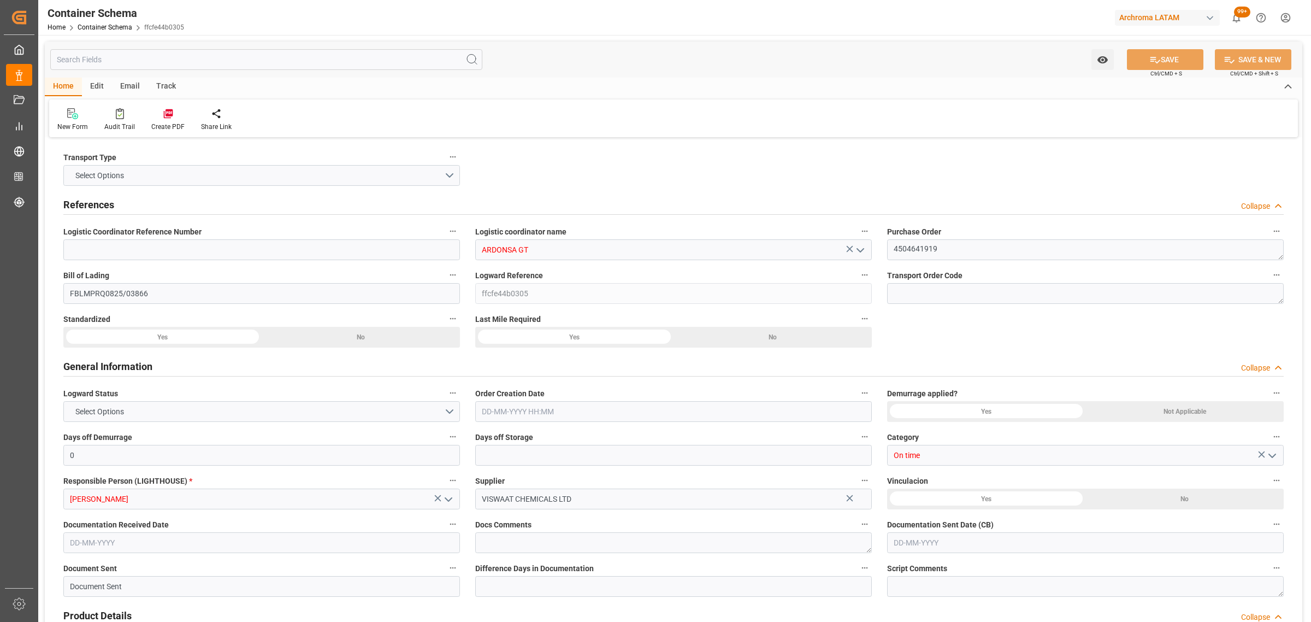
type input "9294850"
type input "[DATE] 07:30"
type input "[DATE]"
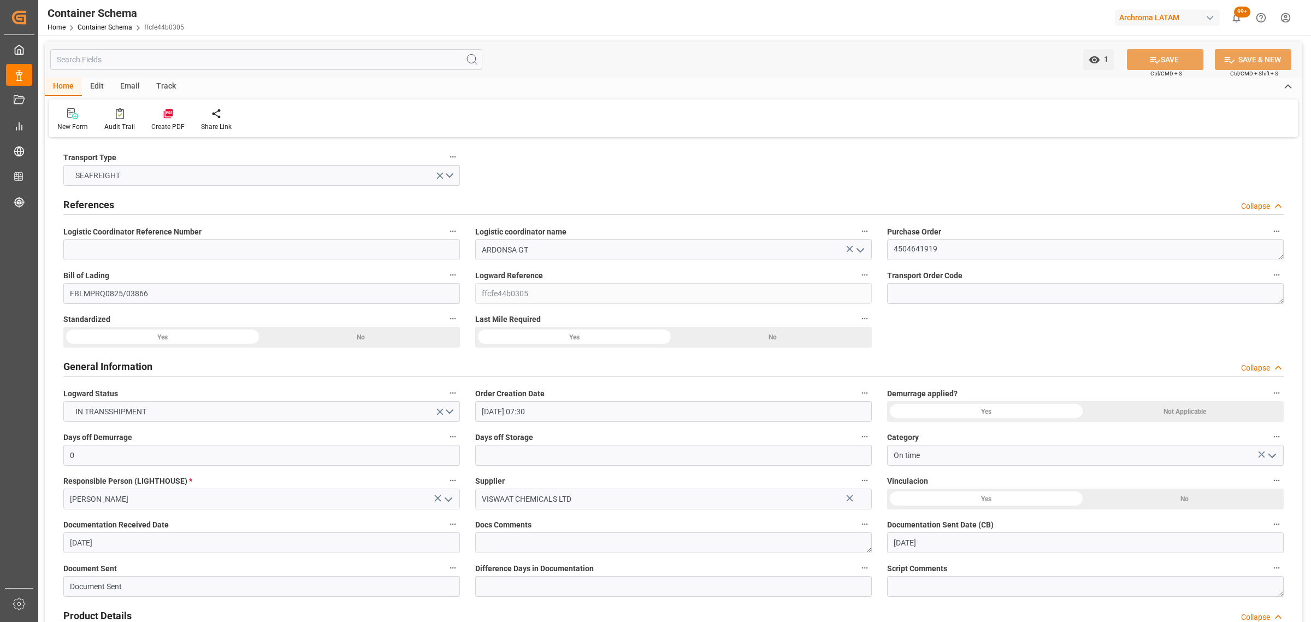
type input "[DATE] 00:00"
type input "[DATE] 01:00"
type input "[DATE] 00:00"
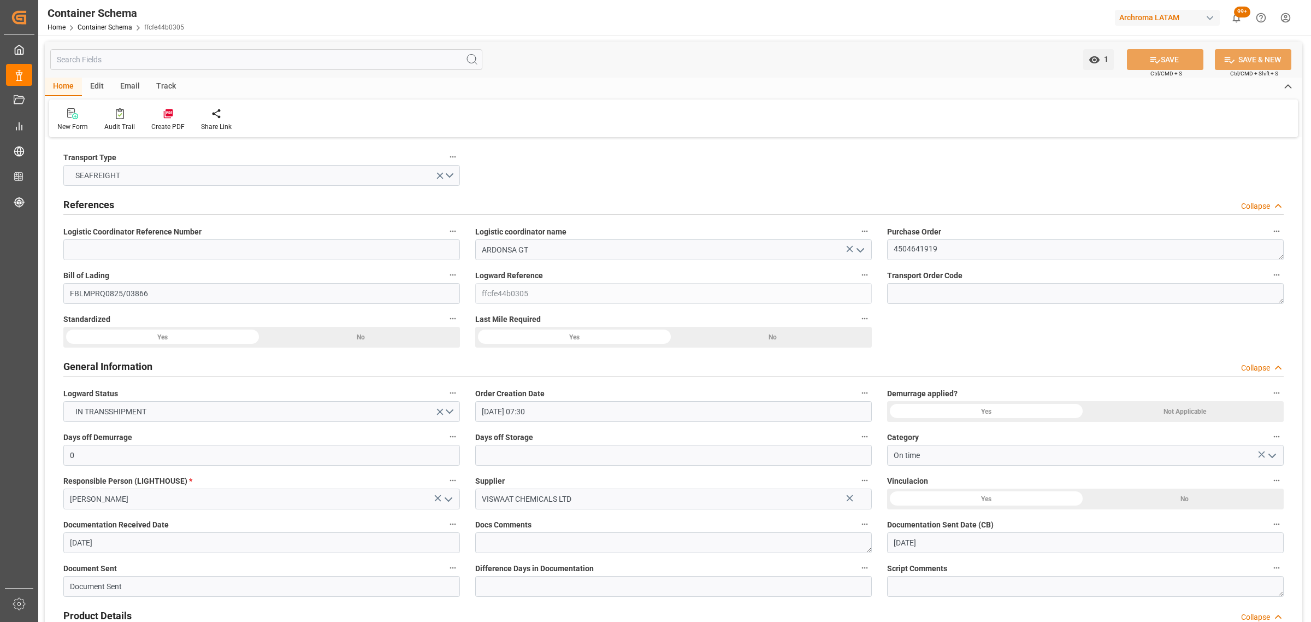
type input "[DATE] 04:00"
type input "[DATE] 00:00"
type input "[DATE] 04:00"
click at [135, 86] on div "Email" at bounding box center [130, 87] width 36 height 19
click at [72, 128] on div "Send Email" at bounding box center [73, 127] width 33 height 10
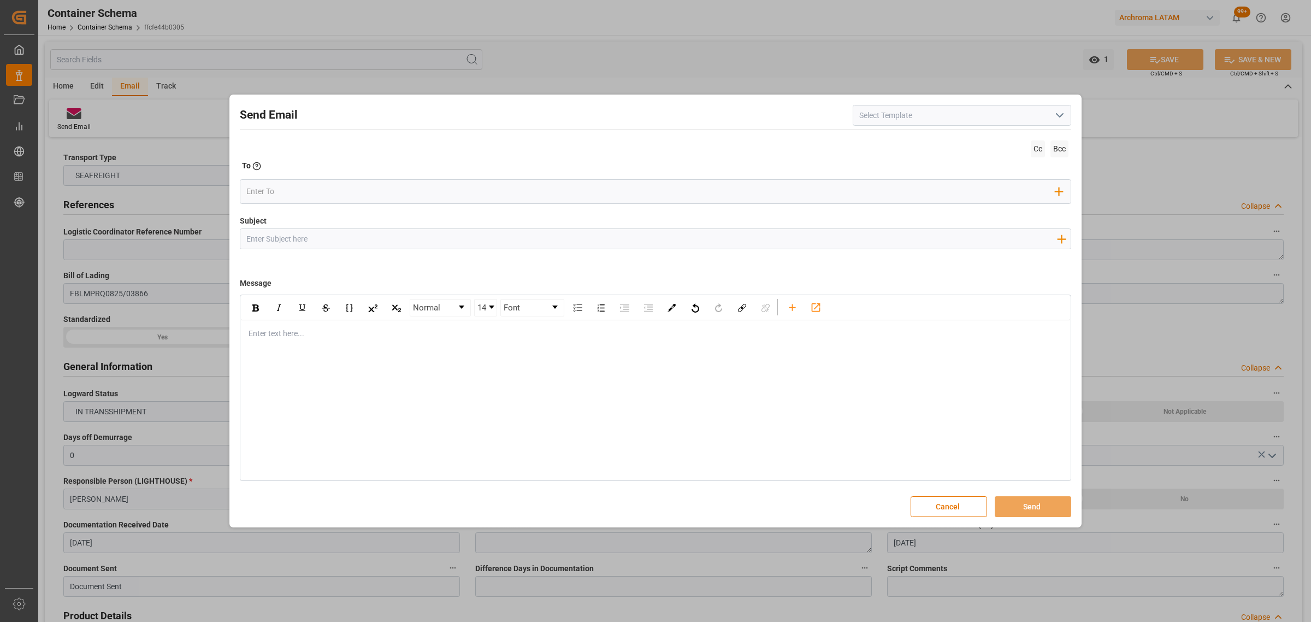
click at [418, 241] on input "Subject" at bounding box center [651, 238] width 822 height 19
click at [402, 241] on input "Subject" at bounding box center [651, 238] width 822 height 19
paste input "PUERTO QUETZAL|| Cambio de ETA [DATE] 00:00:00 || Reason Delay || PO 4504641919…"
drag, startPoint x: 496, startPoint y: 241, endPoint x: 446, endPoint y: 240, distance: 50.3
click at [446, 240] on input "PUERTO QUETZAL|| Cambio de ETA [DATE] 00:00:00 || Reason Delay || PO 4504641919…" at bounding box center [651, 238] width 822 height 19
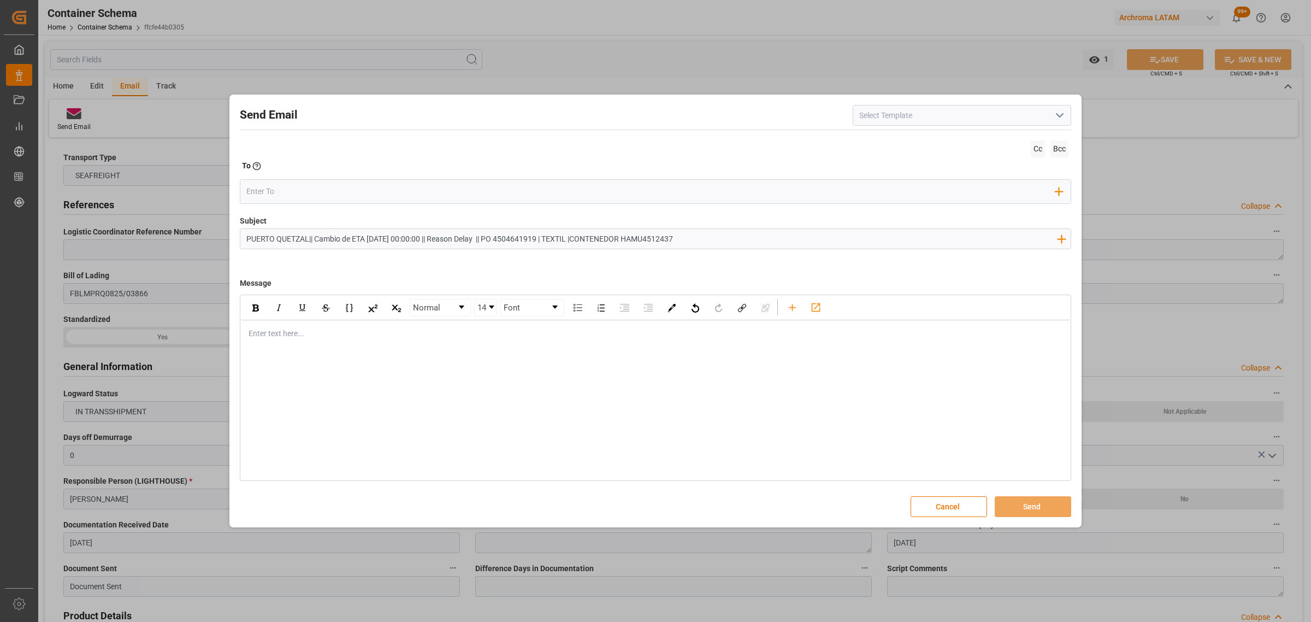
click at [714, 233] on input "PUERTO QUETZAL|| Cambio de ETA [DATE] 00:00:00 || Reason Delay || PO 4504641919…" at bounding box center [651, 238] width 822 height 19
click at [711, 238] on input "PUERTO QUETZAL|| Cambio de ETA [DATE] 00:00:00 || Reason Delay || PO 4504641919…" at bounding box center [651, 238] width 822 height 19
click at [800, 231] on input "PUERTO QUETZAL|| Cambio de ETA [DATE] 00:00:00 || Reason Delay || PO 4504641919…" at bounding box center [651, 238] width 822 height 19
click at [741, 238] on input "PUERTO QUETZAL|| Cambio de ETA [DATE] 00:00:00 || Reason Delay || PO 4504641919…" at bounding box center [651, 238] width 822 height 19
click at [307, 331] on div "rdw-editor" at bounding box center [655, 333] width 813 height 11
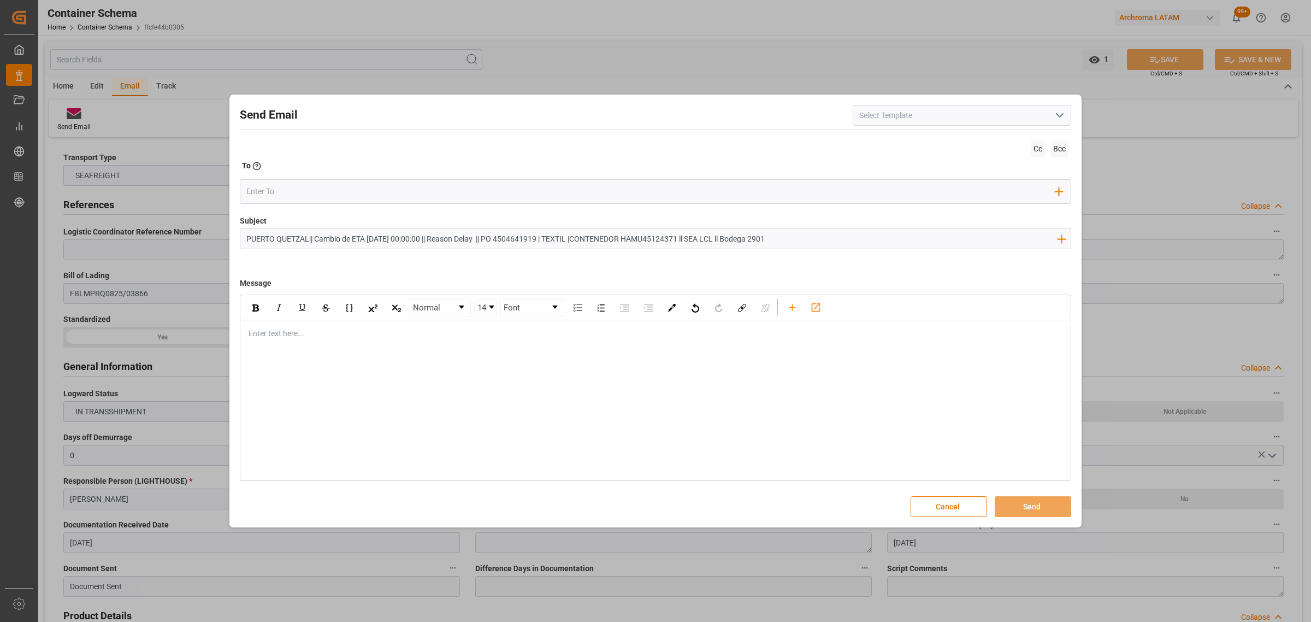
click at [269, 337] on div "rdw-editor" at bounding box center [655, 333] width 813 height 11
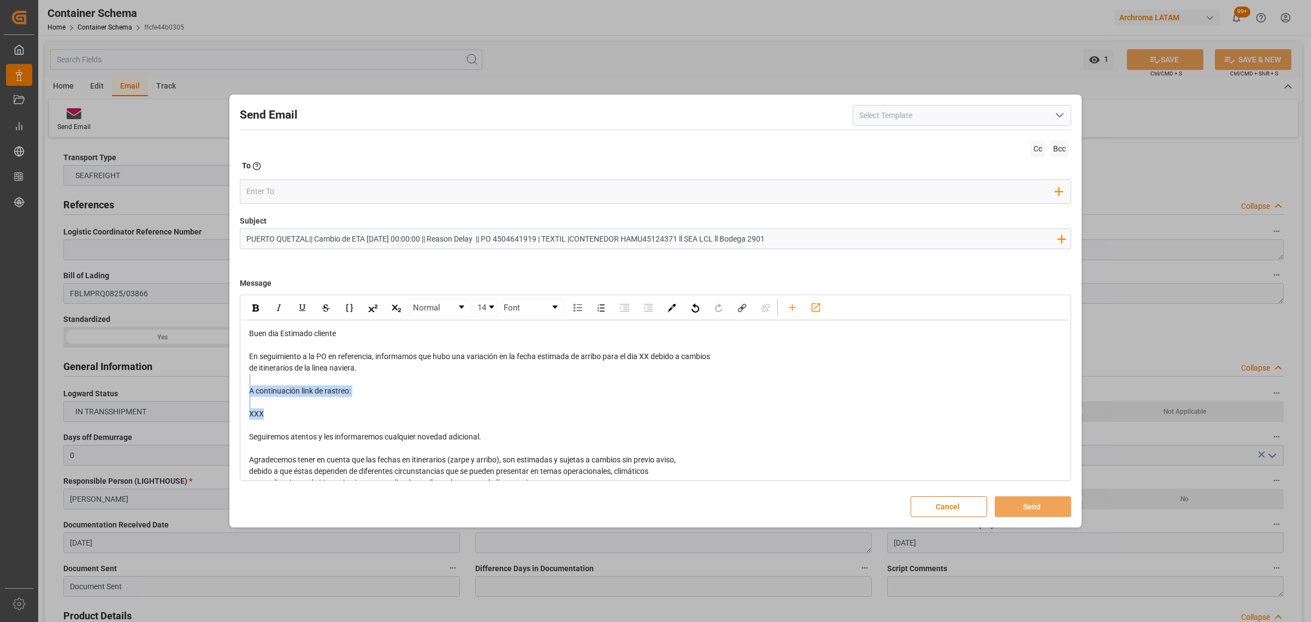
drag, startPoint x: 290, startPoint y: 412, endPoint x: 227, endPoint y: 379, distance: 71.9
click at [227, 379] on div "Send Email Cc Bcc To Enter the TO Email address Add Field to To Subject PUERTO …" at bounding box center [655, 311] width 1311 height 622
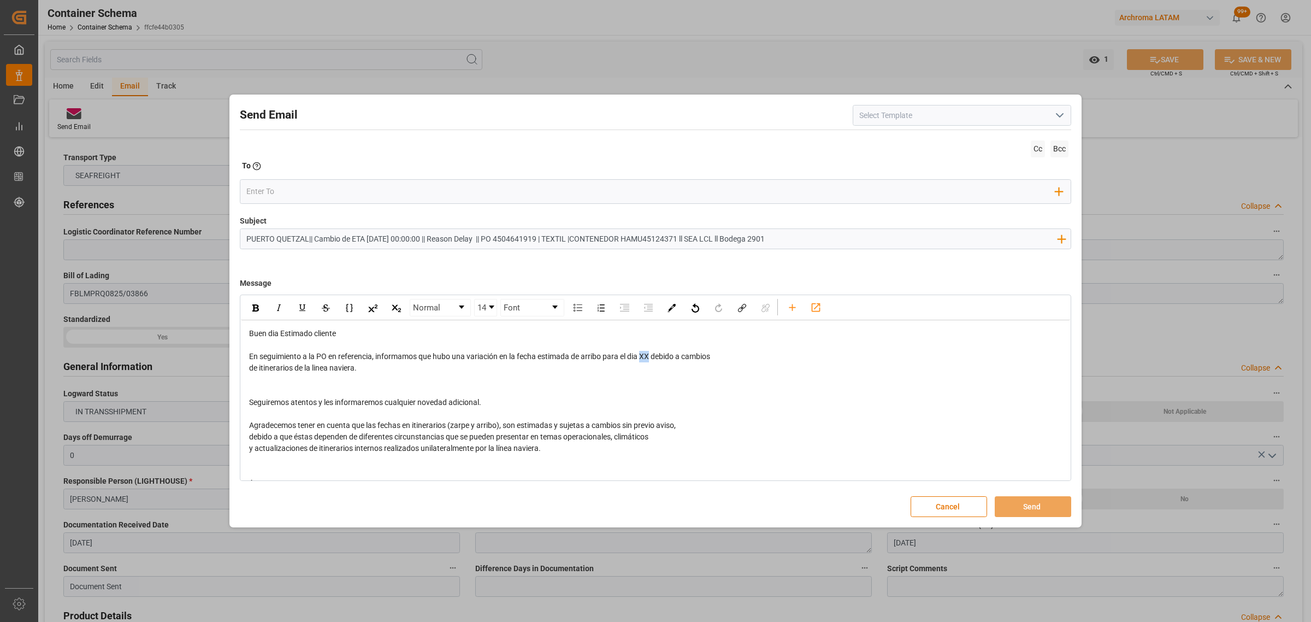
drag, startPoint x: 651, startPoint y: 355, endPoint x: 645, endPoint y: 357, distance: 5.7
click at [645, 357] on span "En seguimiento a la PO en referencia, informamos que hubo una variación en la f…" at bounding box center [479, 356] width 461 height 9
click at [407, 239] on input "PUERTO QUETZAL|| Cambio de ETA [DATE] 00:00:00 || Reason Delay || PO 4504641919…" at bounding box center [651, 238] width 822 height 19
drag, startPoint x: 440, startPoint y: 238, endPoint x: 410, endPoint y: 239, distance: 29.5
click at [410, 239] on input "PUERTO QUETZAL|| Cambio de ETA [DATE] 00:00:00 || Reason Delay || PO 4504641919…" at bounding box center [651, 238] width 822 height 19
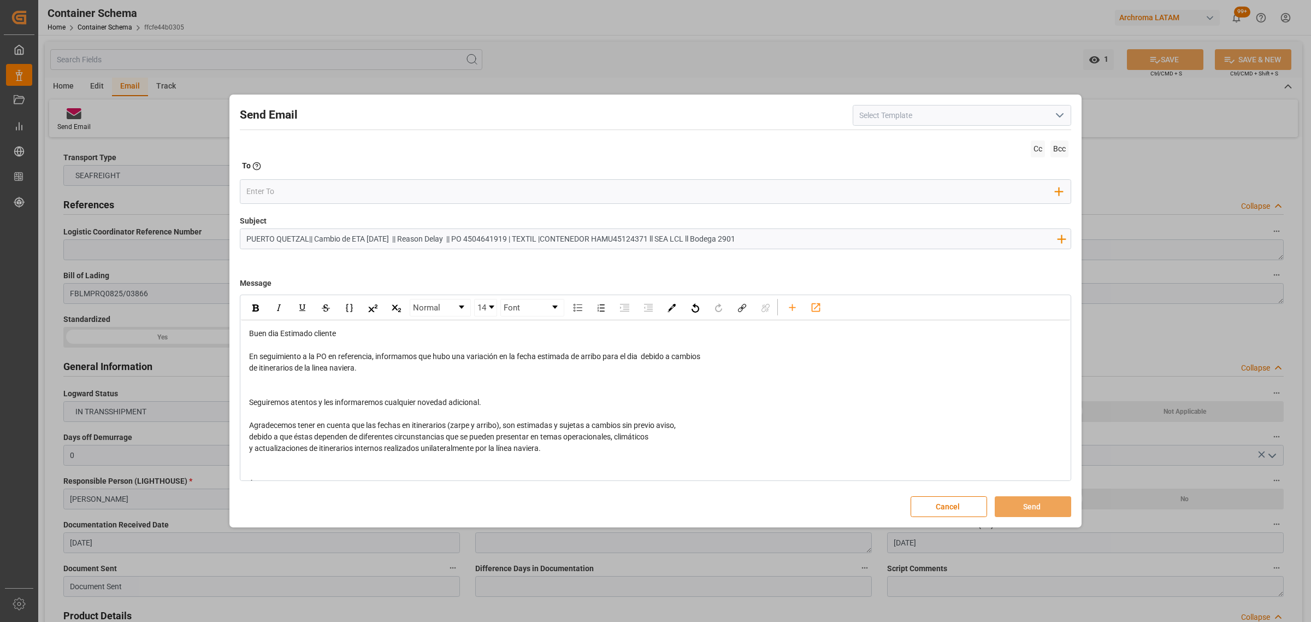
type input "PUERTO QUETZAL|| Cambio de ETA [DATE] || Reason Delay || PO 4504641919 | TEXTIL…"
click at [725, 359] on div "En seguimiento a la PO en referencia, informamos que hubo una variación en la f…" at bounding box center [655, 356] width 813 height 11
click at [643, 358] on span "En seguimiento a la PO en referencia, informamos que hubo una variación en la f…" at bounding box center [474, 356] width 451 height 9
drag, startPoint x: 738, startPoint y: 358, endPoint x: 700, endPoint y: 359, distance: 37.2
click at [700, 359] on div "En seguimiento a la PO en referencia, informamos que hubo una variación en la f…" at bounding box center [655, 356] width 813 height 11
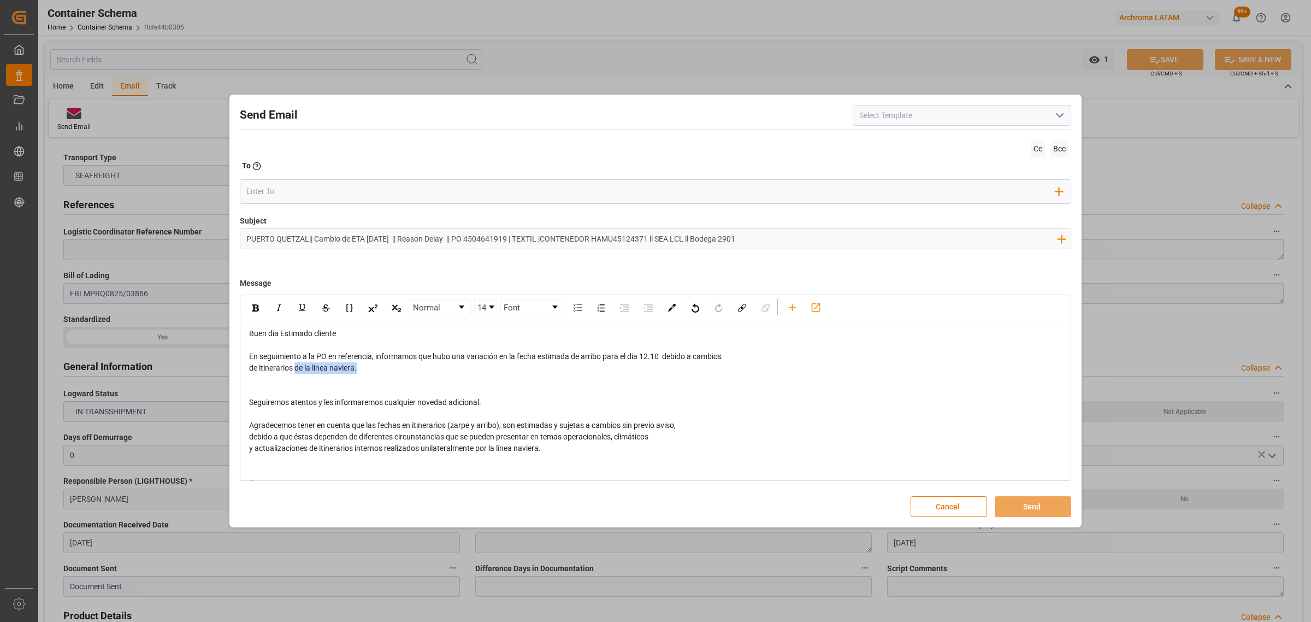
drag, startPoint x: 392, startPoint y: 368, endPoint x: 296, endPoint y: 370, distance: 95.6
click at [296, 370] on div "de itinerarios de la linea naviera." at bounding box center [655, 367] width 813 height 11
click at [311, 373] on div "de itinerarios ya q" at bounding box center [655, 367] width 813 height 11
drag, startPoint x: 662, startPoint y: 359, endPoint x: 642, endPoint y: 358, distance: 19.7
click at [642, 358] on span "En seguimiento a la PO en referencia, informamos que hubo una variación en la f…" at bounding box center [485, 356] width 473 height 9
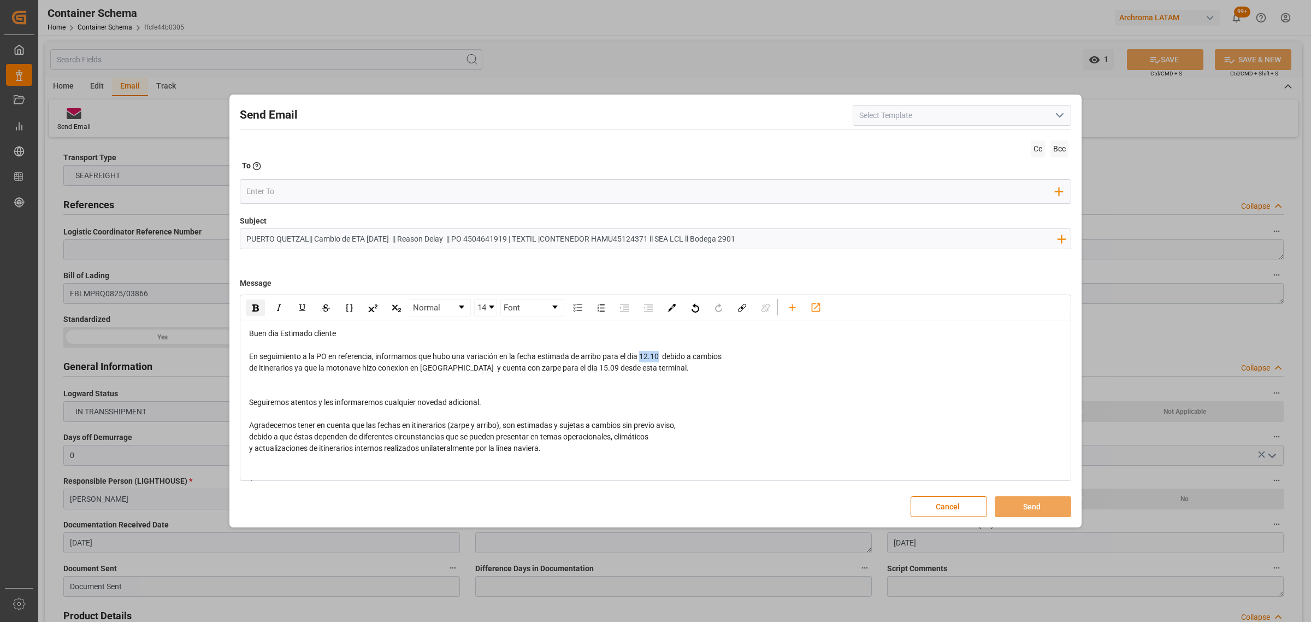
click at [258, 307] on img "rdw-inline-control" at bounding box center [255, 307] width 7 height 7
click at [339, 197] on input "email" at bounding box center [651, 191] width 810 height 16
click at [322, 179] on div "Add Field to To" at bounding box center [655, 191] width 831 height 25
click at [320, 181] on div "Add Field to To" at bounding box center [655, 191] width 831 height 25
click at [343, 190] on input "email" at bounding box center [651, 191] width 810 height 16
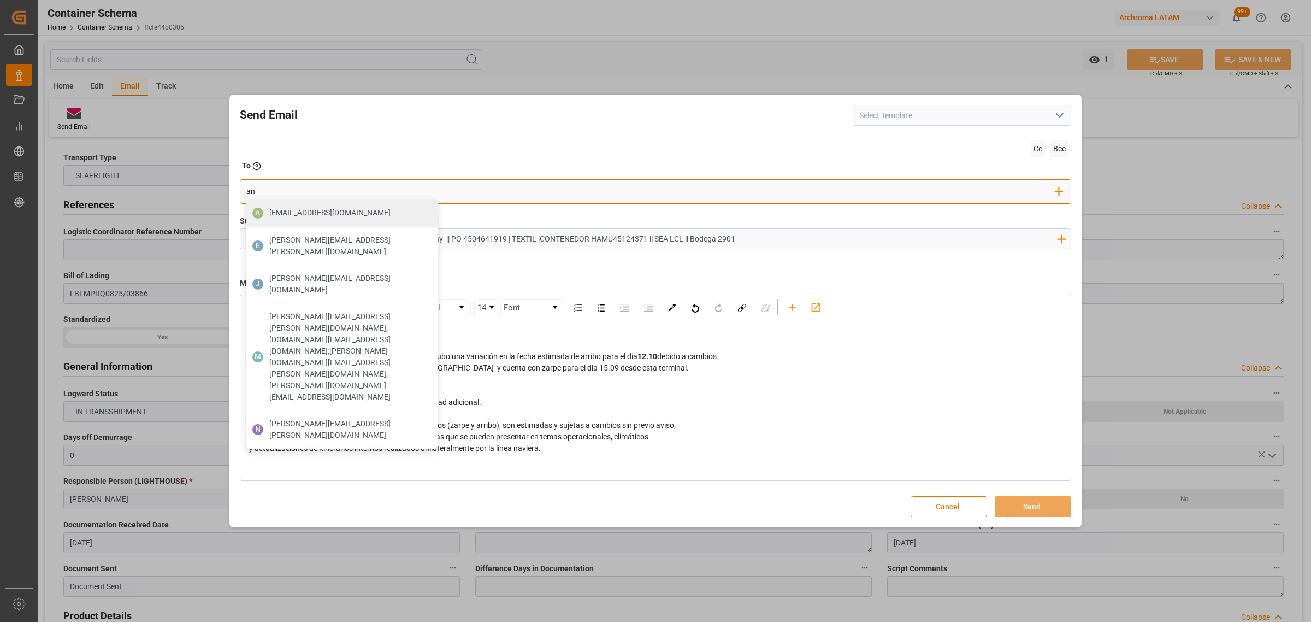
drag, startPoint x: 275, startPoint y: 191, endPoint x: 220, endPoint y: 194, distance: 54.7
click at [220, 194] on div "Send Email Cc Bcc To Enter the TO Email address an A [EMAIL_ADDRESS][DOMAIN_NAM…" at bounding box center [655, 311] width 1311 height 622
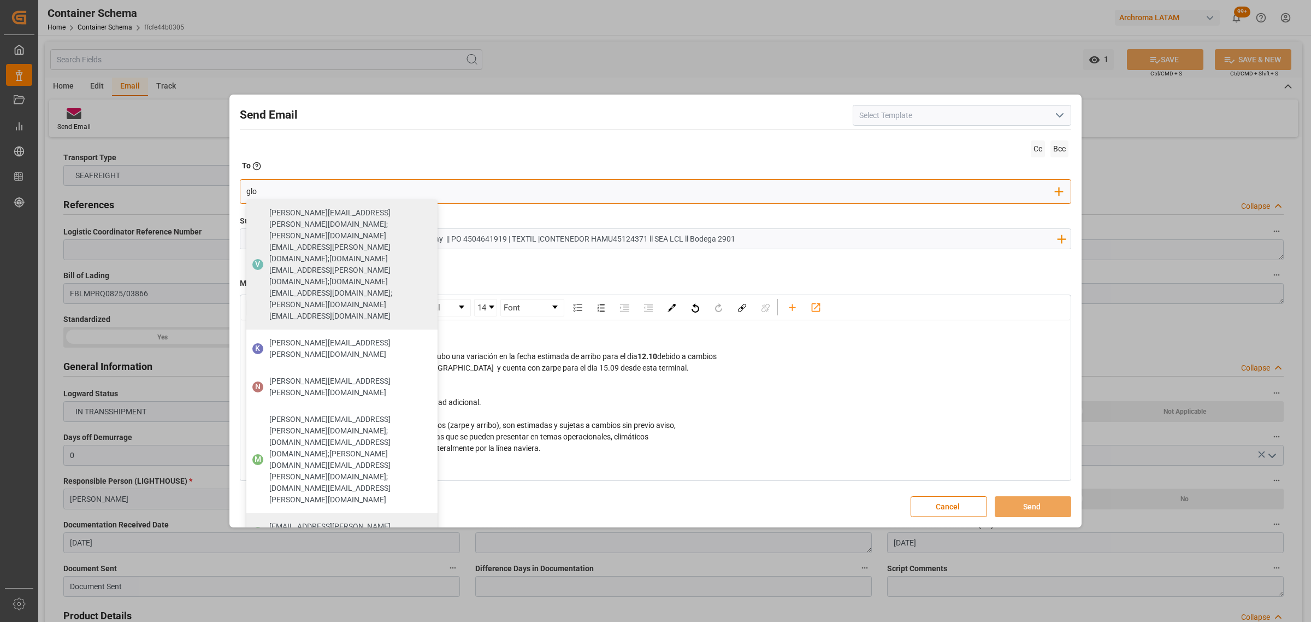
type input "glo"
click at [318, 521] on span "[EMAIL_ADDRESS][PERSON_NAME][DOMAIN_NAME]" at bounding box center [349, 532] width 161 height 23
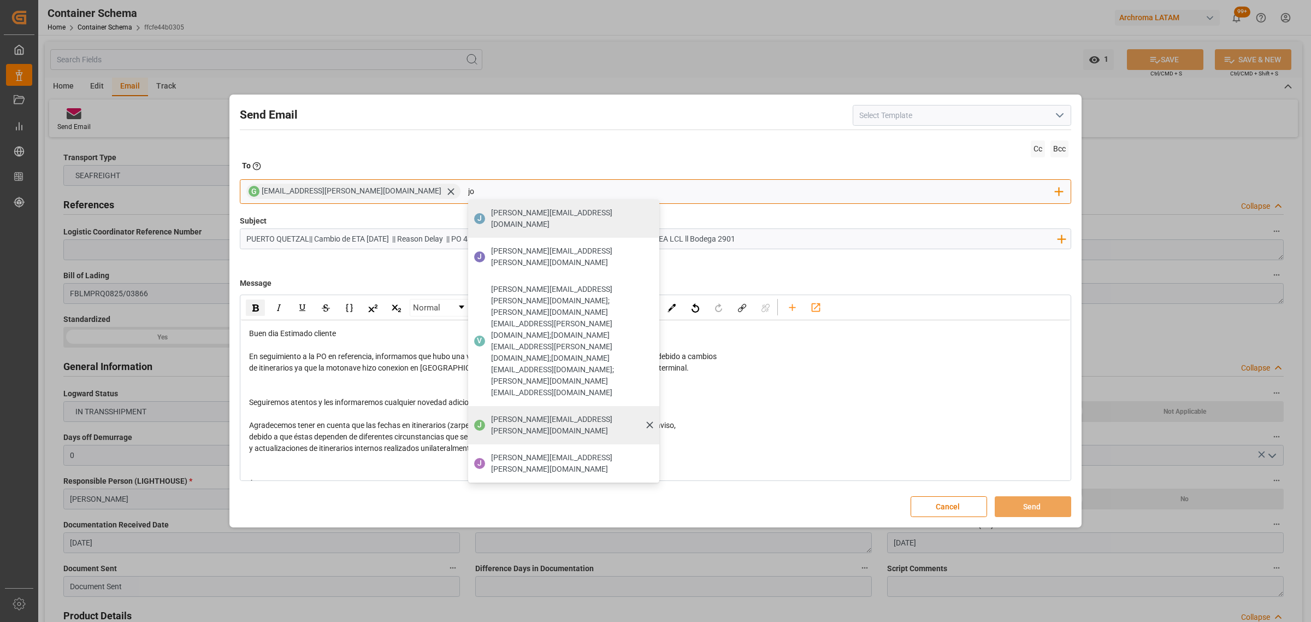
type input "jo"
click at [487, 410] on div "[PERSON_NAME][EMAIL_ADDRESS][PERSON_NAME][DOMAIN_NAME]" at bounding box center [571, 425] width 168 height 31
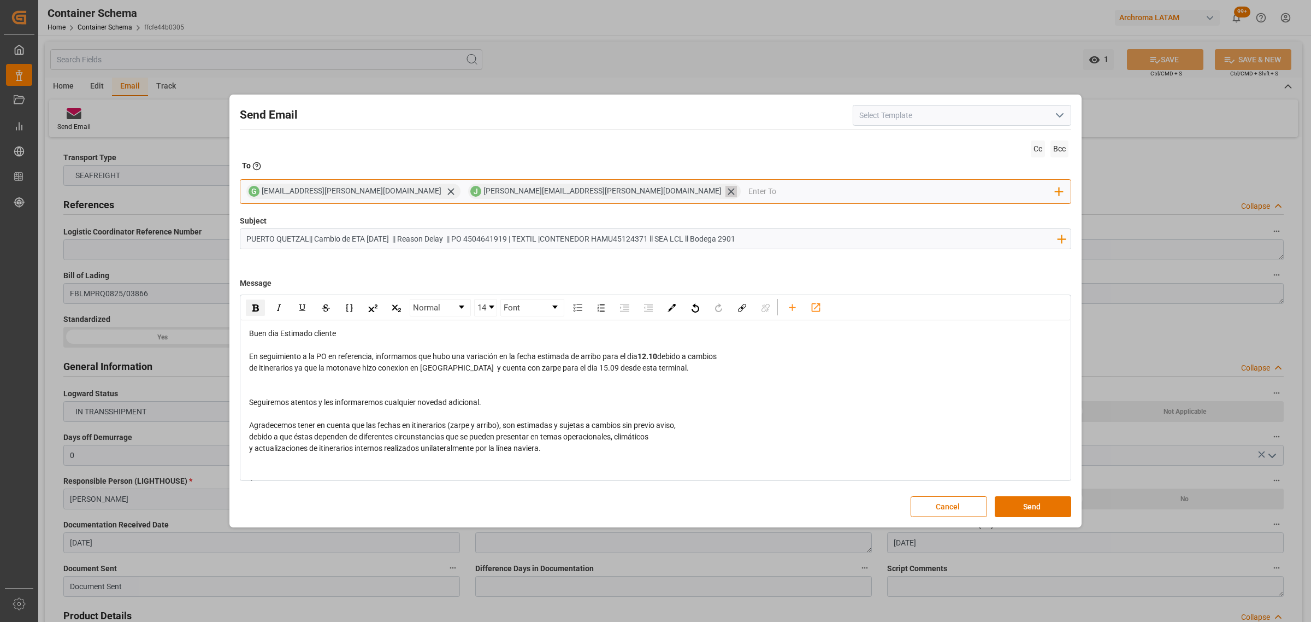
click at [725, 190] on icon at bounding box center [730, 191] width 11 height 11
click at [468, 192] on input "email" at bounding box center [762, 191] width 588 height 16
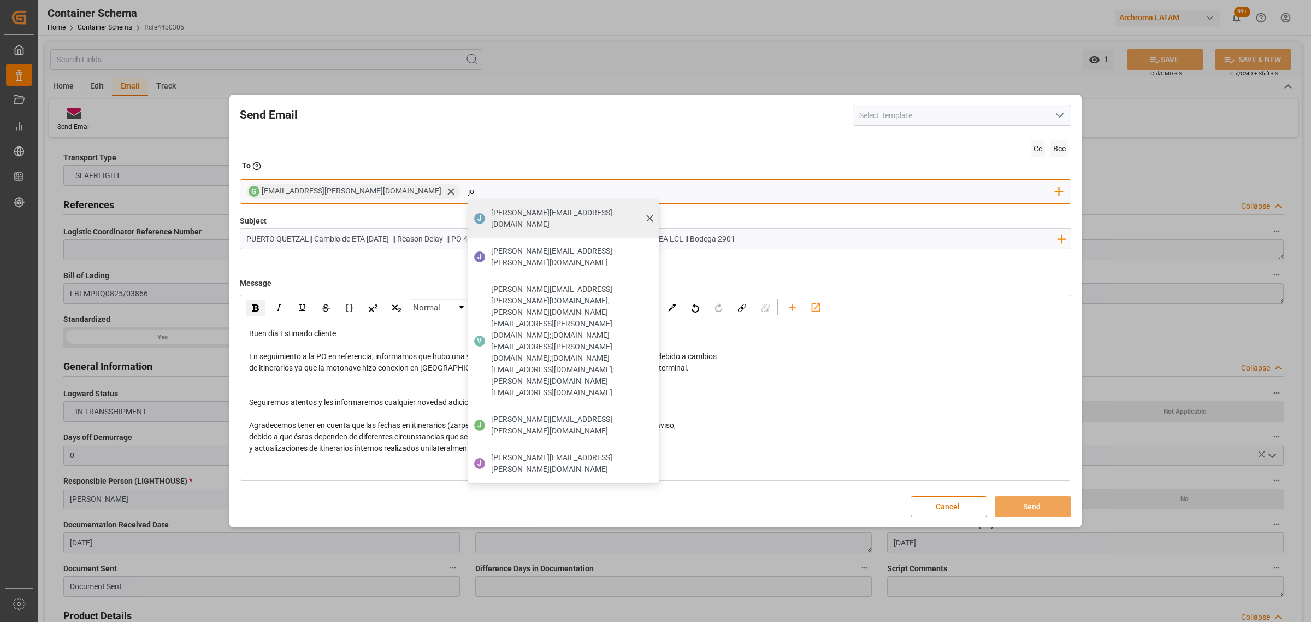
click at [491, 211] on span "[PERSON_NAME][EMAIL_ADDRESS][DOMAIN_NAME]" at bounding box center [571, 218] width 161 height 23
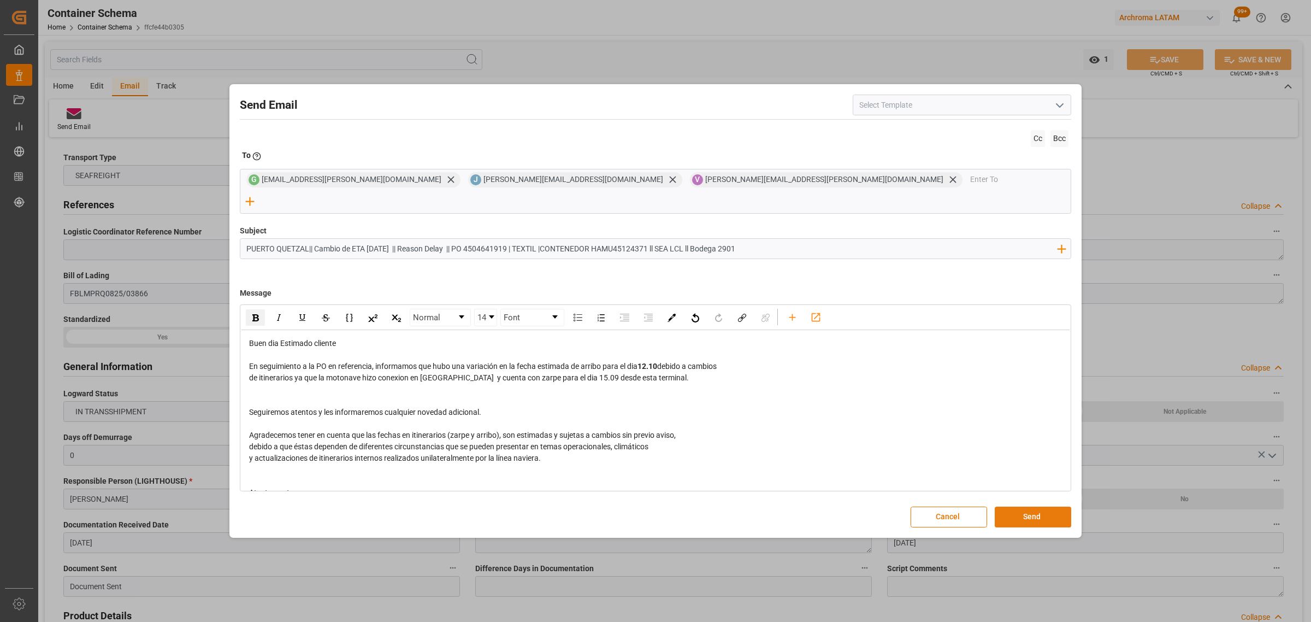
click at [1024, 506] on button "Send" at bounding box center [1033, 516] width 76 height 21
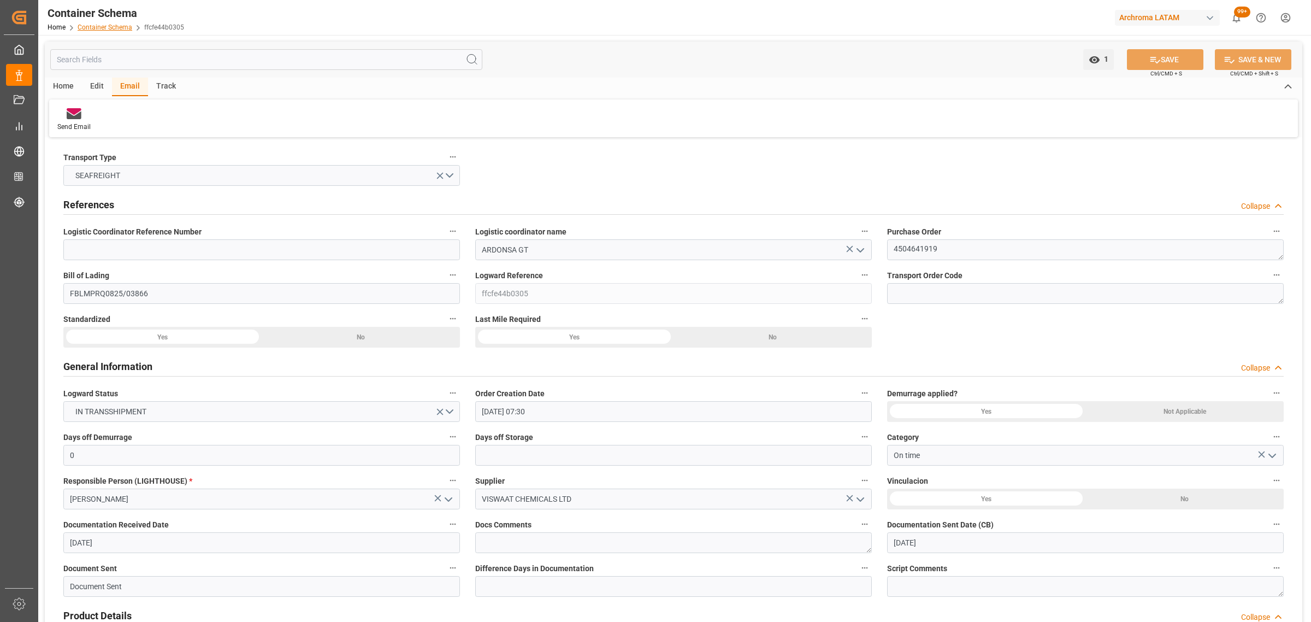
click at [95, 29] on link "Container Schema" at bounding box center [105, 27] width 55 height 8
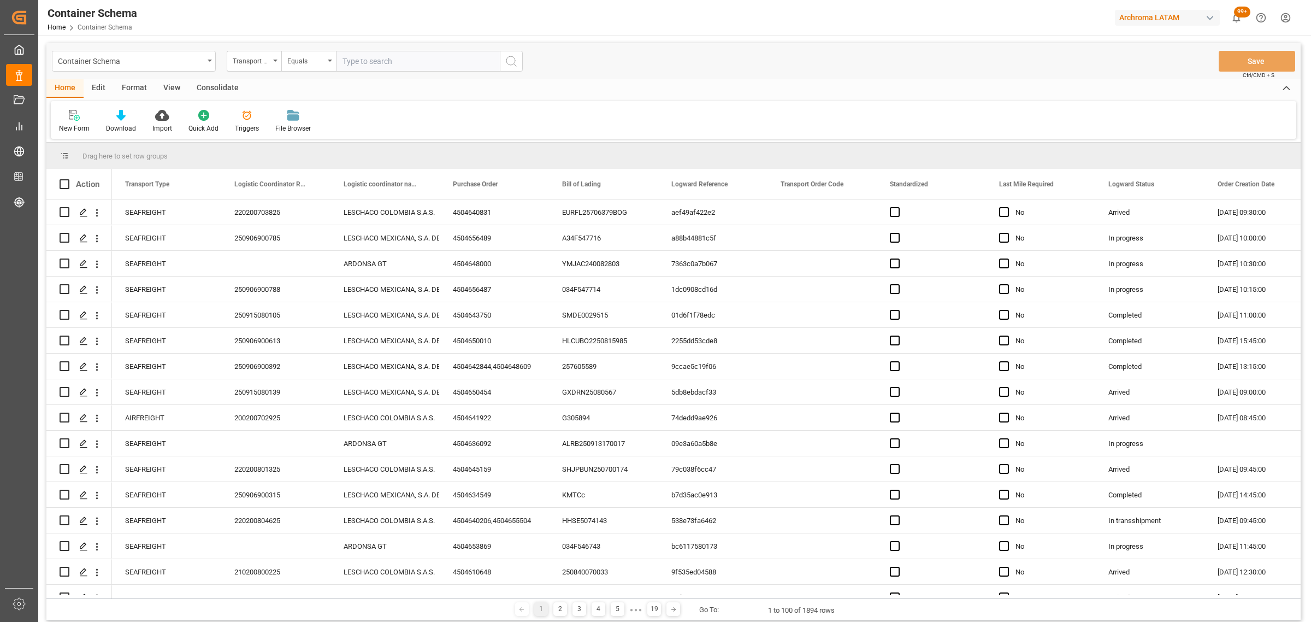
click at [261, 64] on div "Transport Type" at bounding box center [251, 60] width 37 height 13
click at [276, 181] on div "Purchase Order" at bounding box center [308, 180] width 163 height 23
click at [315, 63] on div "Equals" at bounding box center [305, 60] width 37 height 13
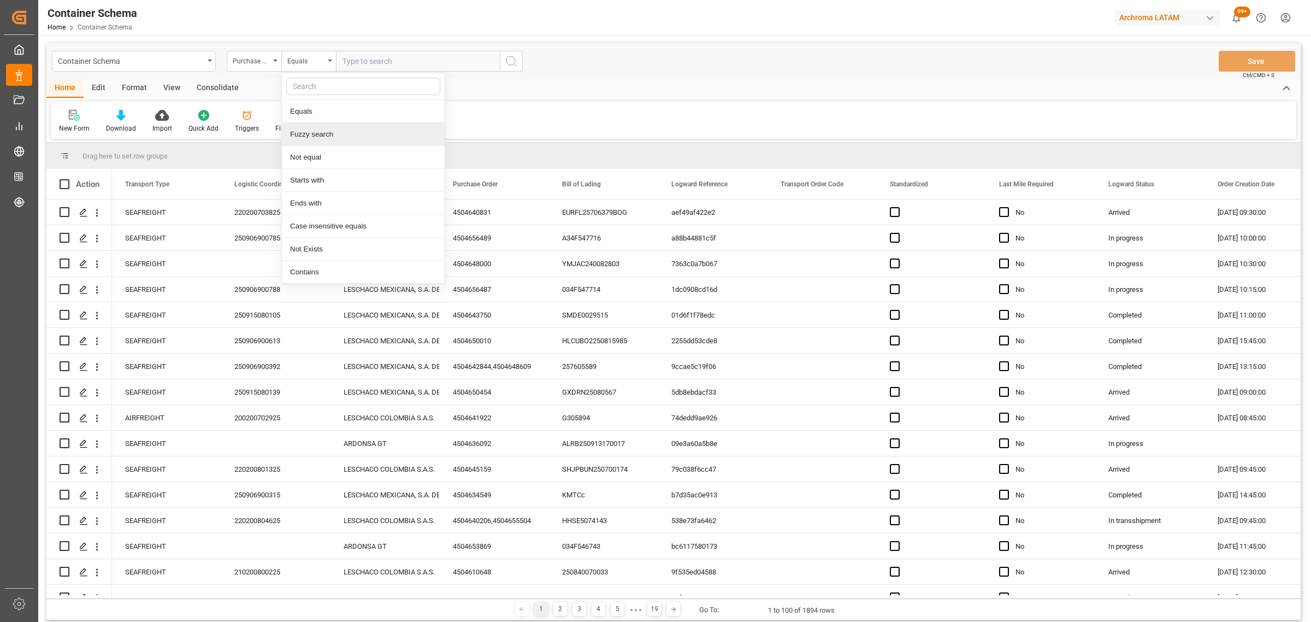
click at [322, 135] on div "Fuzzy search" at bounding box center [363, 134] width 163 height 23
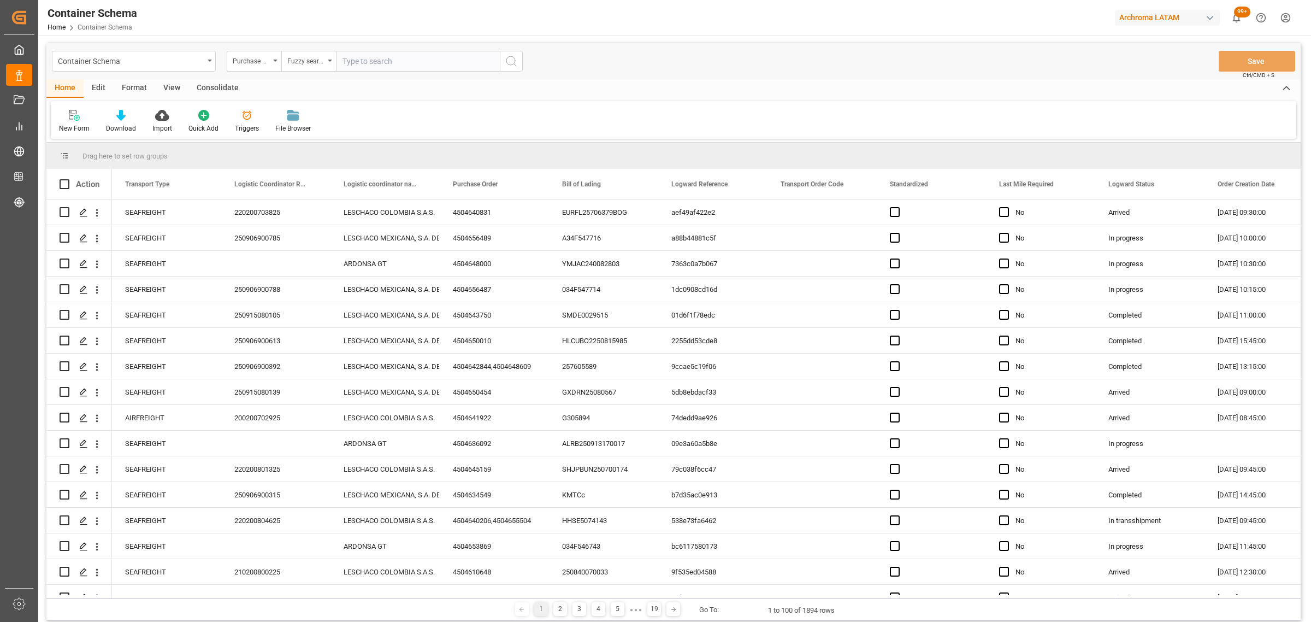
click at [391, 58] on input "text" at bounding box center [418, 61] width 164 height 21
paste input "4504645165"
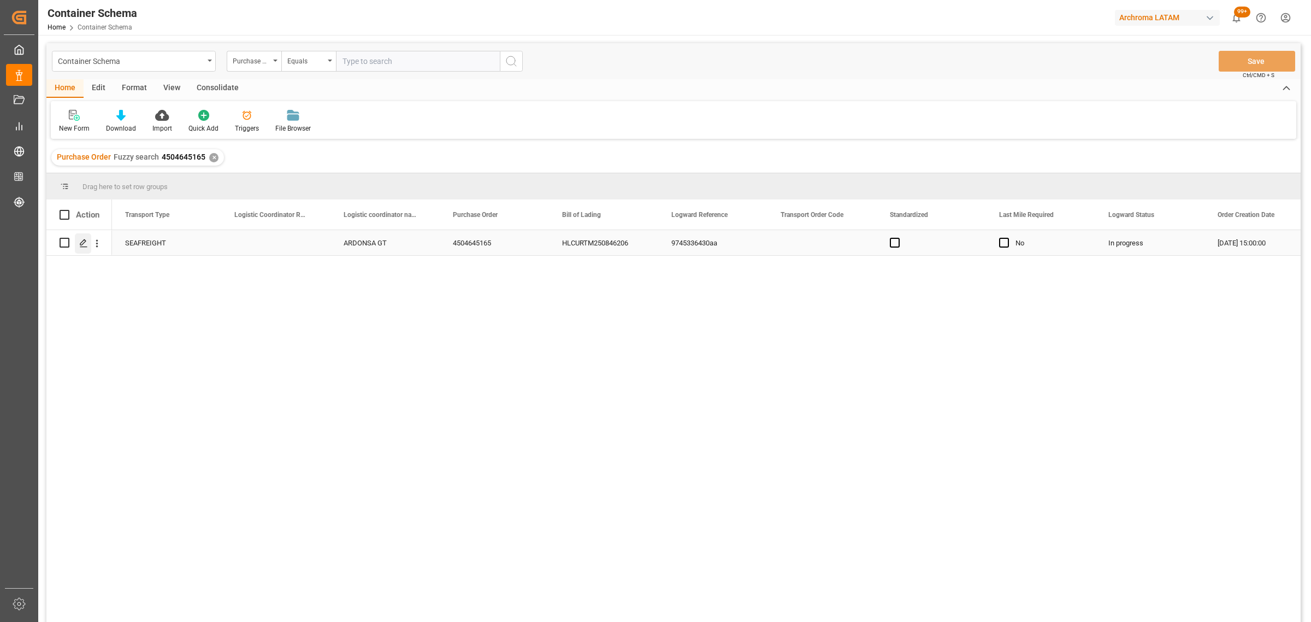
click at [86, 241] on polygon "Press SPACE to select this row." at bounding box center [82, 241] width 5 height 5
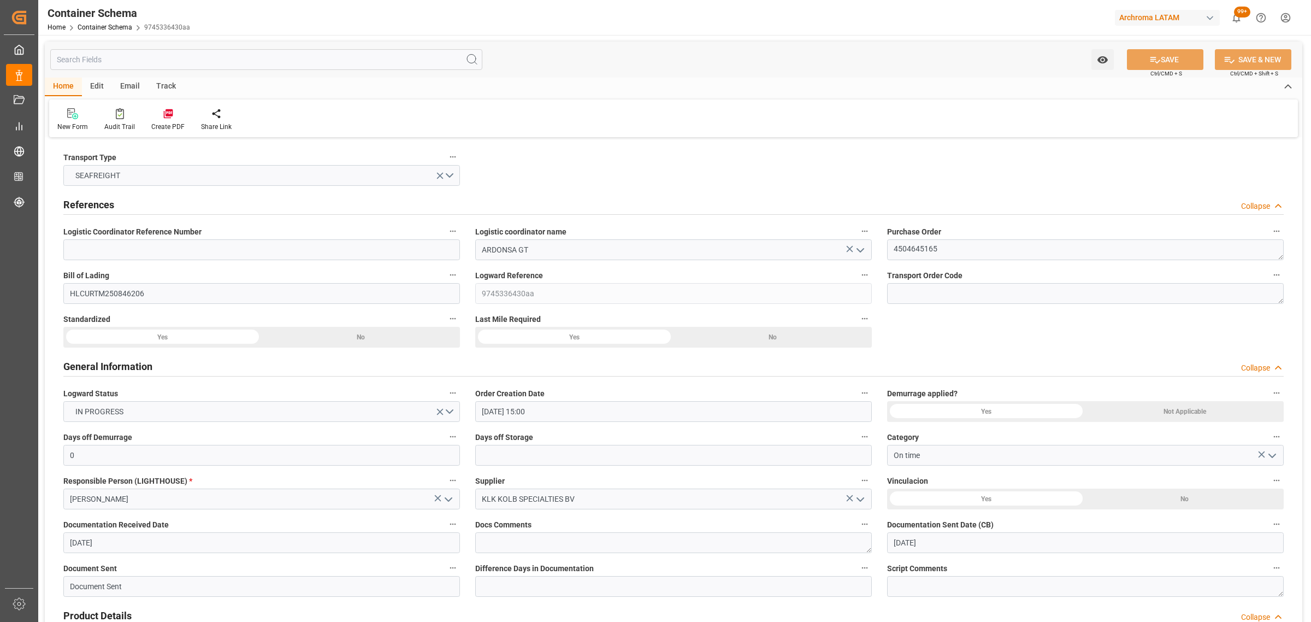
click at [173, 85] on div "Track" at bounding box center [166, 87] width 36 height 19
click at [78, 122] on div "Tracking" at bounding box center [70, 127] width 26 height 10
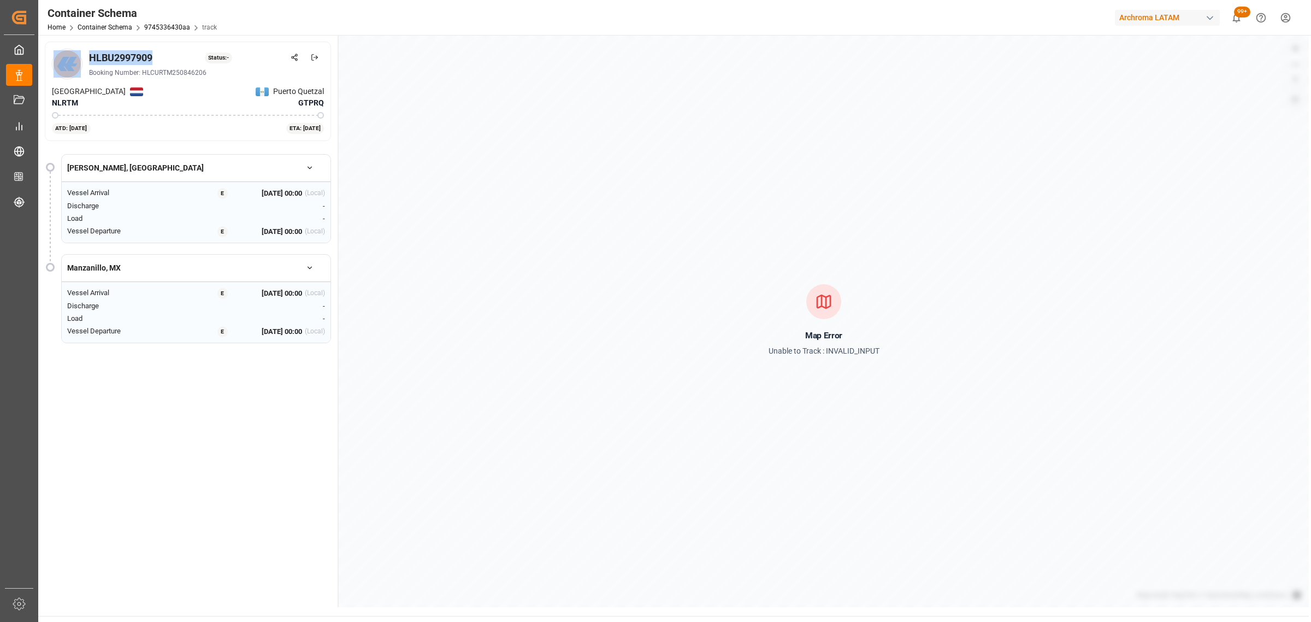
drag, startPoint x: 154, startPoint y: 55, endPoint x: 79, endPoint y: 62, distance: 75.1
click at [79, 62] on div "HLBU2997909 Status: - Booking Number: HLCURTM250846206" at bounding box center [188, 64] width 272 height 31
copy div "HLBU2997909"
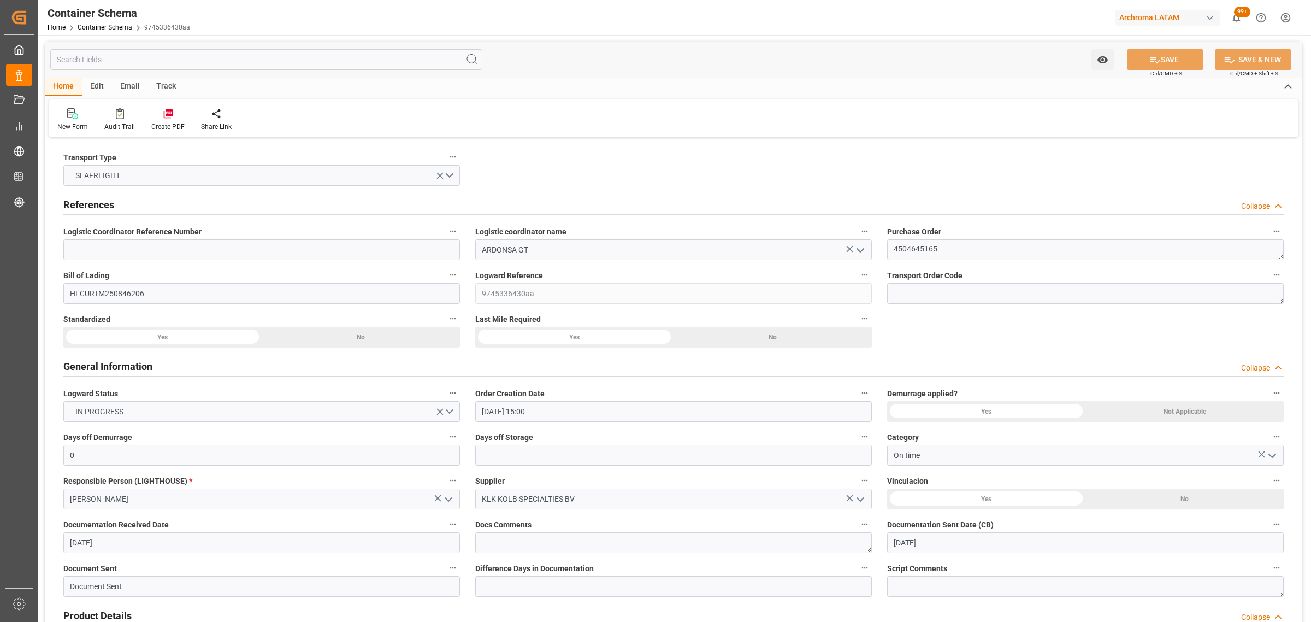
drag, startPoint x: 131, startPoint y: 86, endPoint x: 90, endPoint y: 103, distance: 44.3
click at [131, 86] on div "Email" at bounding box center [130, 87] width 36 height 19
click at [78, 117] on icon at bounding box center [74, 115] width 15 height 8
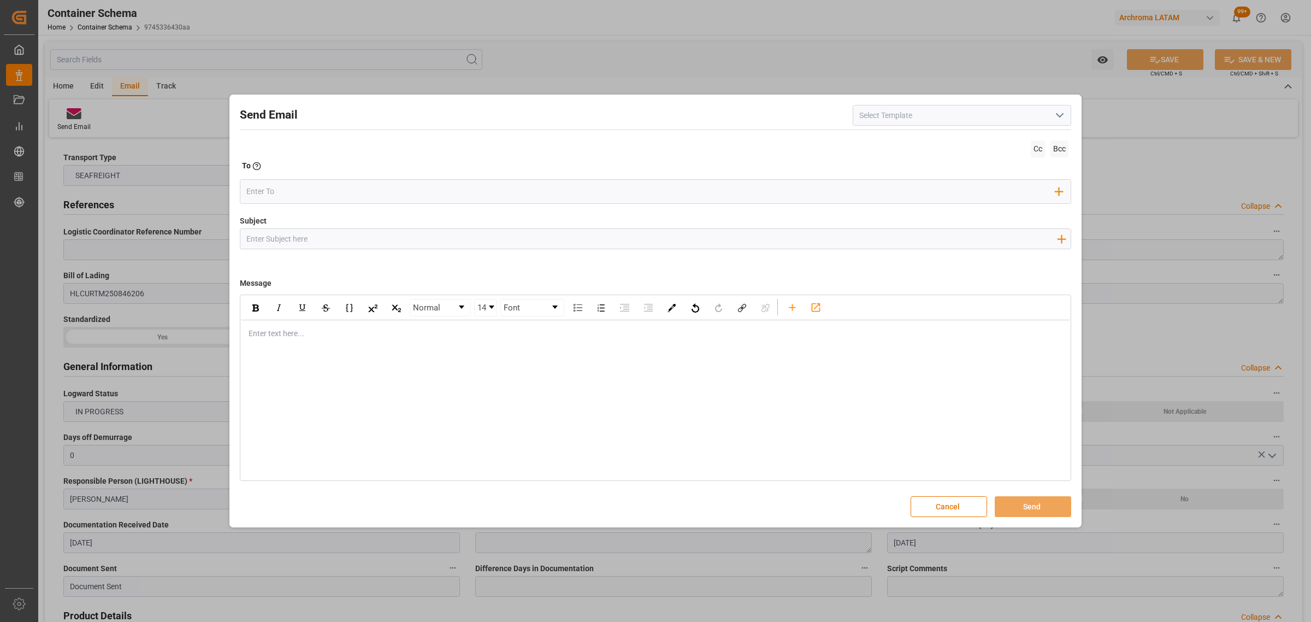
click at [347, 239] on input "Subject" at bounding box center [651, 238] width 822 height 19
paste input "GT || PO 4504645165 || On time || BL HLCURTM250846206 || Confirmación de ETA [D…"
drag, startPoint x: 354, startPoint y: 238, endPoint x: 325, endPoint y: 235, distance: 29.1
click at [325, 235] on input "GT || PO 4504645165 || On time || BL HLCURTM250846206 || Confirmación de ETA [D…" at bounding box center [651, 238] width 822 height 19
drag, startPoint x: 524, startPoint y: 239, endPoint x: 454, endPoint y: 239, distance: 70.5
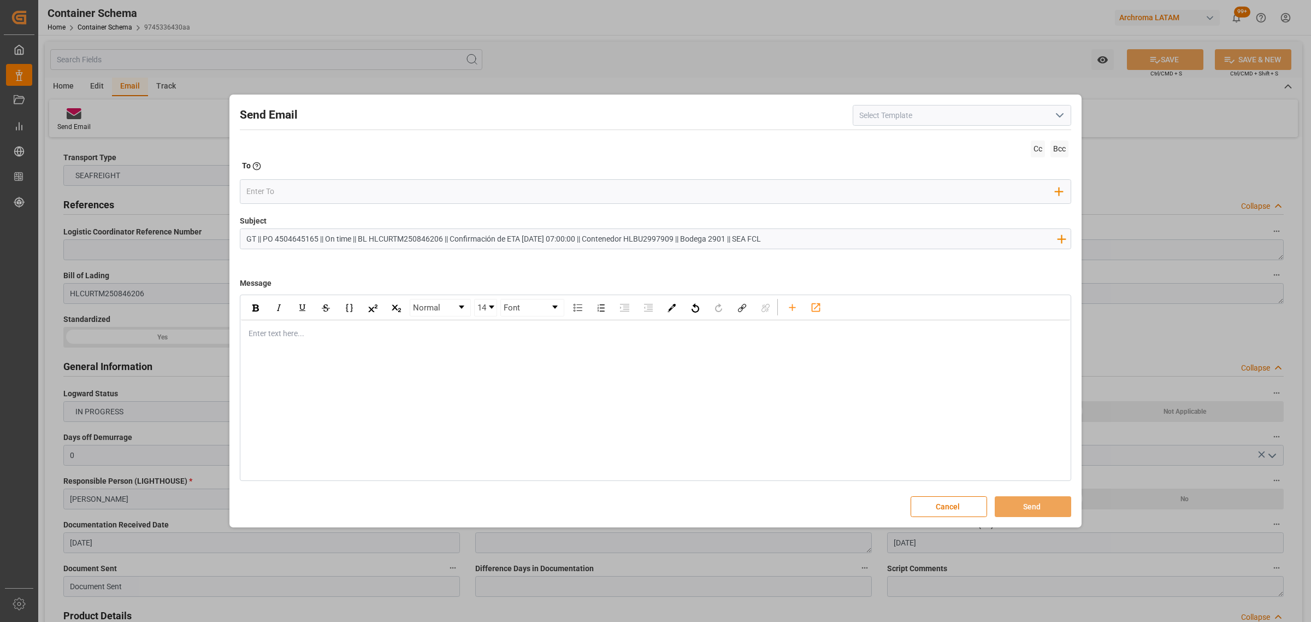
click at [454, 239] on input "GT || PO 4504645165 || On time || BL HLCURTM250846206 || Confirmación de ETA [D…" at bounding box center [651, 238] width 822 height 19
click at [586, 236] on input "GT || PO 4504645165 || On time || BL HLCURTM250846206 || CONFIRMACION ZARPE ll …" at bounding box center [651, 238] width 822 height 19
click at [588, 238] on input "GT || PO 4504645165 || On time || BL HLCURTM250846206 || CONFIRMACION ZARPE ll …" at bounding box center [651, 238] width 822 height 19
click at [293, 333] on div "rdw-editor" at bounding box center [655, 333] width 813 height 11
click at [355, 350] on div "Normal 14 Font Enter text here..." at bounding box center [655, 387] width 831 height 186
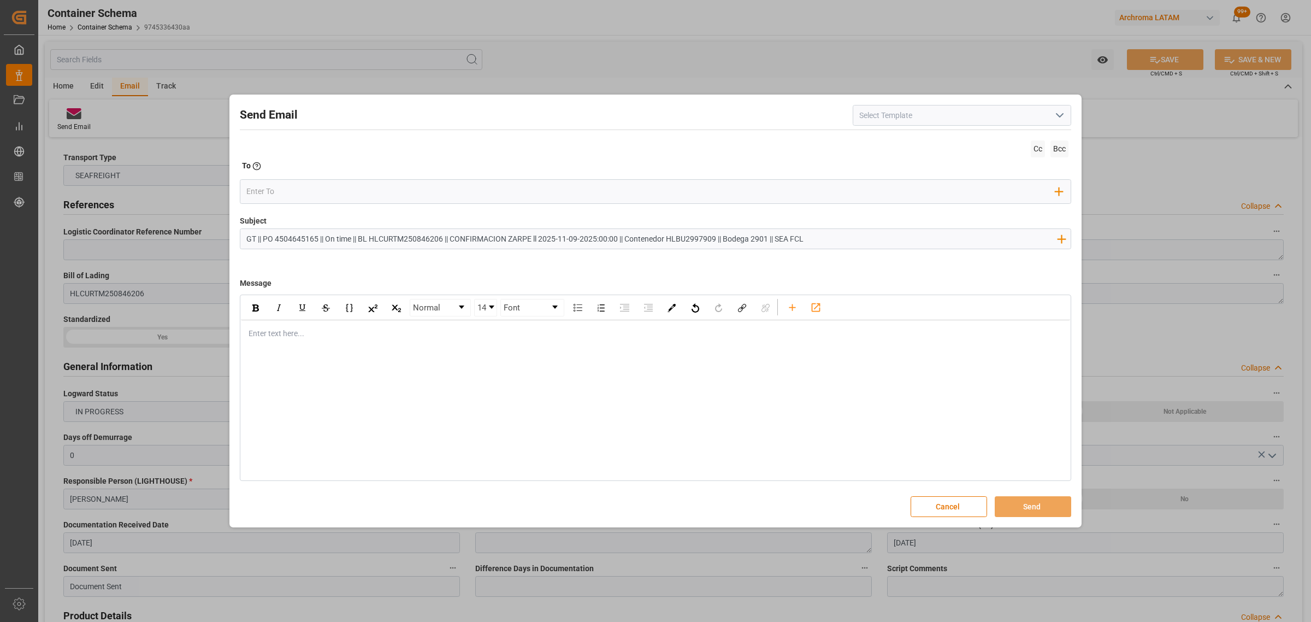
click at [354, 343] on div "Enter text here..." at bounding box center [655, 333] width 829 height 27
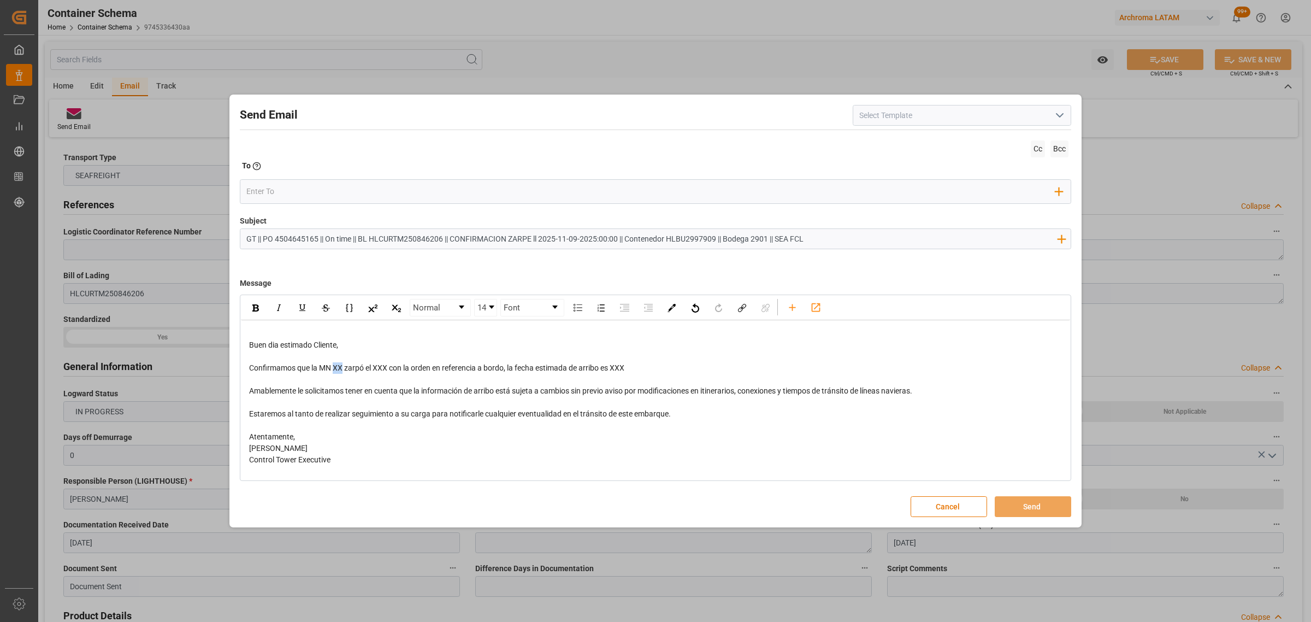
drag, startPoint x: 343, startPoint y: 369, endPoint x: 334, endPoint y: 369, distance: 9.3
click at [334, 369] on span "Confirmamos que la MN XX zarpó el XXX con la orden en referencia a bordo, la fe…" at bounding box center [436, 367] width 375 height 9
drag, startPoint x: 458, startPoint y: 368, endPoint x: 446, endPoint y: 370, distance: 12.2
click at [446, 370] on span "zarpó el XXX con la orden en referencia a bordo, la fecha estimada de arribo es…" at bounding box center [550, 367] width 280 height 9
drag, startPoint x: 729, startPoint y: 369, endPoint x: 707, endPoint y: 369, distance: 21.9
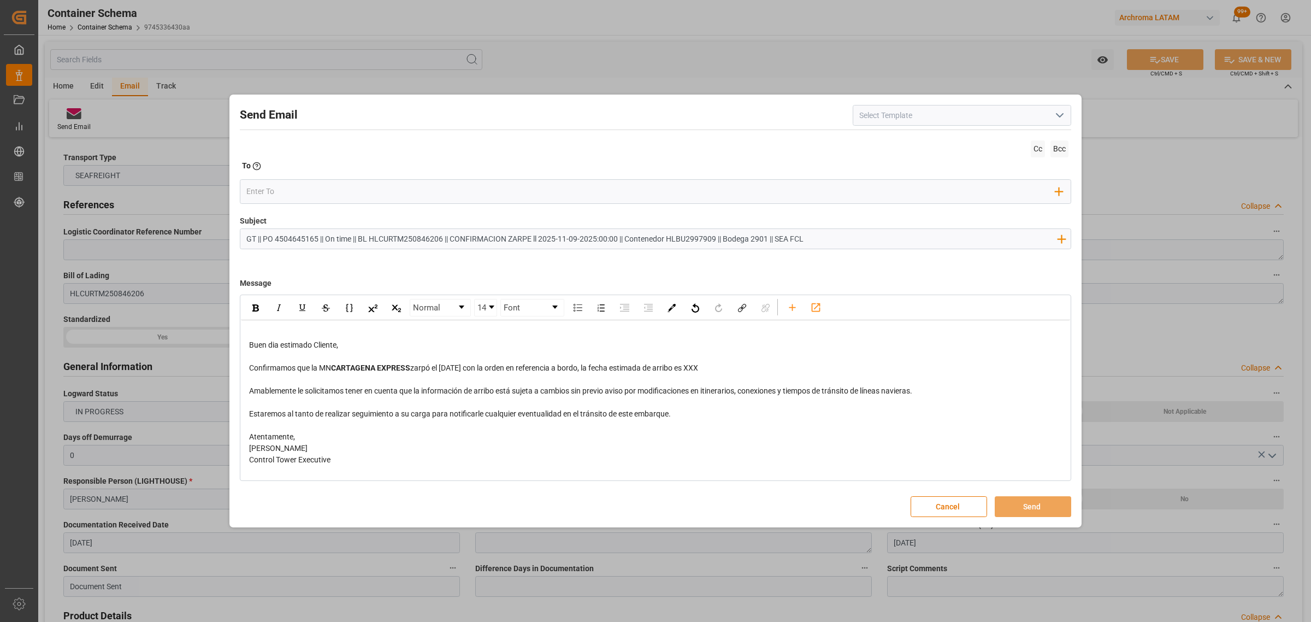
click at [707, 369] on div "Confirmamos que la MN CARTAGENA EXPRESS zarpó el [DATE] con la orden en referen…" at bounding box center [655, 367] width 813 height 11
drag, startPoint x: 695, startPoint y: 412, endPoint x: 241, endPoint y: 407, distance: 454.6
click at [241, 407] on div "Buen dia estimado Cliente, Confirmamos que la MN CARTAGENA EXPRESS zarpó el [DA…" at bounding box center [655, 396] width 829 height 153
click at [341, 421] on div "Factura" at bounding box center [655, 425] width 813 height 11
click at [344, 414] on div "Continuamos pendientes:" at bounding box center [655, 413] width 813 height 11
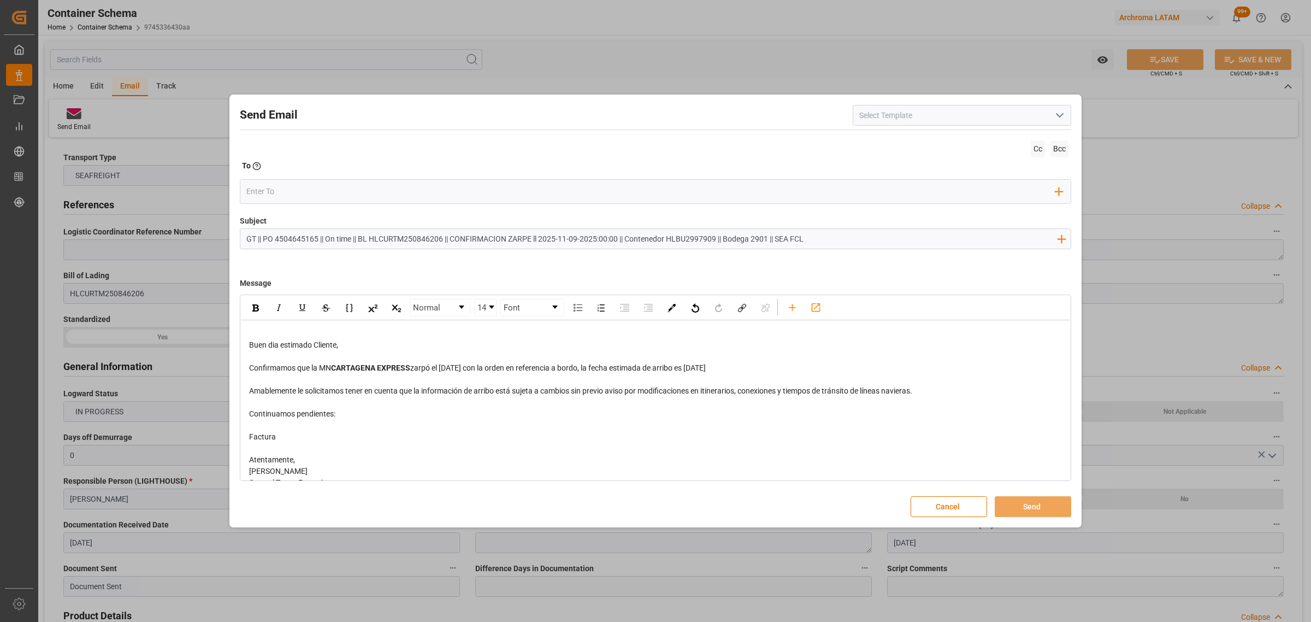
click at [304, 437] on div "Factura" at bounding box center [655, 436] width 813 height 11
drag, startPoint x: 500, startPoint y: 430, endPoint x: 470, endPoint y: 443, distance: 32.4
click at [470, 443] on div "Buen dia estimado Cliente, Confirmamos que la MN CARTAGENA EXPRESS zarpó el [DA…" at bounding box center [655, 408] width 813 height 161
click at [254, 302] on div "rdw-inline-control" at bounding box center [255, 307] width 19 height 16
click at [514, 439] on div "Factura comercial corregida,COA,Bl final por parte del proveedor" at bounding box center [655, 436] width 813 height 11
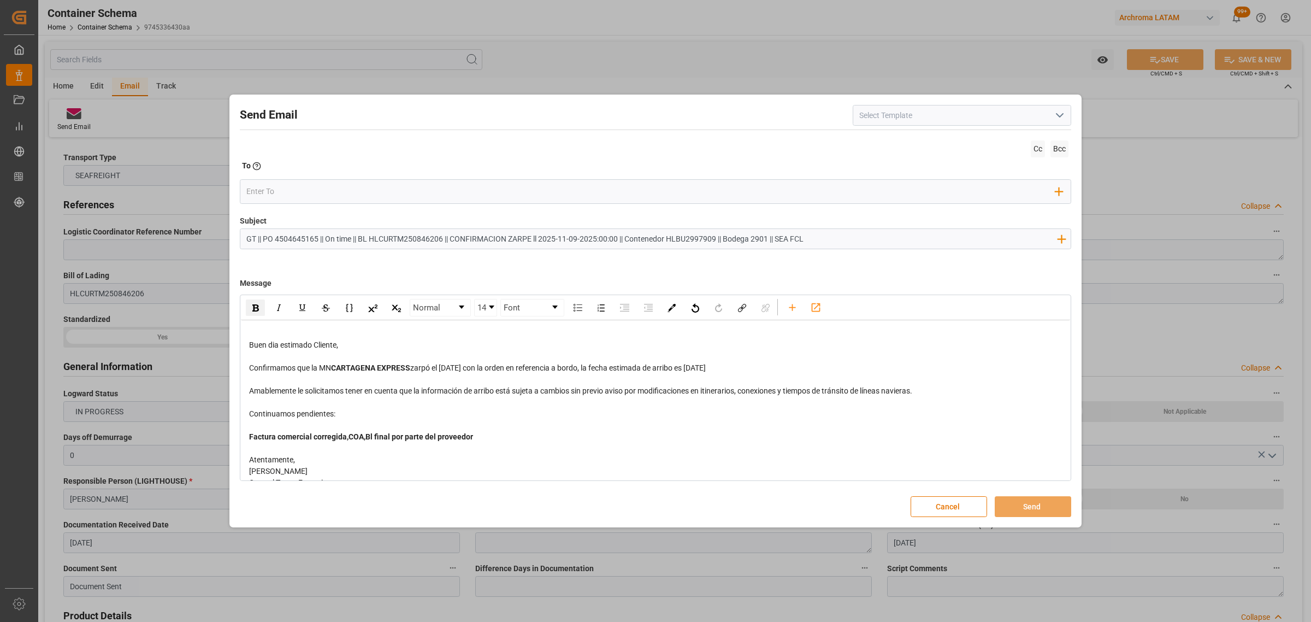
drag, startPoint x: 744, startPoint y: 369, endPoint x: 707, endPoint y: 367, distance: 36.6
click at [707, 367] on div "Confirmamos que la MN CARTAGENA EXPRESS zarpó el [DATE] con la orden en referen…" at bounding box center [655, 367] width 813 height 11
click at [257, 311] on img "rdw-inline-control" at bounding box center [255, 307] width 7 height 7
click at [703, 386] on span "Amablemente le solicitamos tener en cuenta que la información de arribo está su…" at bounding box center [580, 390] width 663 height 9
drag, startPoint x: 485, startPoint y: 369, endPoint x: 445, endPoint y: 369, distance: 39.9
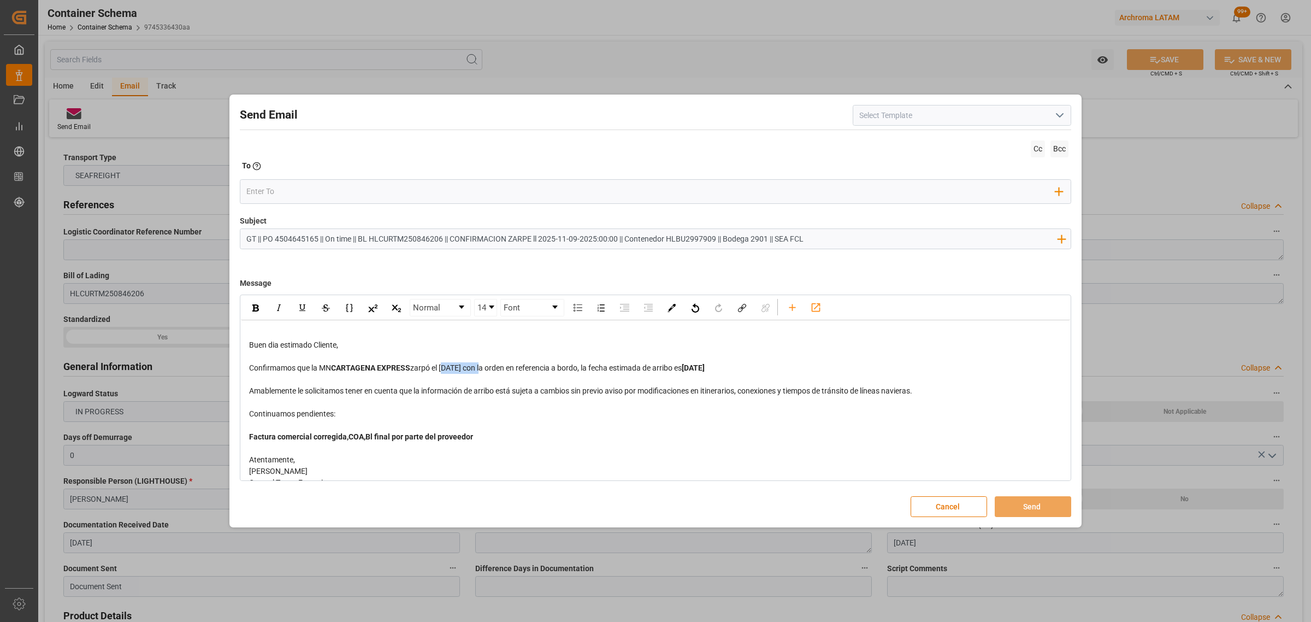
click at [445, 369] on span "zarpó el [DATE] con la orden en referencia a bordo, la fecha estimada de arribo…" at bounding box center [546, 367] width 272 height 9
click at [252, 306] on img "rdw-inline-control" at bounding box center [255, 307] width 7 height 7
click at [278, 193] on input "email" at bounding box center [651, 191] width 810 height 16
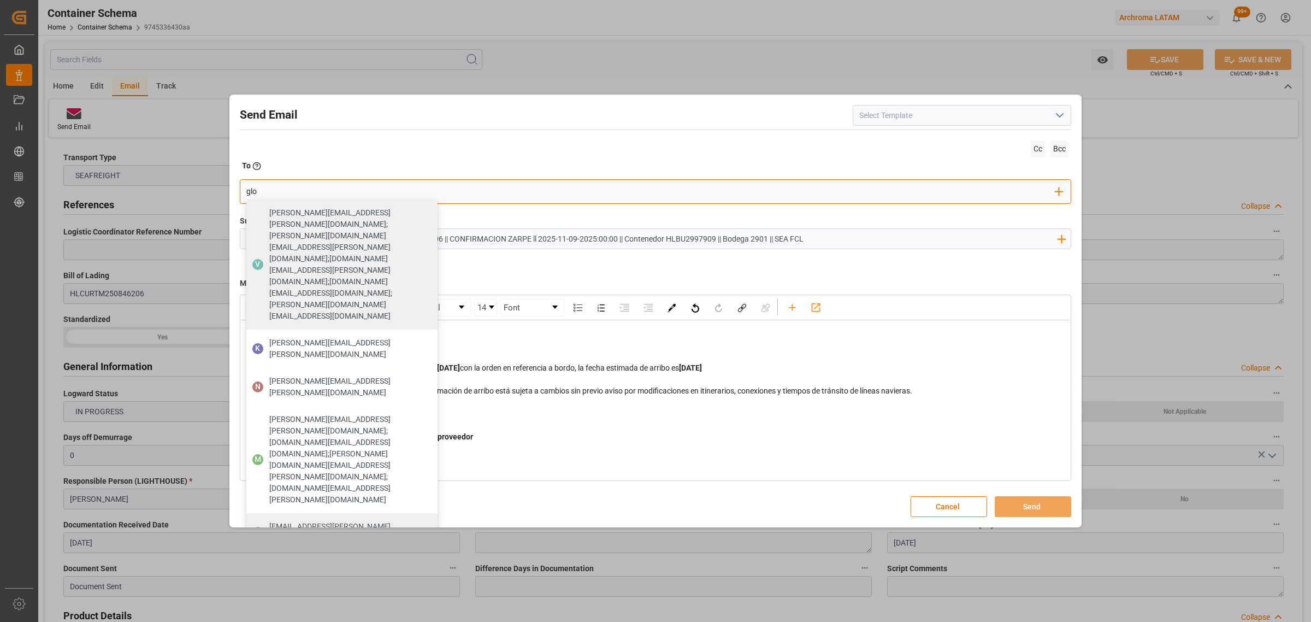
click at [326, 521] on span "[EMAIL_ADDRESS][PERSON_NAME][DOMAIN_NAME]" at bounding box center [349, 532] width 161 height 23
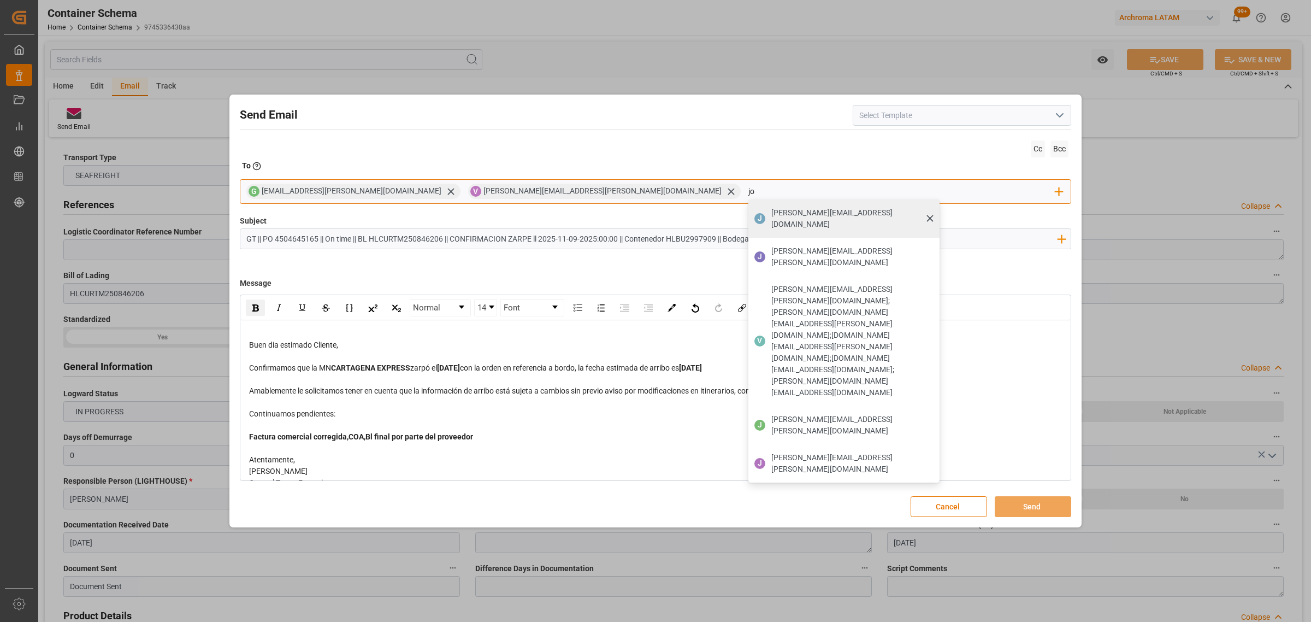
click at [771, 215] on span "[PERSON_NAME][EMAIL_ADDRESS][DOMAIN_NAME]" at bounding box center [851, 218] width 161 height 23
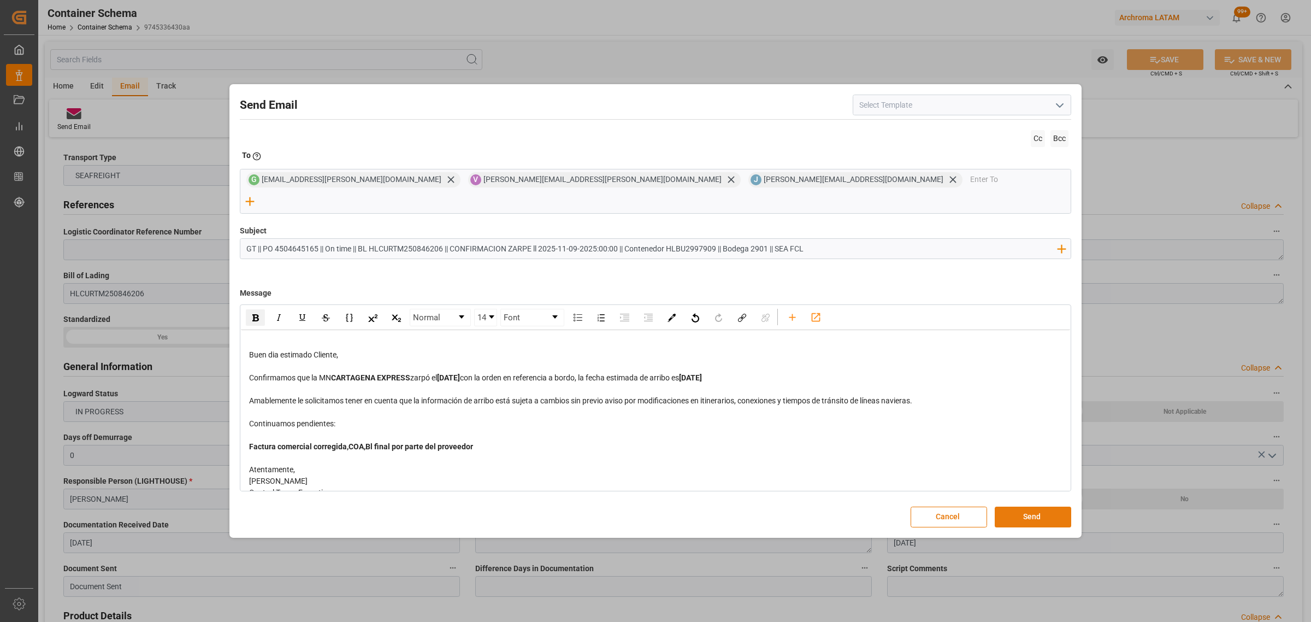
click at [1016, 506] on button "Send" at bounding box center [1033, 516] width 76 height 21
